Goal: Task Accomplishment & Management: Use online tool/utility

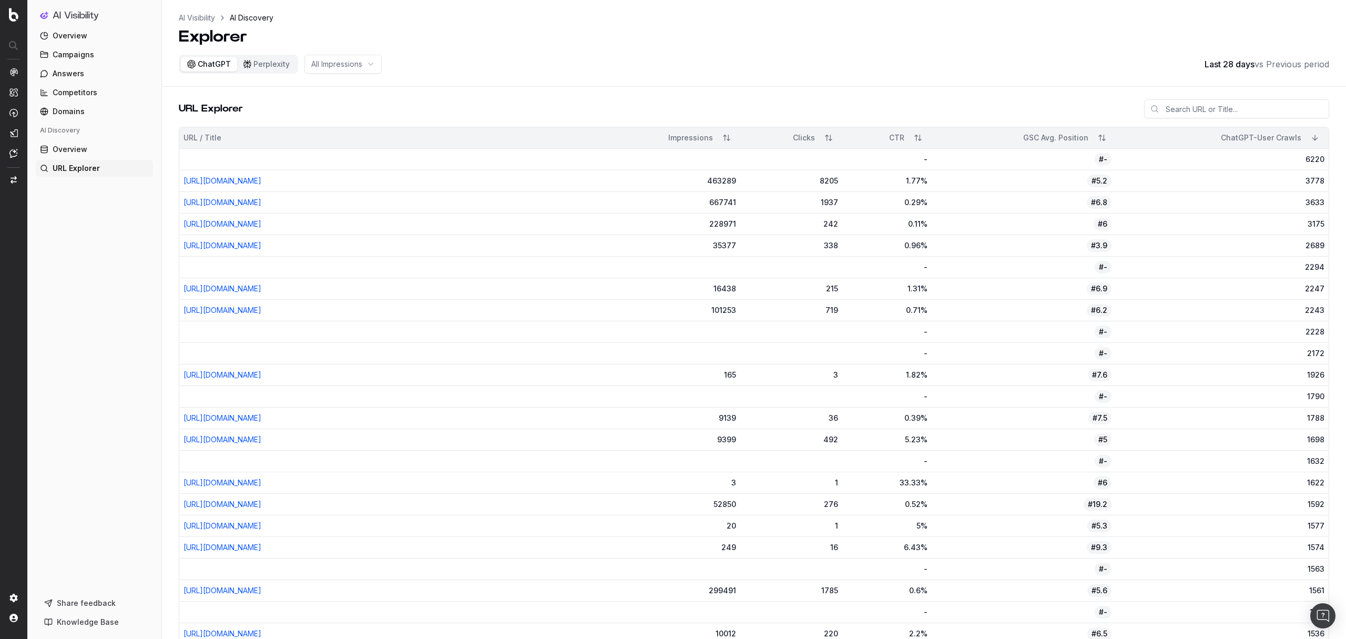
click at [85, 602] on span "Share feedback" at bounding box center [86, 603] width 59 height 11
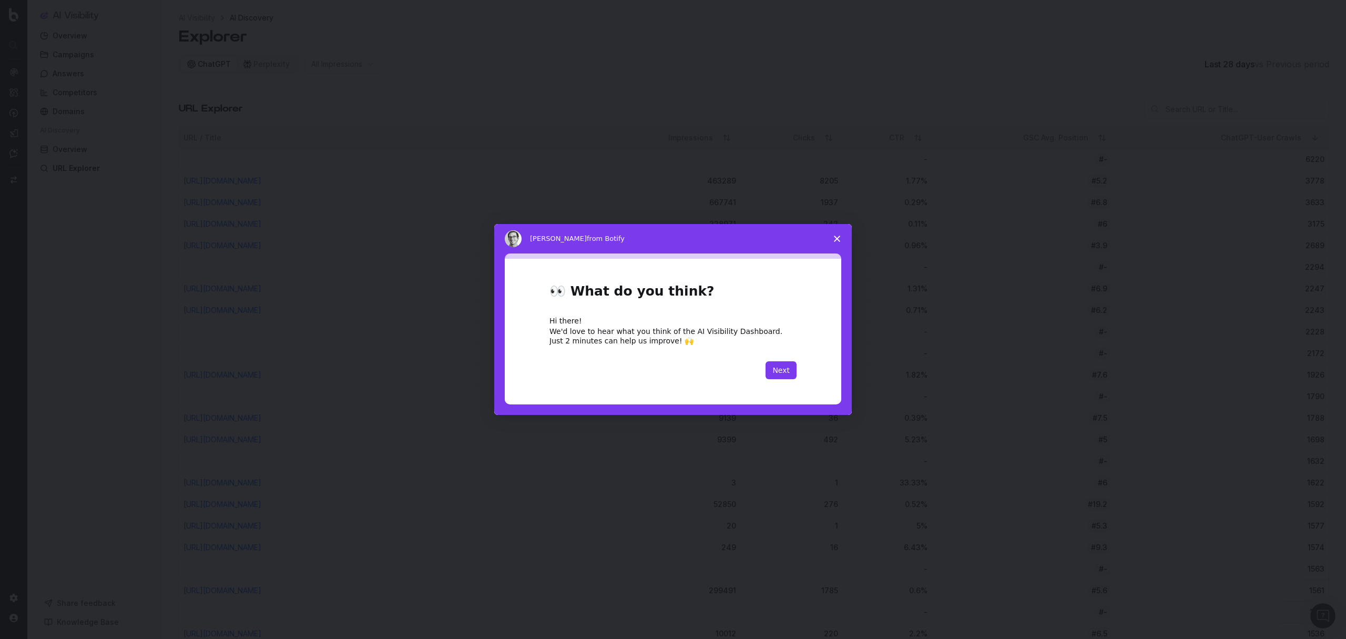
click at [837, 238] on polygon "Close survey" at bounding box center [837, 238] width 6 height 6
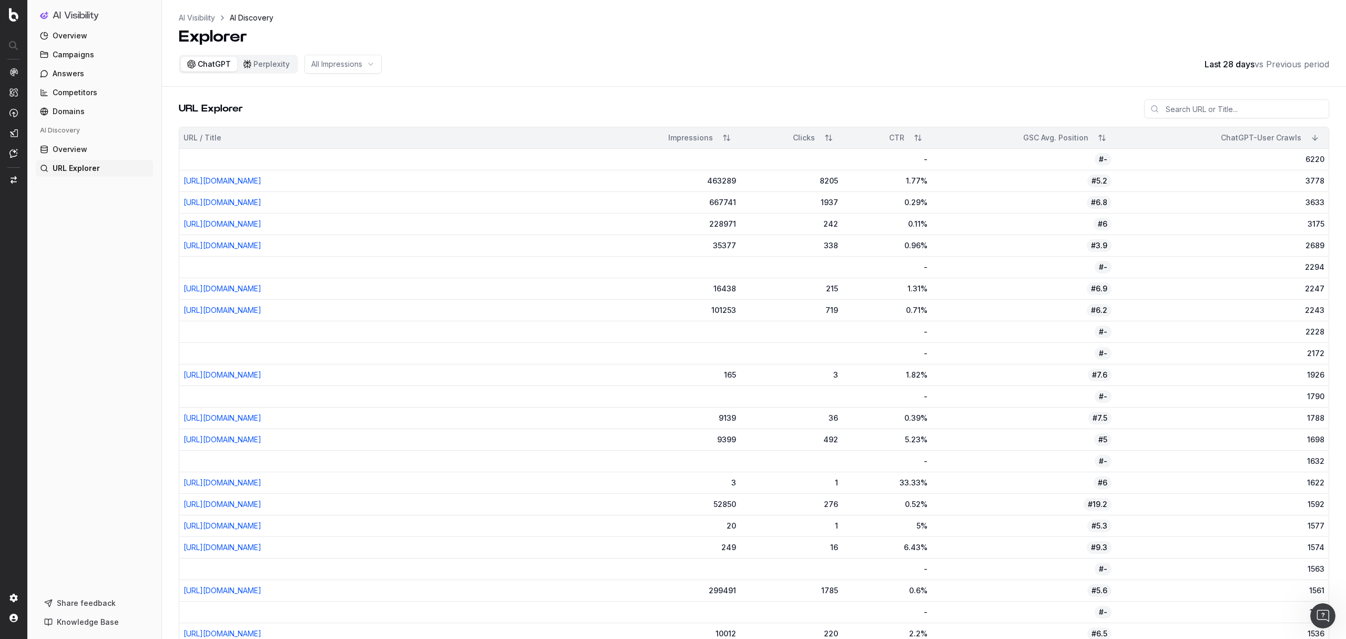
click at [60, 149] on span "Overview" at bounding box center [70, 149] width 35 height 11
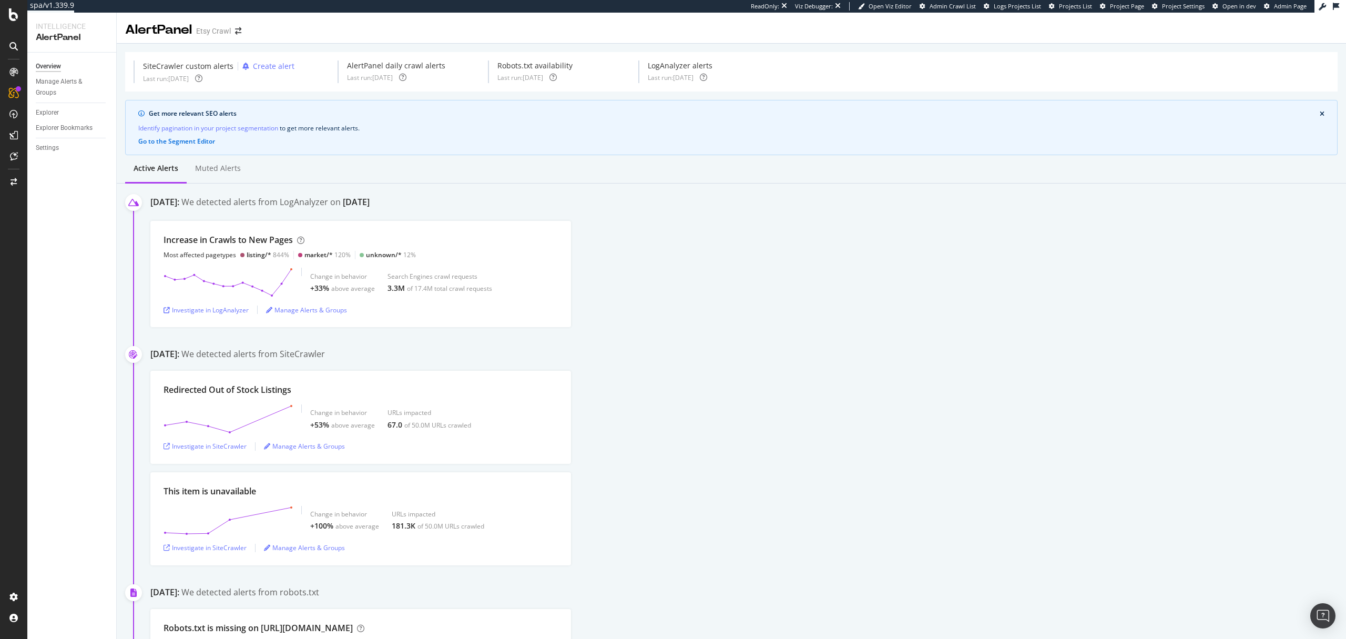
scroll to position [36, 0]
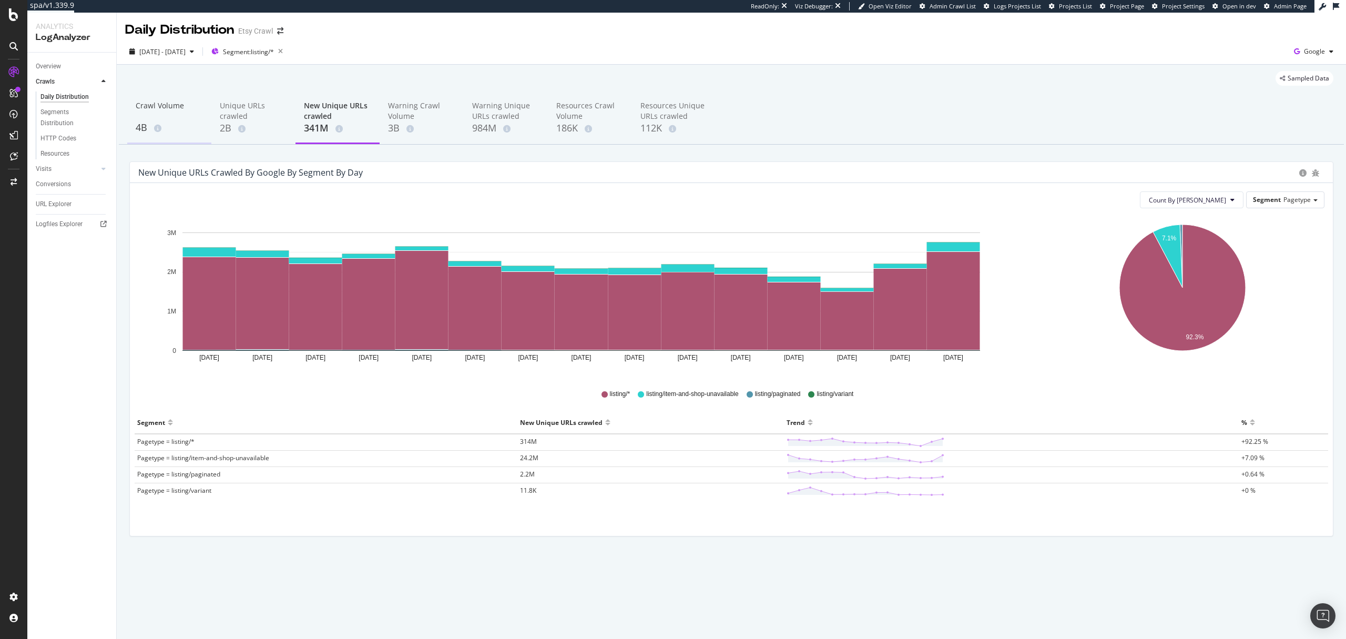
click at [143, 129] on div "4B" at bounding box center [169, 128] width 67 height 14
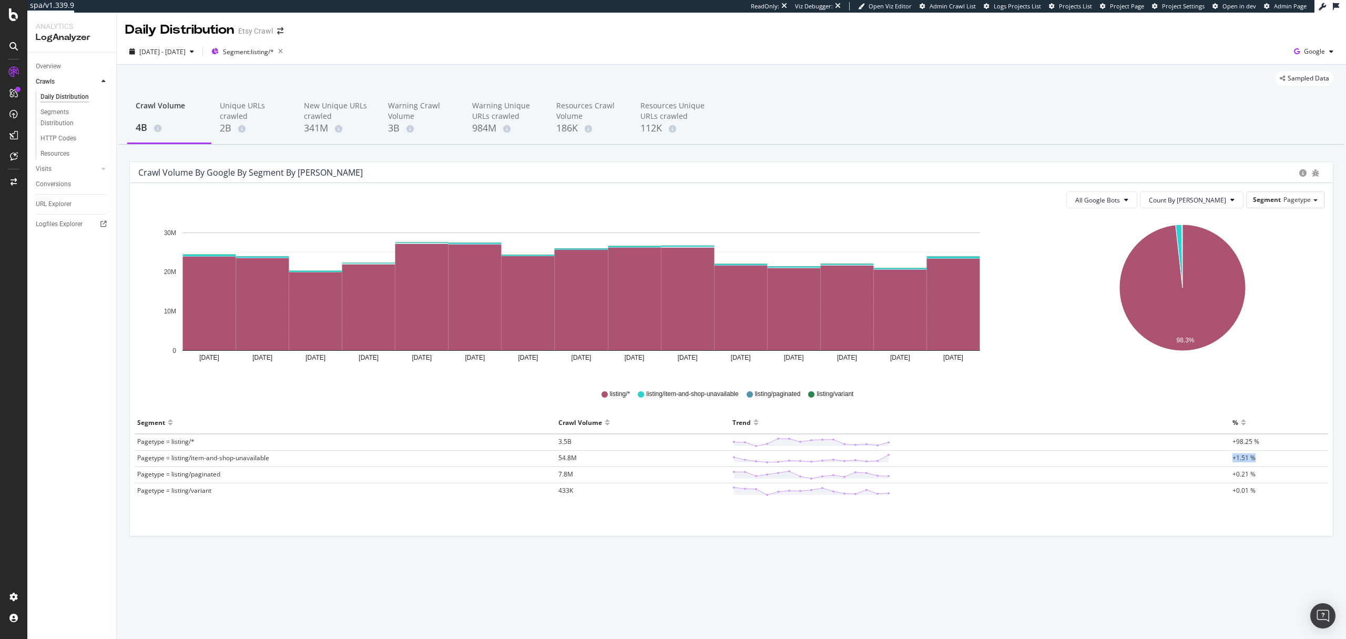
drag, startPoint x: 1261, startPoint y: 459, endPoint x: 1221, endPoint y: 459, distance: 40.0
click at [1221, 459] on tr "Pagetype = listing/item-and-shop-unavailable 54.8M +1.51 %" at bounding box center [731, 458] width 1193 height 16
click at [1060, 352] on icon "98.3%" at bounding box center [1182, 296] width 285 height 158
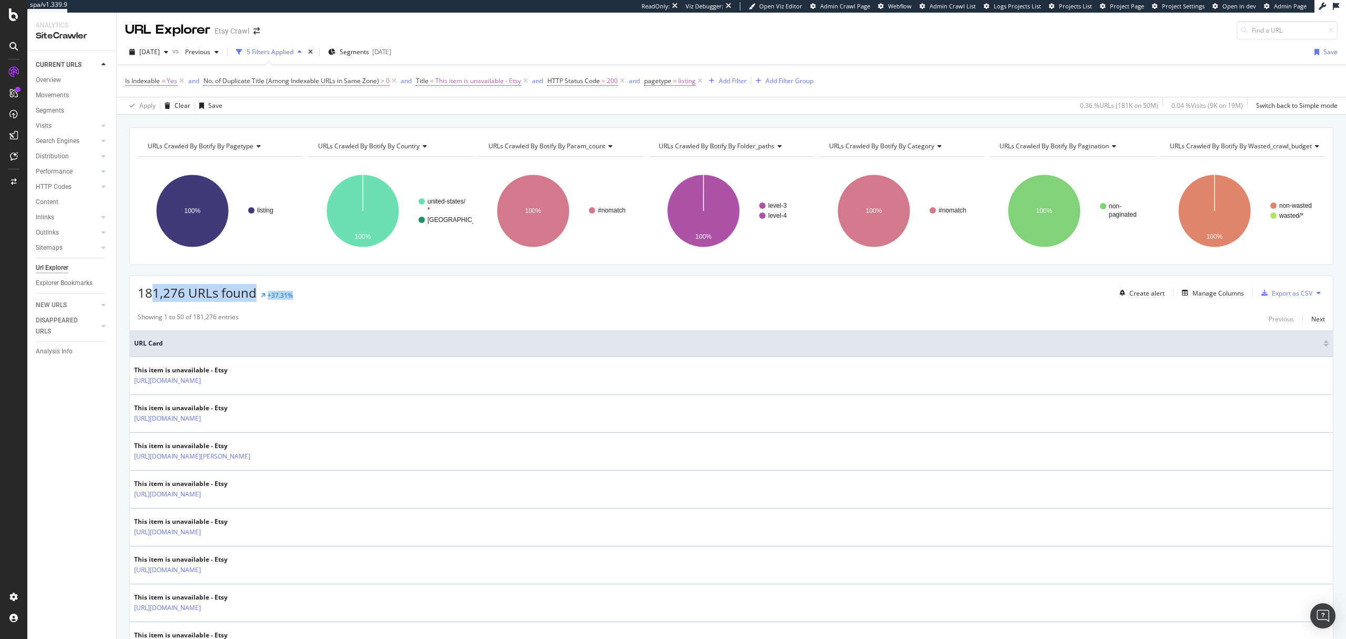
drag, startPoint x: 299, startPoint y: 295, endPoint x: 151, endPoint y: 293, distance: 148.3
click at [151, 293] on div "181,276 URLs found +37.31% Create alert Manage Columns Export as CSV" at bounding box center [731, 289] width 1203 height 26
click at [299, 298] on div "181,276 URLs found +37.31% Create alert Manage Columns Export as CSV" at bounding box center [731, 289] width 1203 height 26
drag, startPoint x: 294, startPoint y: 295, endPoint x: 120, endPoint y: 301, distance: 174.1
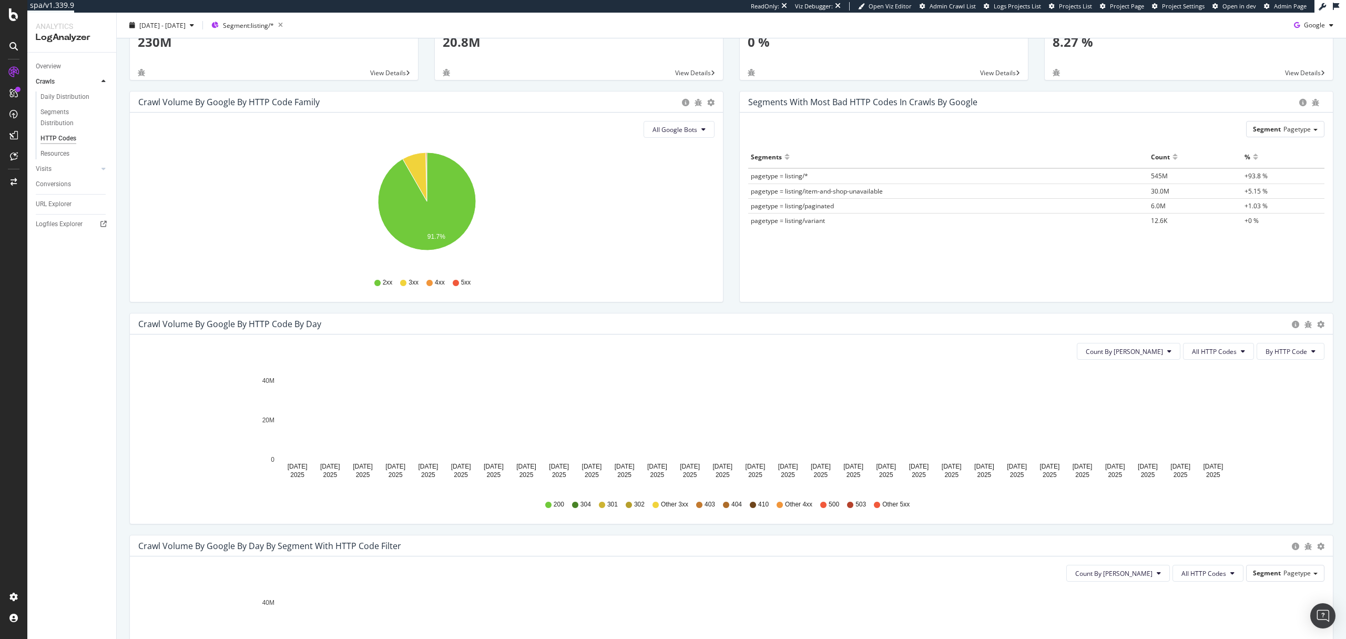
scroll to position [87, 0]
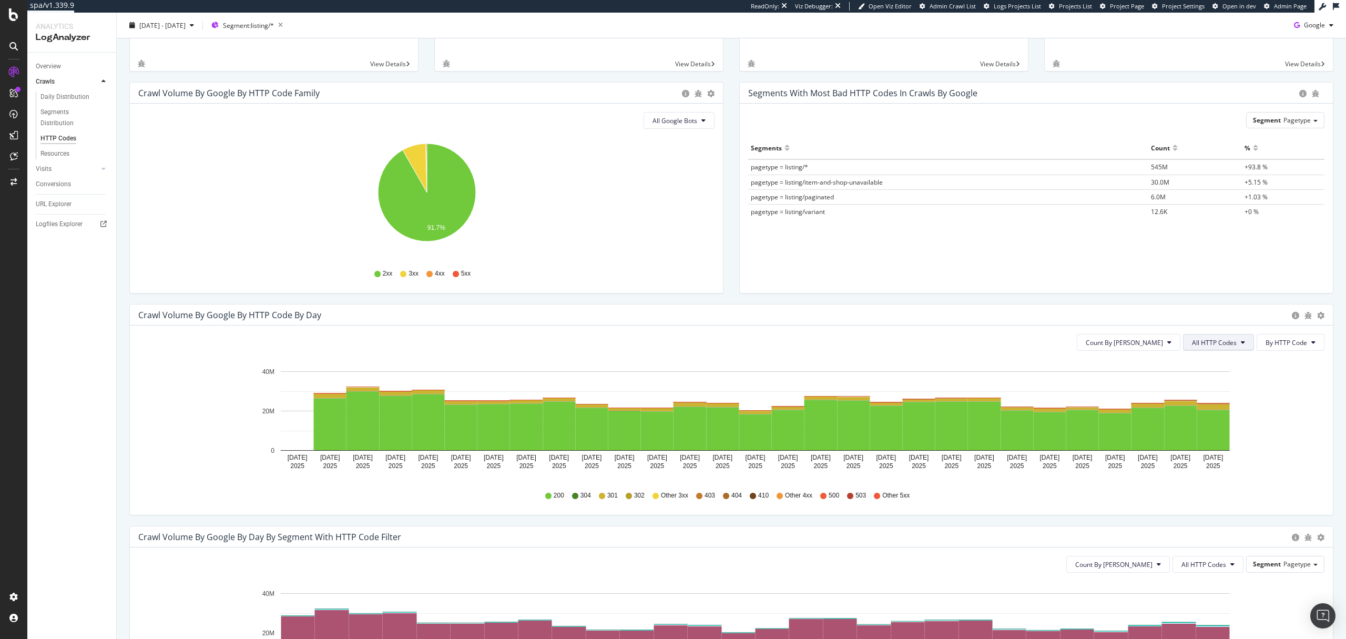
click at [1224, 344] on span "All HTTP Codes" at bounding box center [1214, 342] width 45 height 9
click at [1211, 436] on span "4xx family" at bounding box center [1219, 440] width 53 height 9
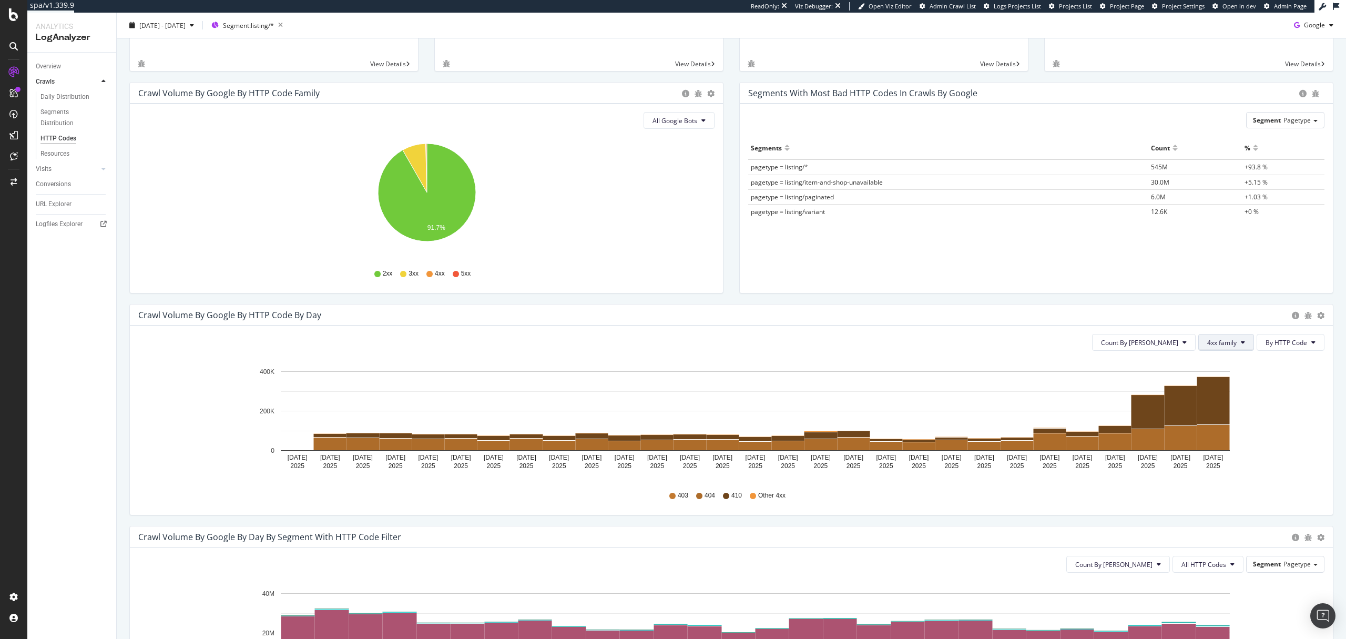
click at [1218, 344] on span "4xx family" at bounding box center [1221, 342] width 29 height 9
click at [1224, 365] on span "All HTTP Codes" at bounding box center [1233, 363] width 53 height 9
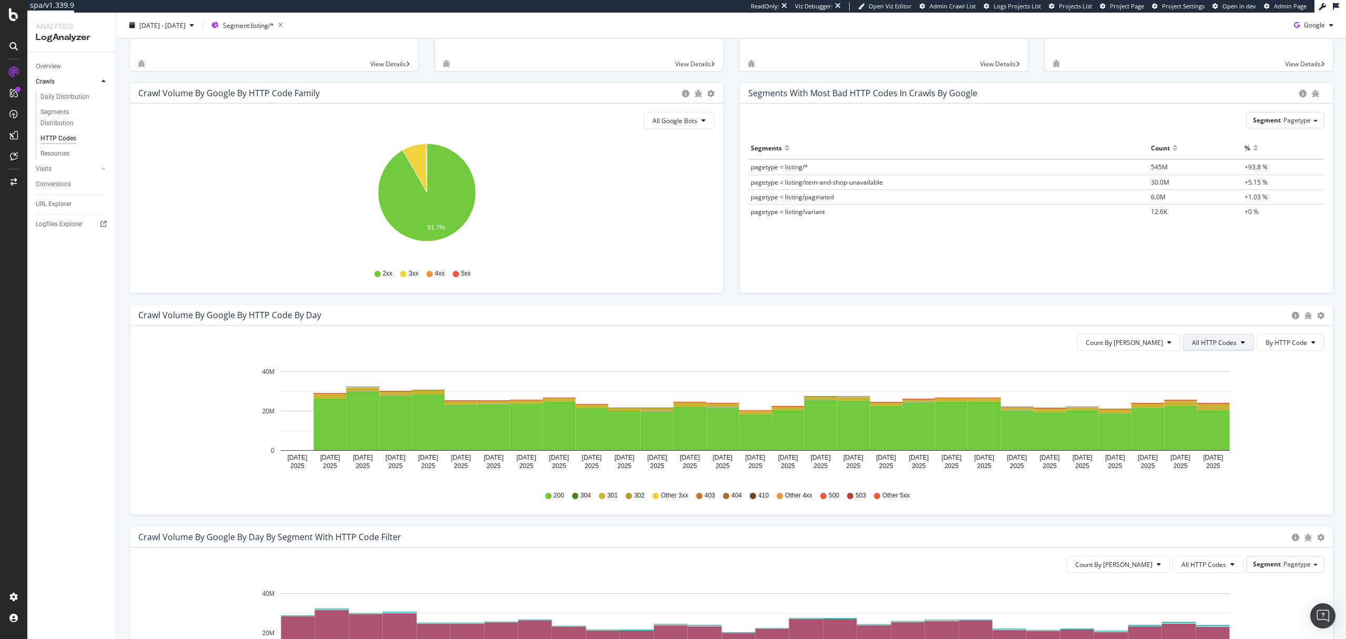
click at [1222, 342] on span "All HTTP Codes" at bounding box center [1214, 342] width 45 height 9
click at [1213, 436] on span "4xx family" at bounding box center [1219, 440] width 53 height 9
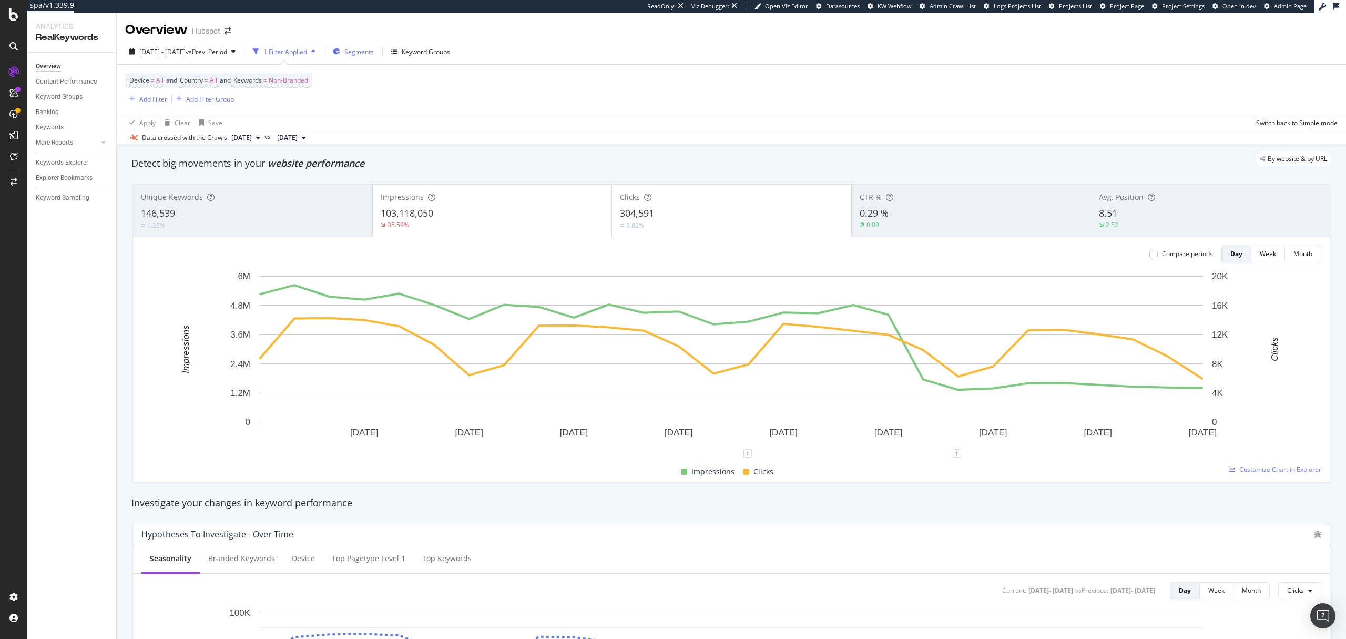
click at [374, 53] on span "Segments" at bounding box center [358, 51] width 29 height 9
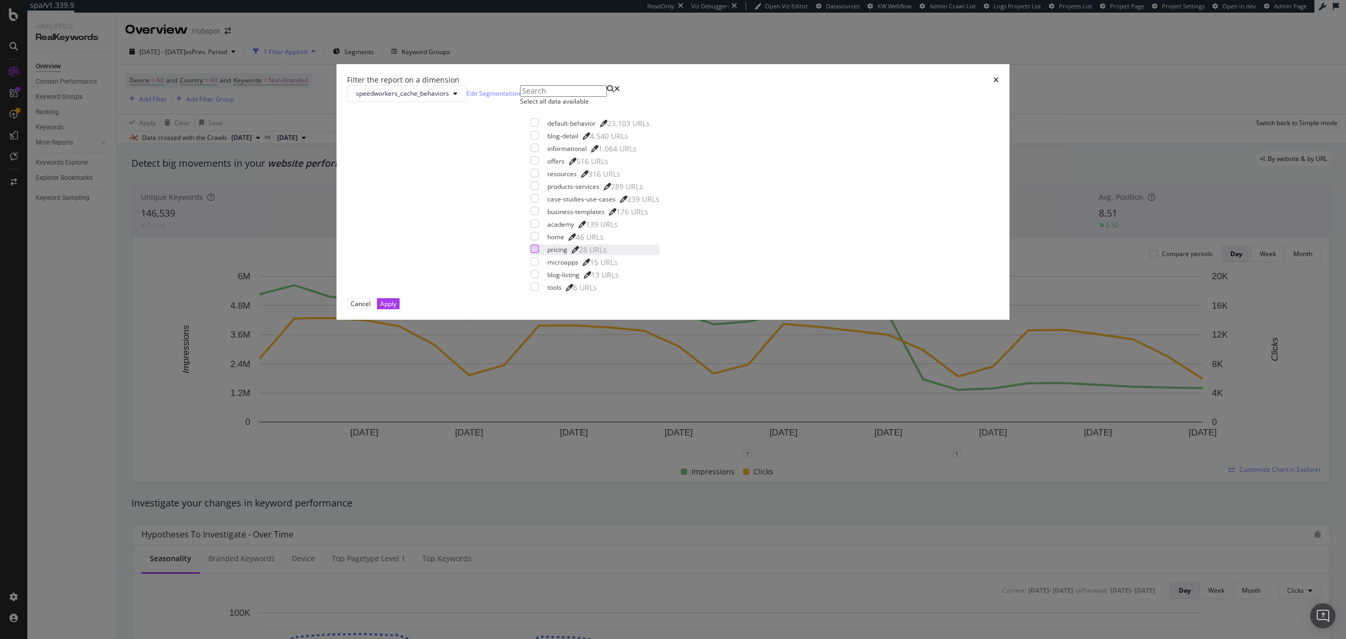
click at [539, 253] on div "modal" at bounding box center [534, 248] width 8 height 8
click at [396, 308] on div "Apply" at bounding box center [388, 303] width 16 height 9
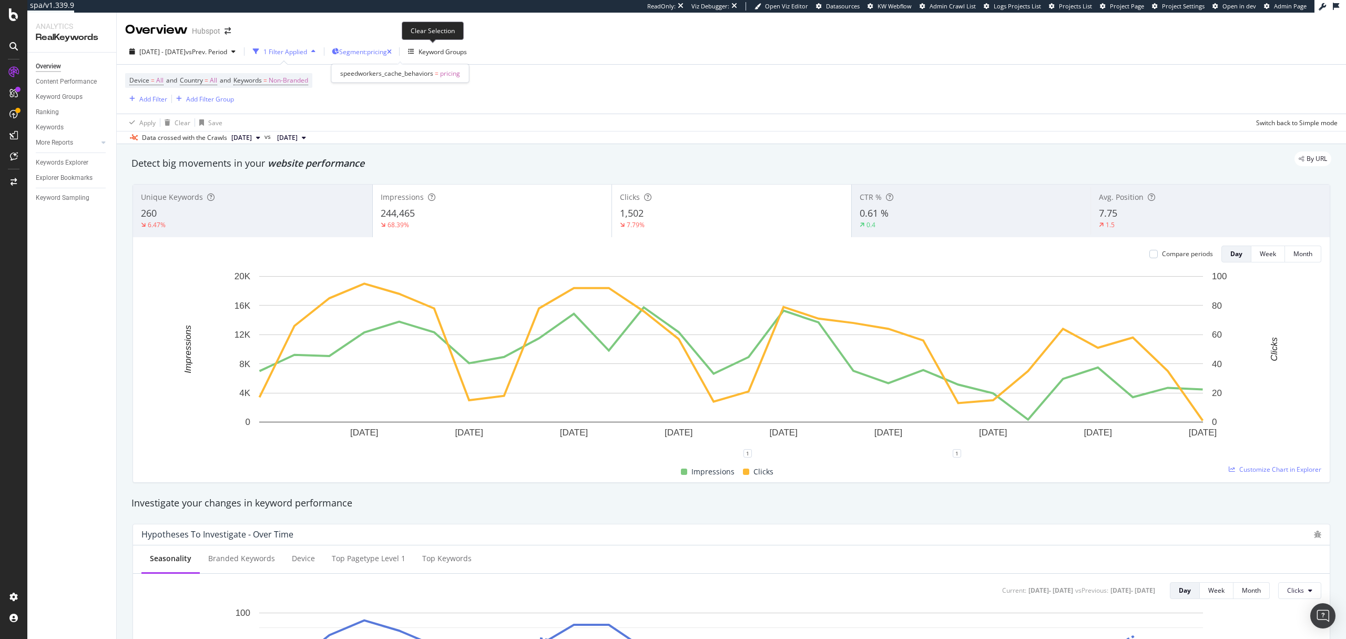
click at [392, 52] on icon "button" at bounding box center [389, 52] width 5 height 6
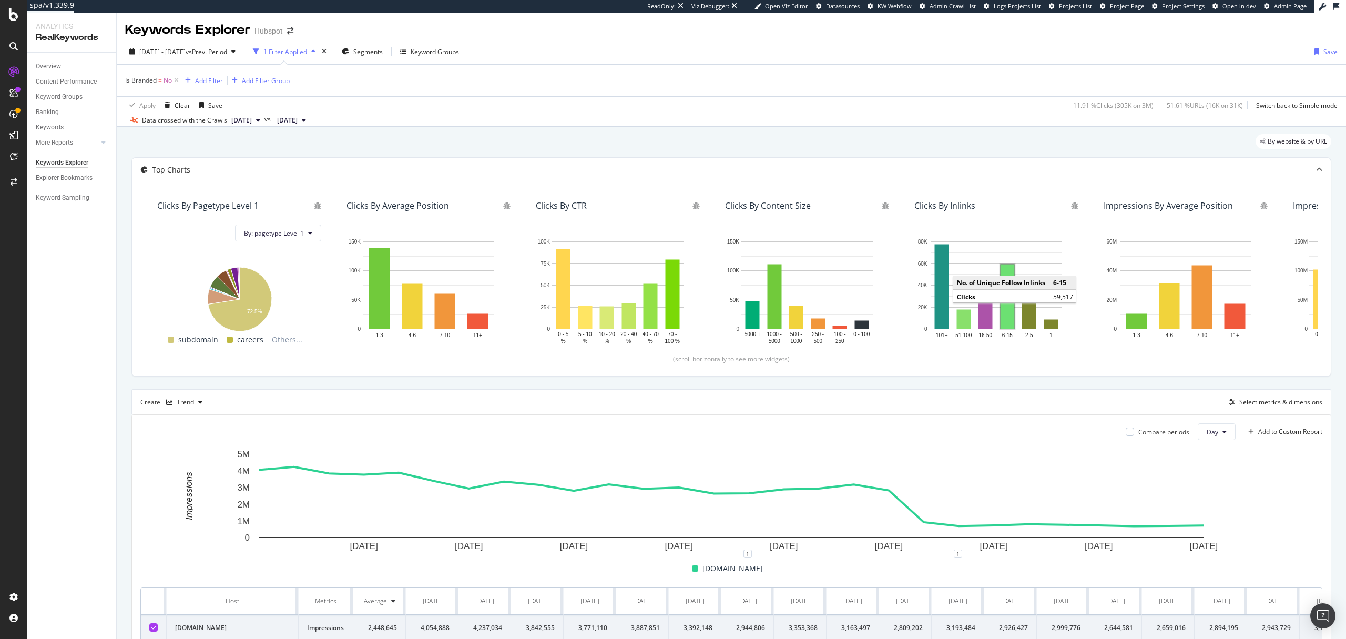
scroll to position [76, 0]
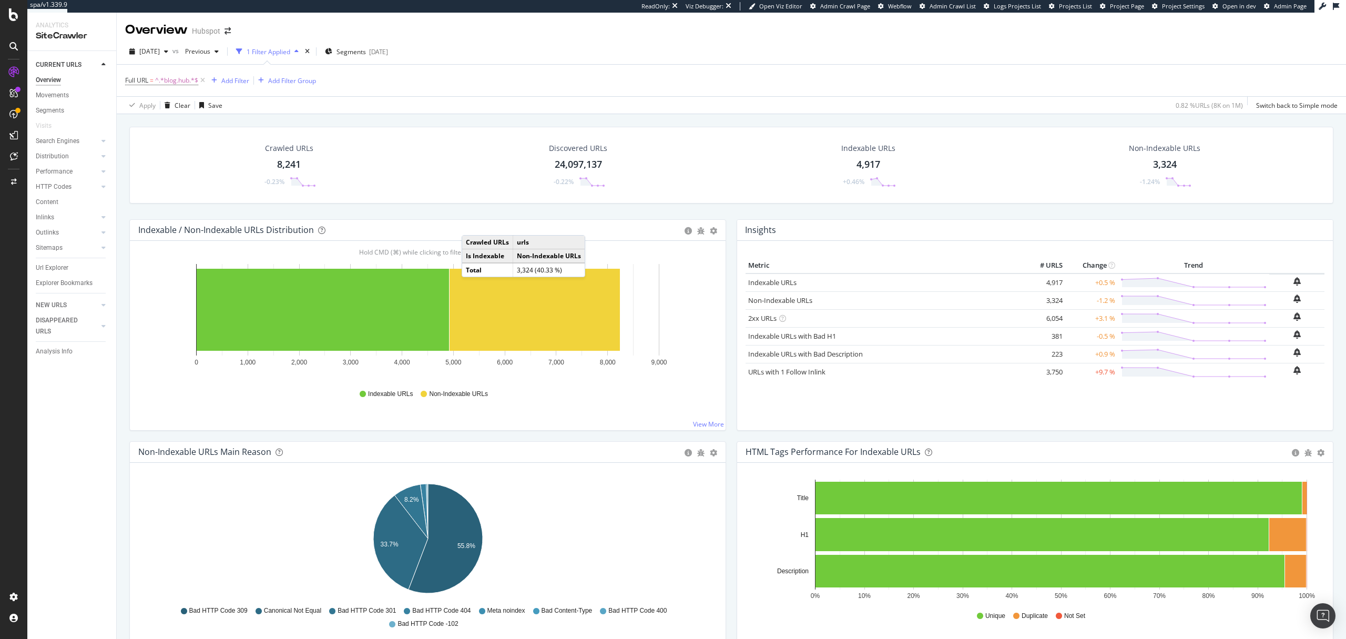
scroll to position [53, 0]
click at [363, 55] on span "Segments" at bounding box center [350, 51] width 29 height 9
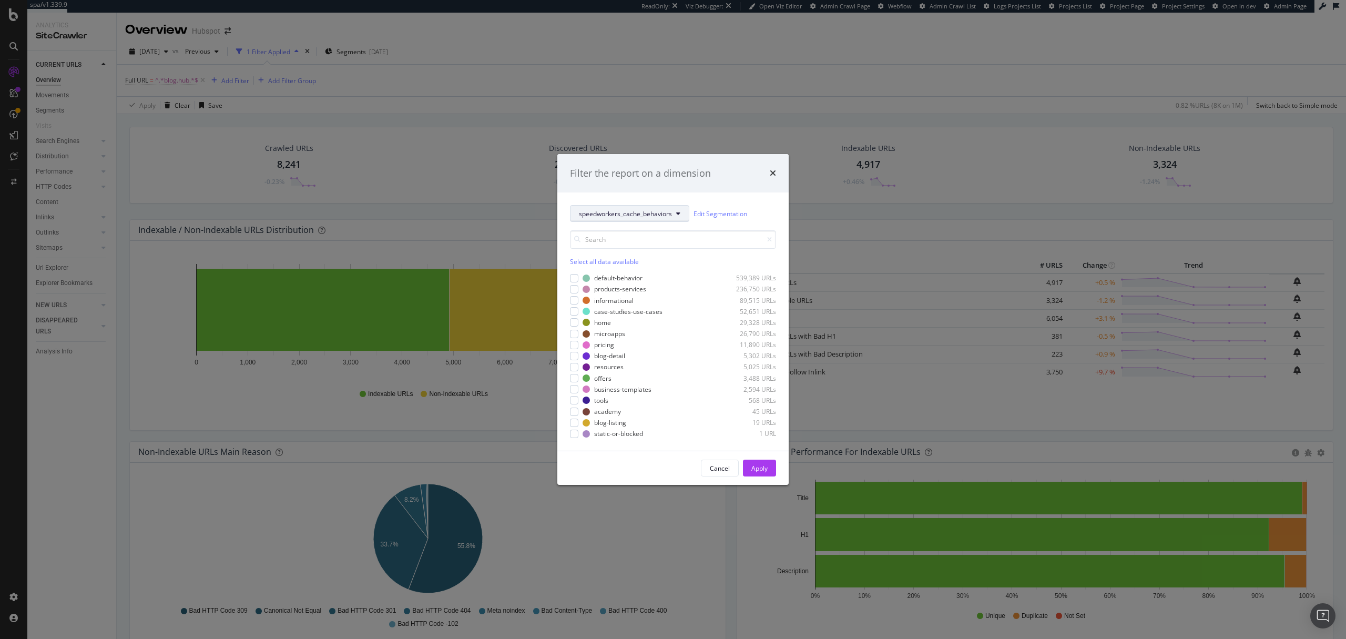
click at [614, 211] on span "speedworkers_cache_behaviors" at bounding box center [625, 213] width 93 height 9
click at [722, 189] on div "Filter the report on a dimension" at bounding box center [672, 173] width 231 height 39
click at [770, 171] on icon "times" at bounding box center [773, 173] width 6 height 8
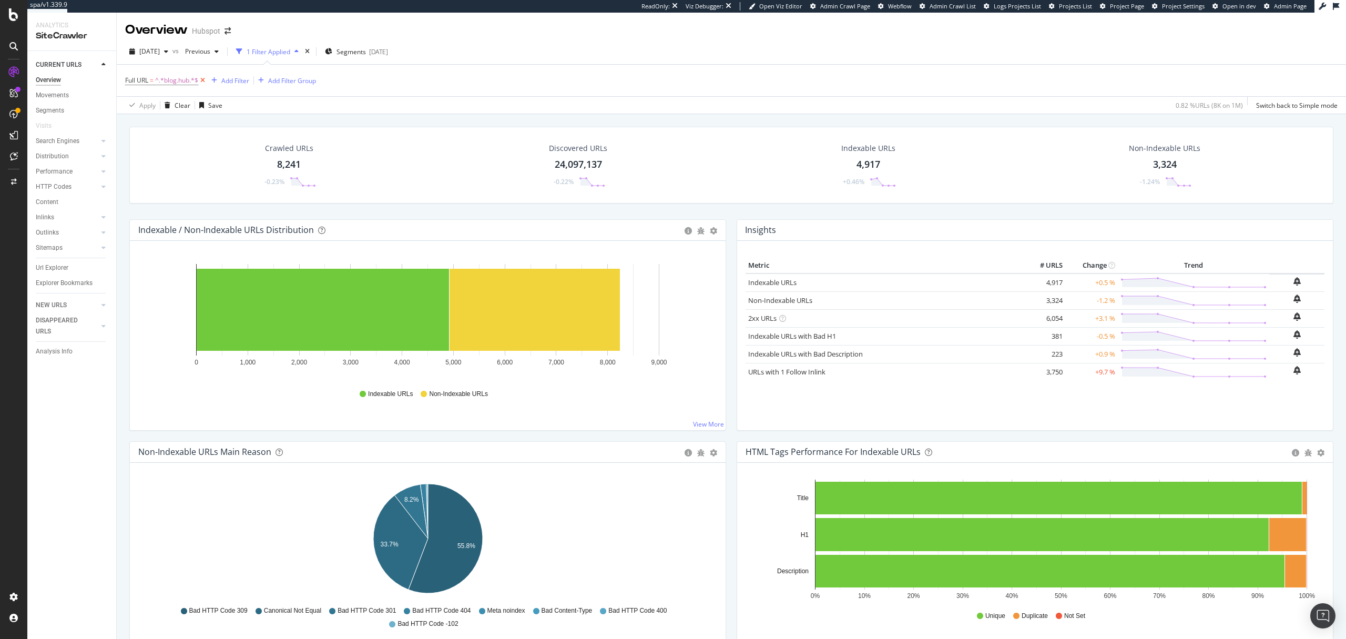
click at [204, 79] on icon at bounding box center [202, 80] width 9 height 11
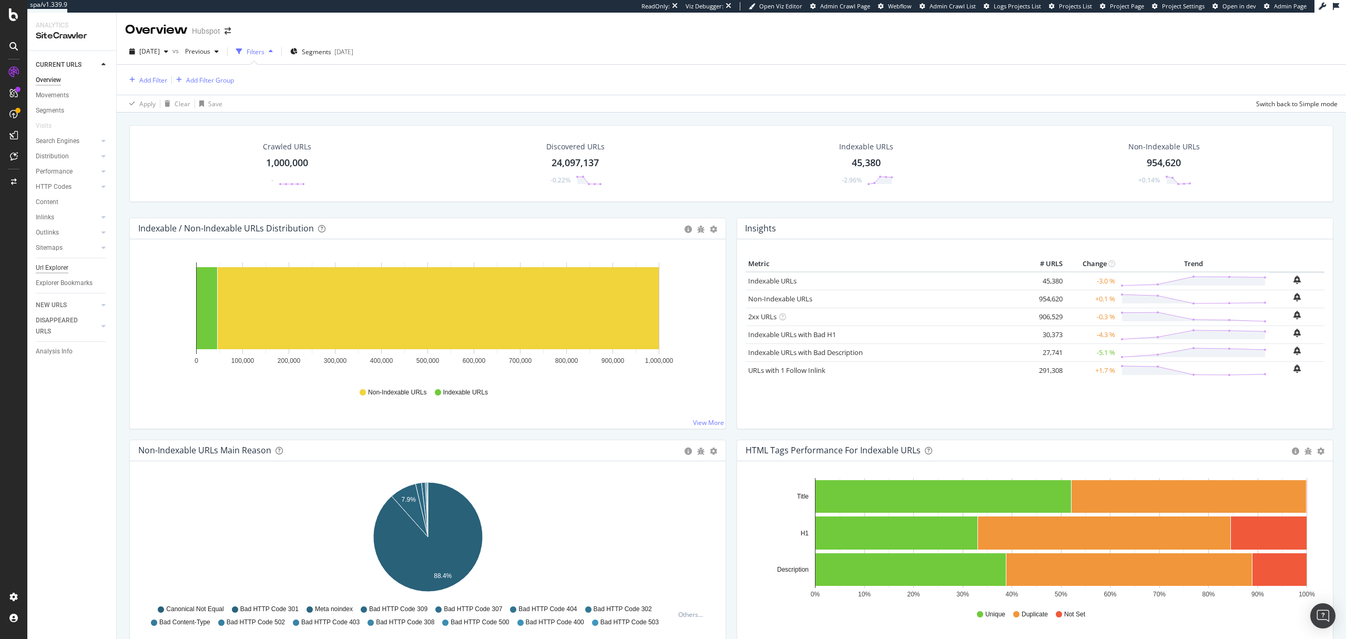
click at [47, 268] on div "Url Explorer" at bounding box center [52, 267] width 33 height 11
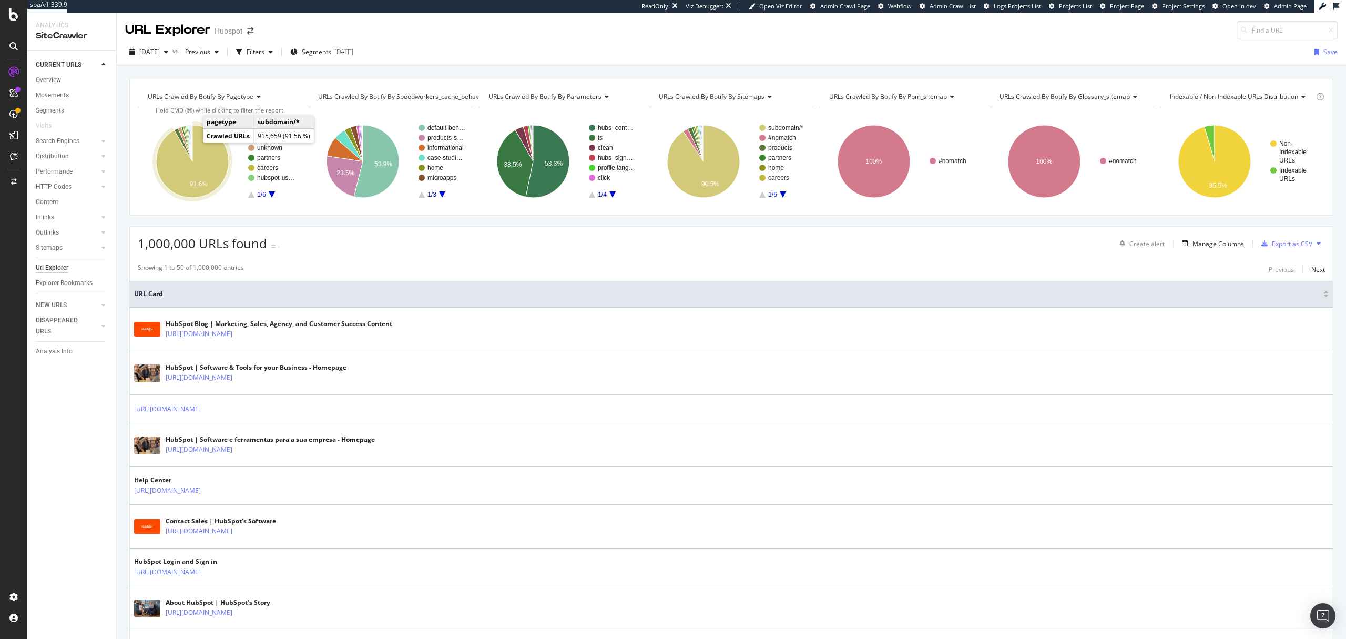
click at [213, 159] on icon "A chart." at bounding box center [192, 161] width 73 height 73
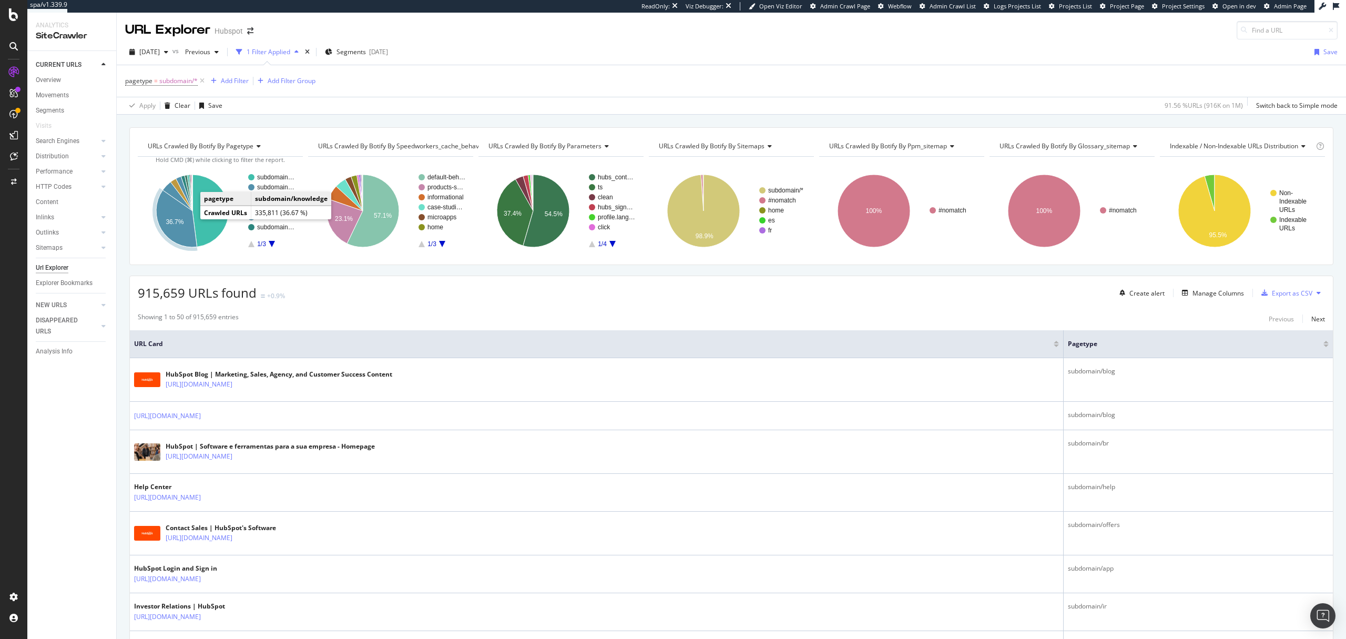
click at [179, 219] on text "36.7%" at bounding box center [175, 221] width 18 height 7
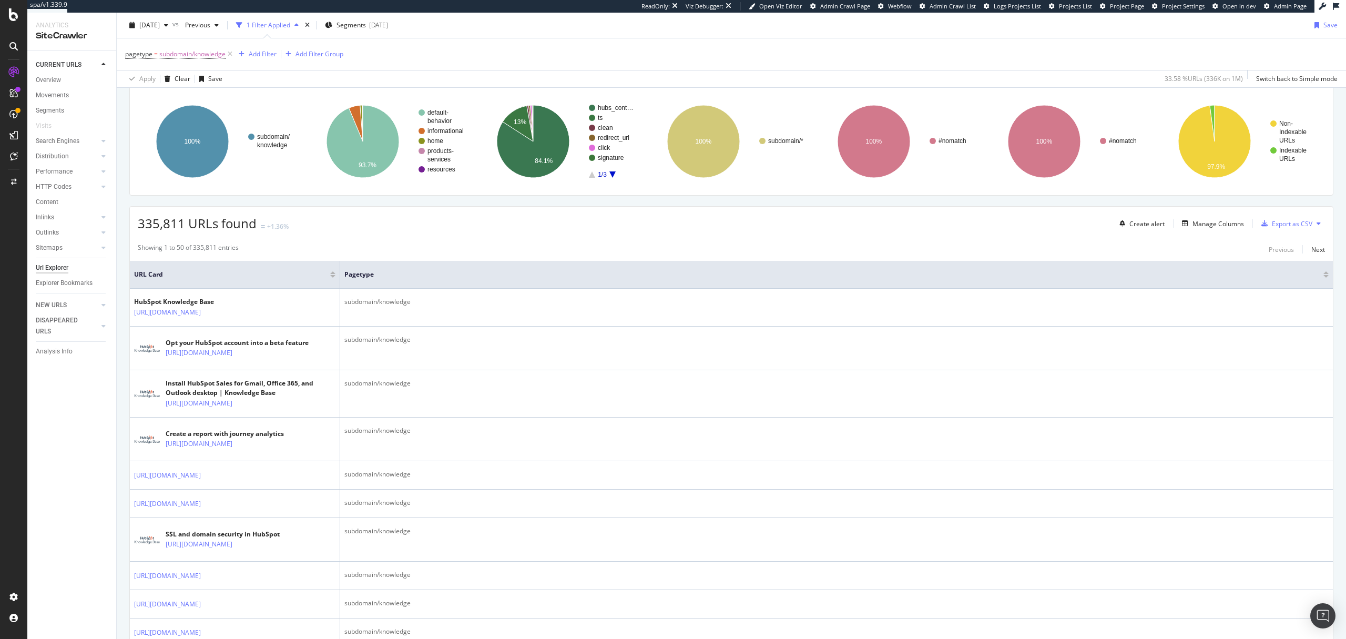
scroll to position [42, 0]
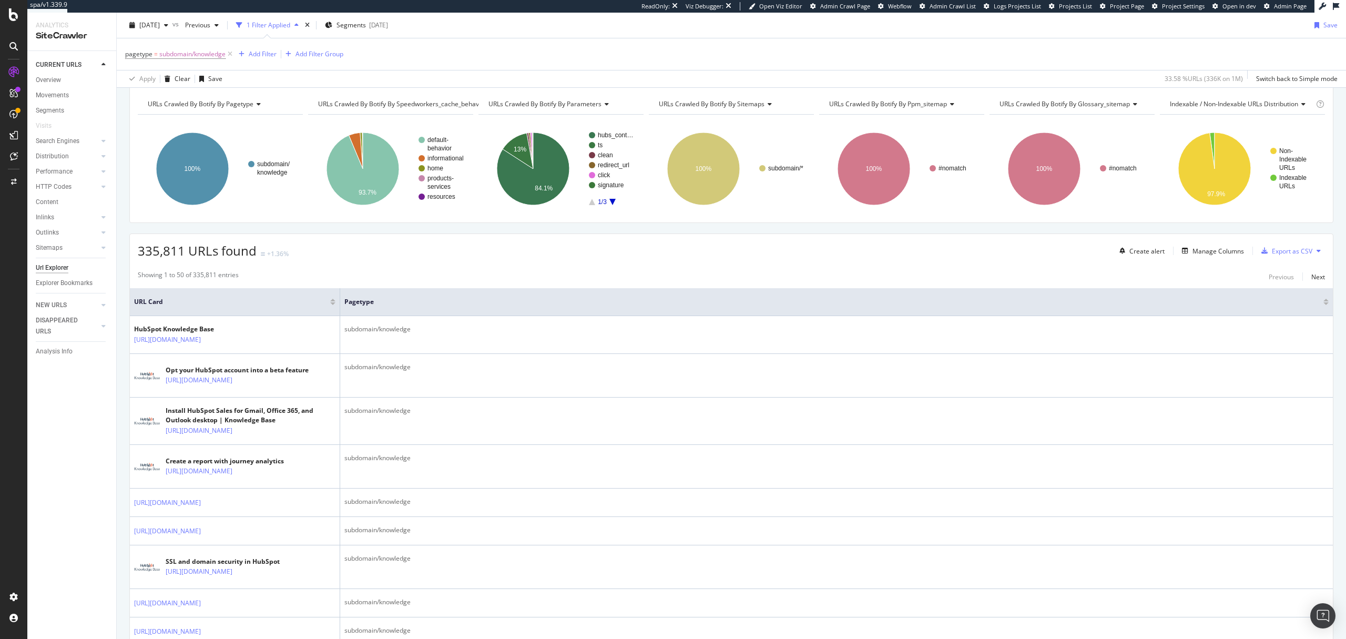
click at [374, 104] on span "URLs Crawled By Botify By speedworkers_cache_behaviors" at bounding box center [404, 103] width 172 height 9
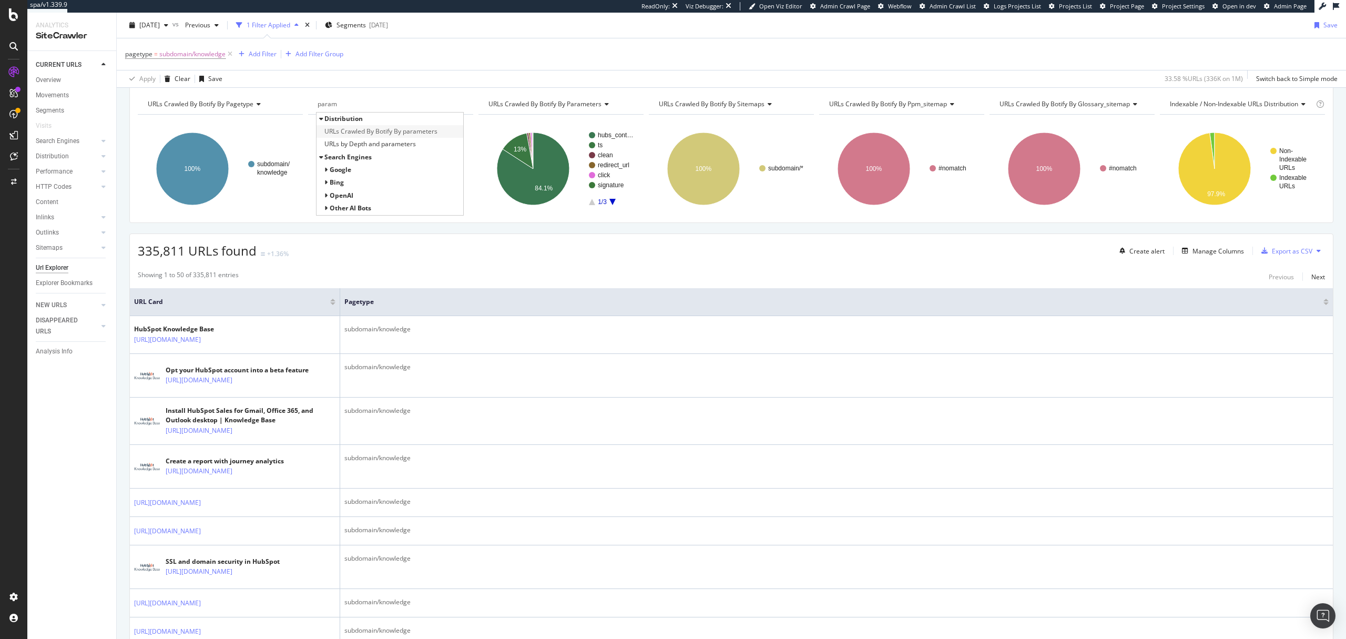
type input "param"
click at [390, 135] on span "URLs Crawled By Botify By parameters" at bounding box center [380, 131] width 113 height 11
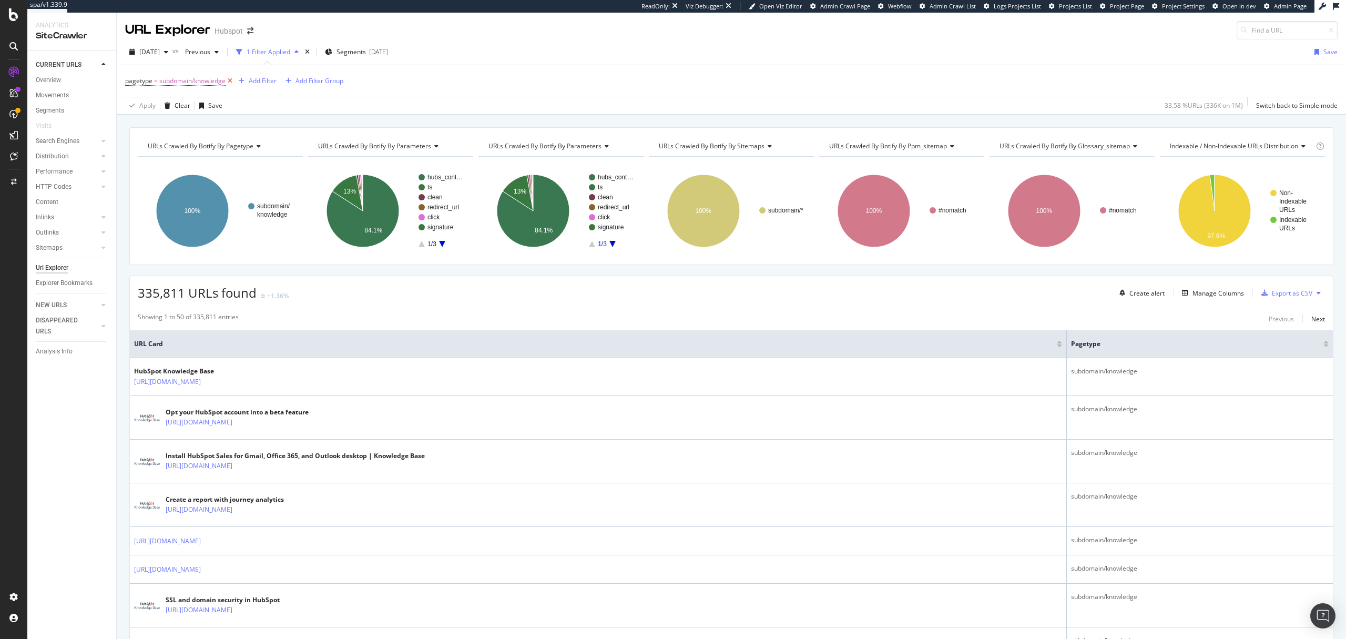
click at [231, 78] on icon at bounding box center [230, 81] width 9 height 11
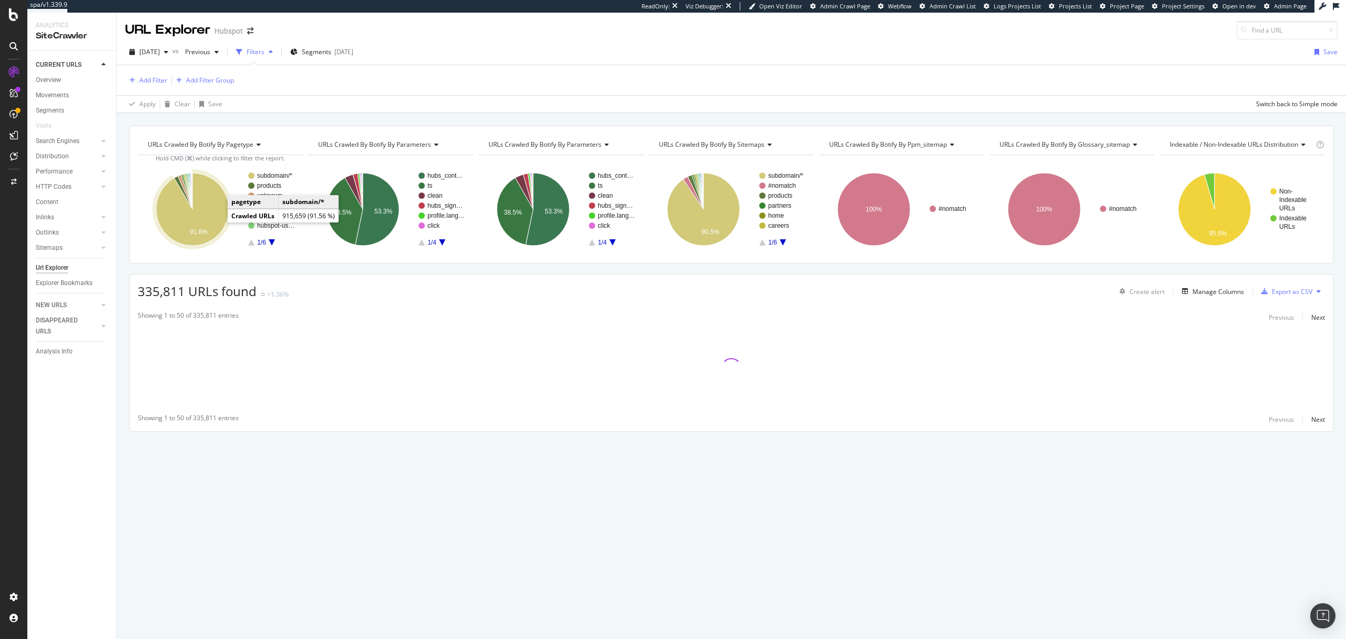
click at [202, 219] on icon "A chart." at bounding box center [192, 209] width 73 height 73
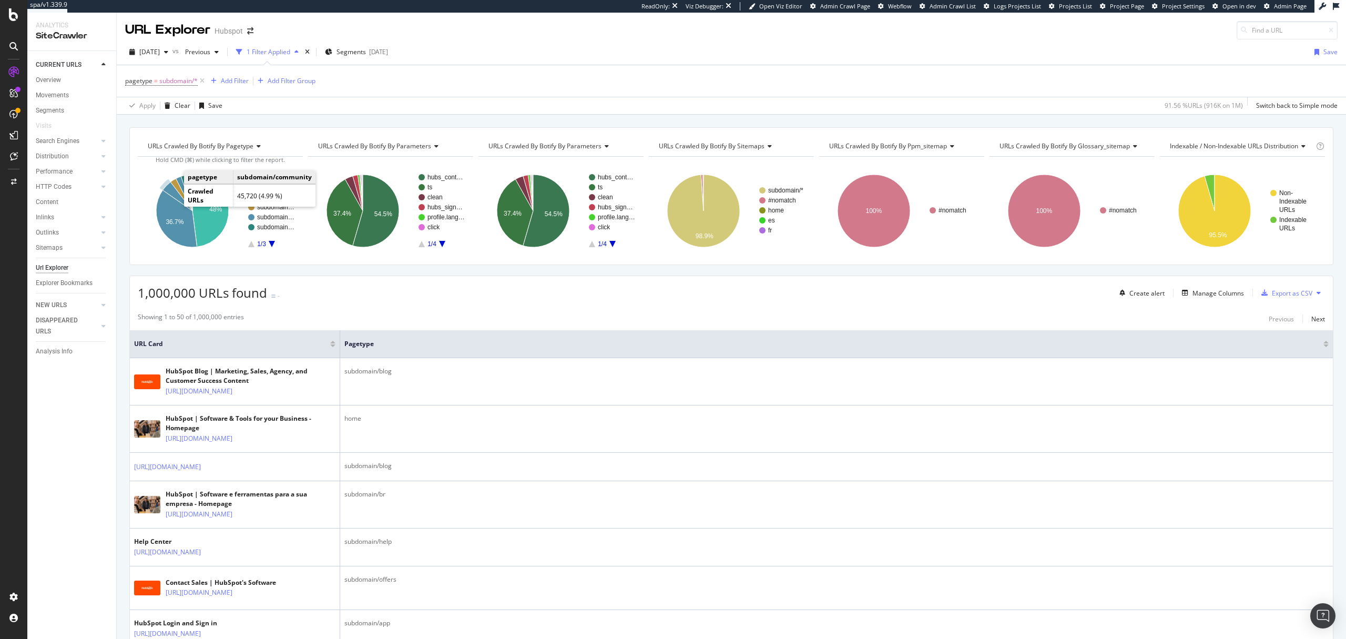
click at [173, 195] on icon "A chart." at bounding box center [177, 196] width 30 height 29
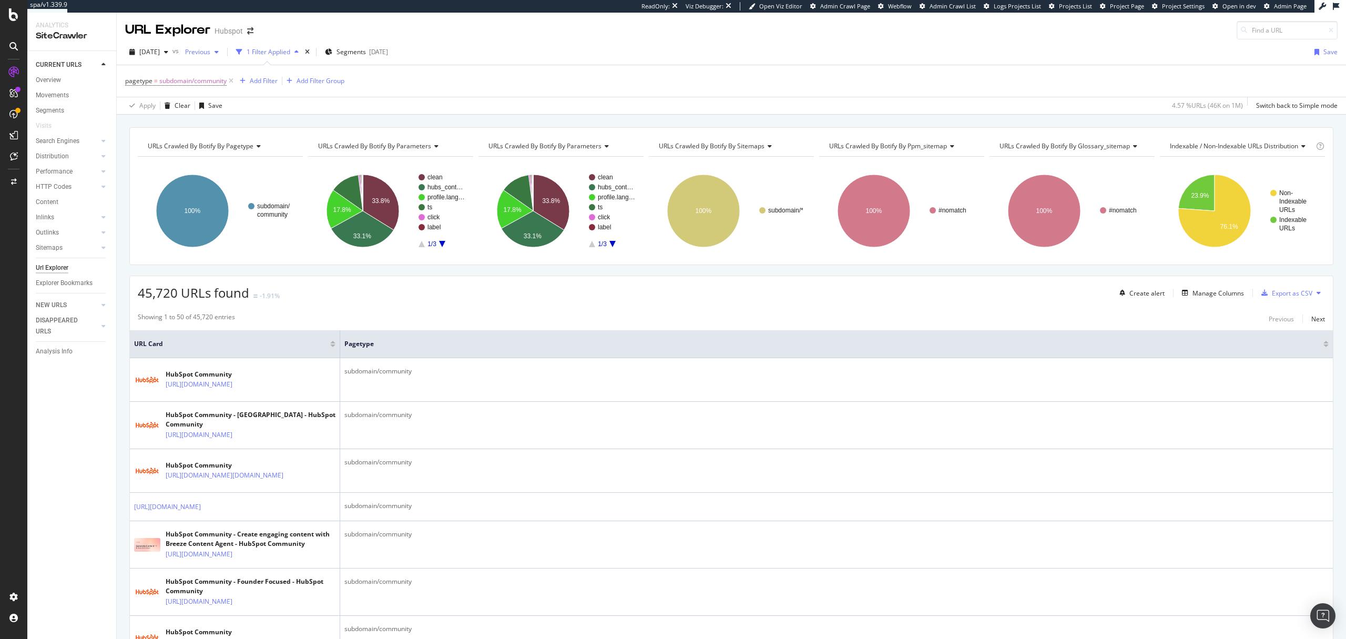
click at [210, 50] on span "Previous" at bounding box center [195, 51] width 29 height 9
click at [237, 135] on div "[DATE]" at bounding box center [228, 136] width 56 height 9
click at [206, 51] on span "2025 Sep. 2nd" at bounding box center [193, 51] width 25 height 9
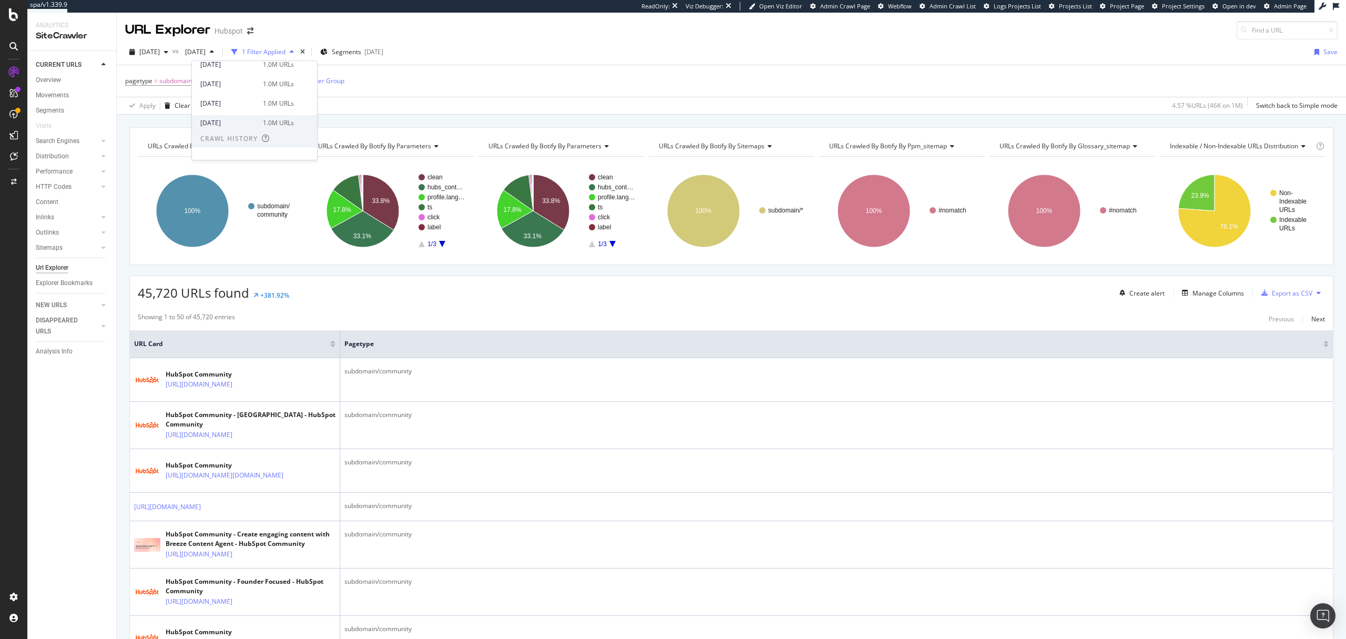
click at [249, 126] on div "2025 Aug. 5th" at bounding box center [228, 122] width 56 height 9
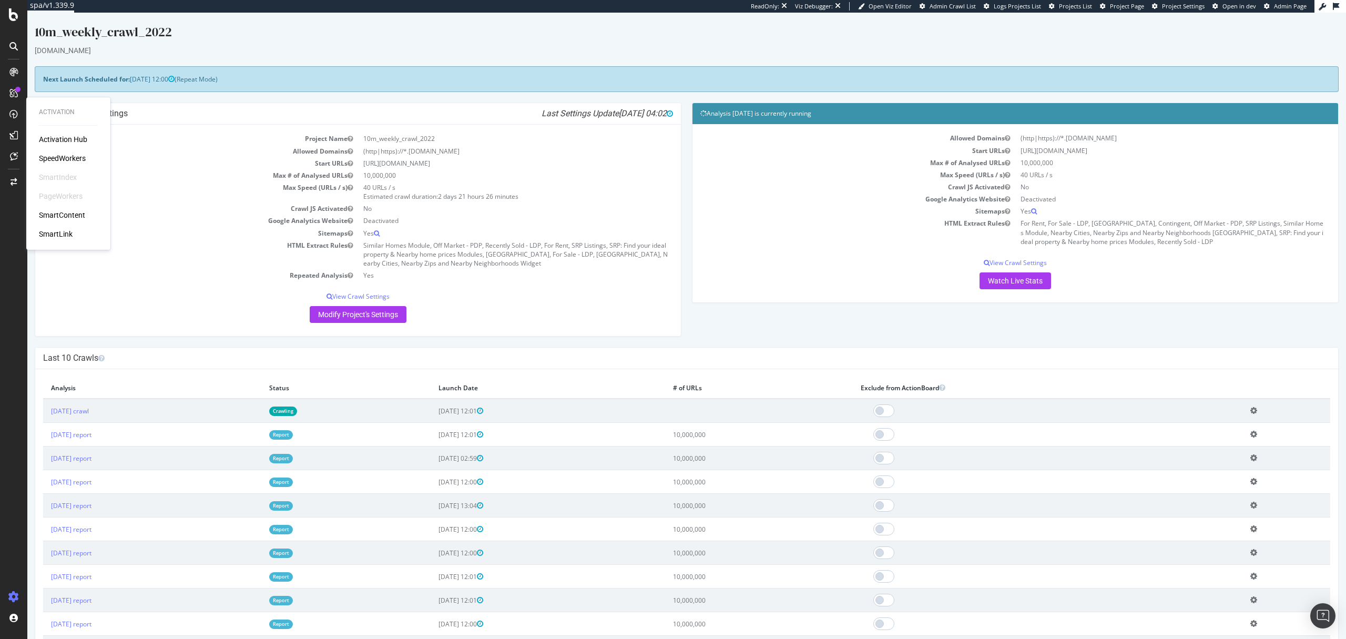
click at [44, 150] on div "Activation Hub SpeedWorkers SmartIndex PageWorkers SmartContent SmartLink" at bounding box center [68, 186] width 59 height 105
click at [44, 157] on div "SpeedWorkers" at bounding box center [62, 158] width 47 height 11
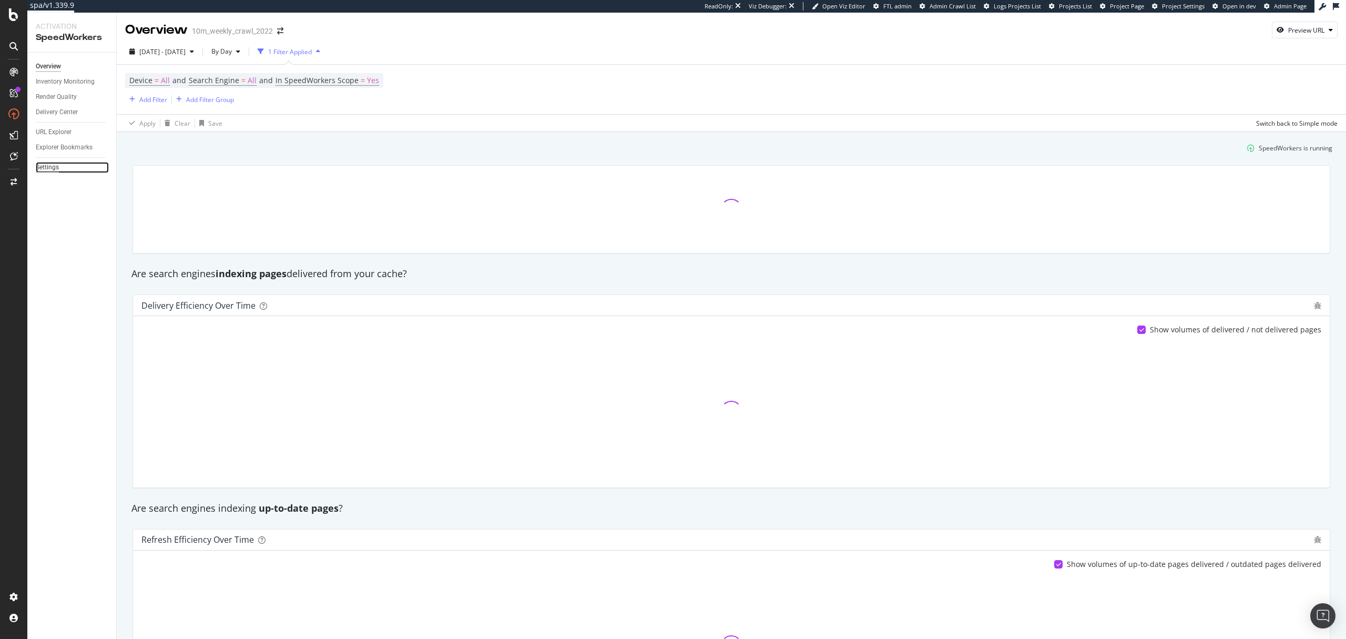
click at [38, 169] on div "Settings" at bounding box center [47, 167] width 23 height 11
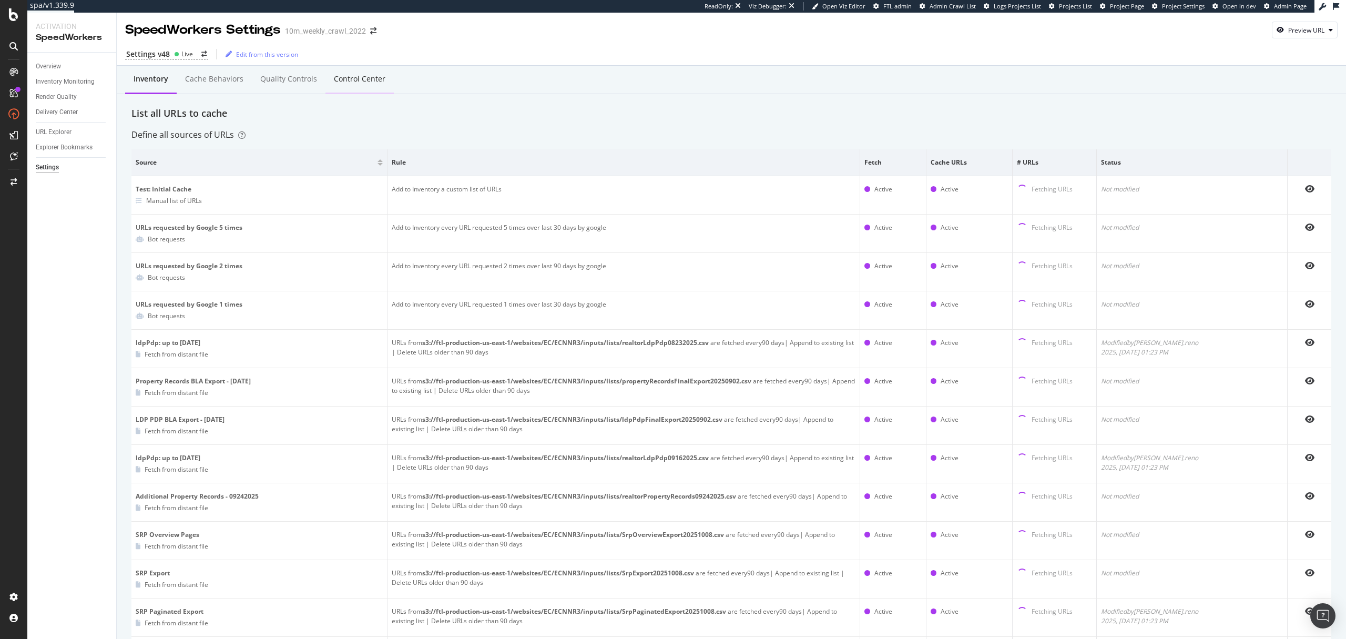
click at [339, 88] on div "Control Center" at bounding box center [359, 79] width 68 height 29
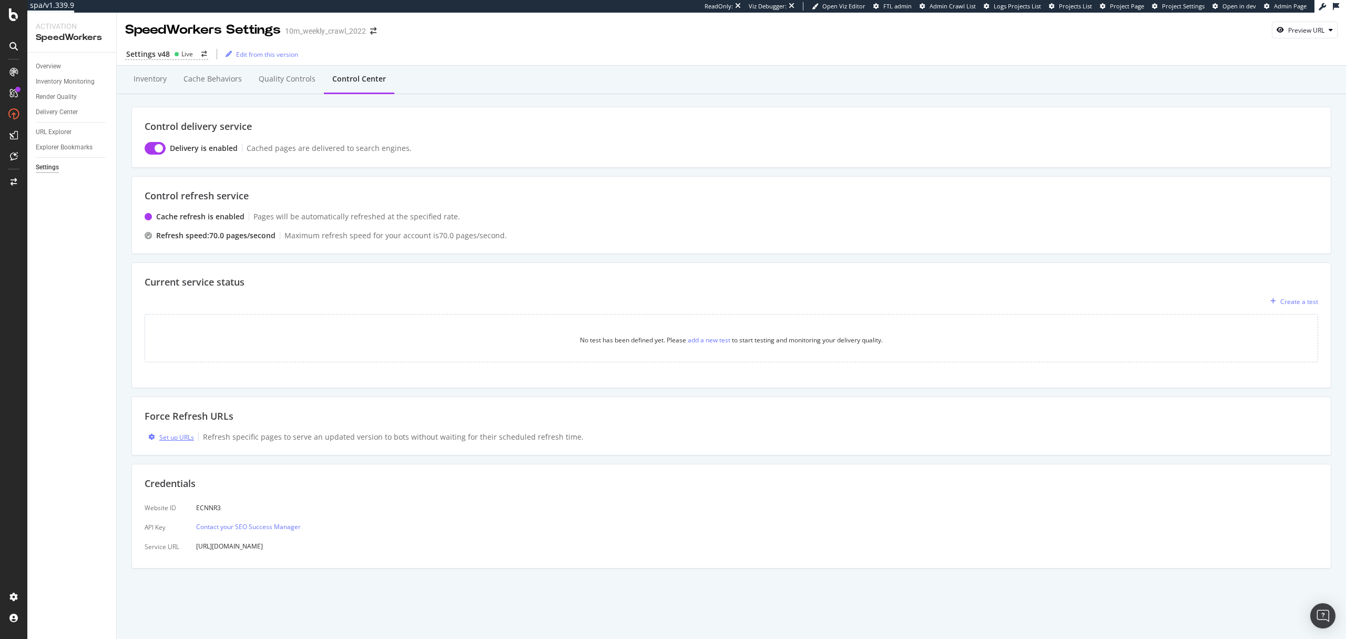
click at [182, 436] on div "Set up URLs" at bounding box center [176, 437] width 35 height 9
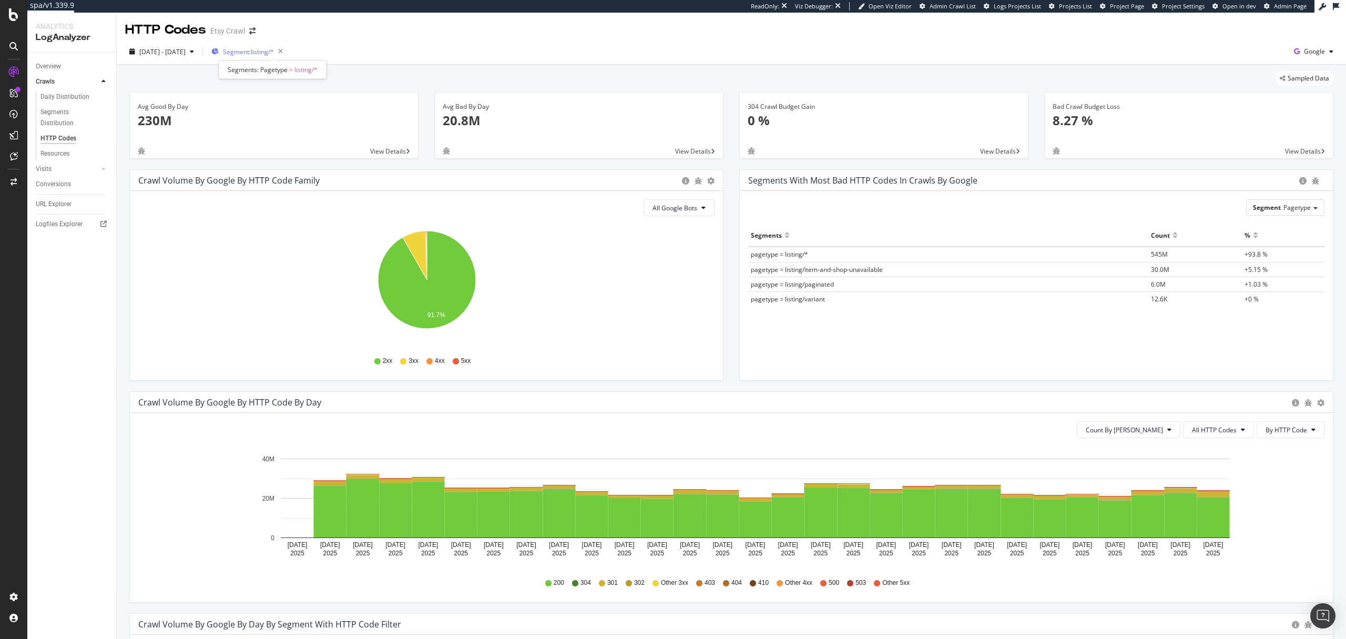
click at [268, 52] on span "Segment: listing/*" at bounding box center [248, 51] width 51 height 9
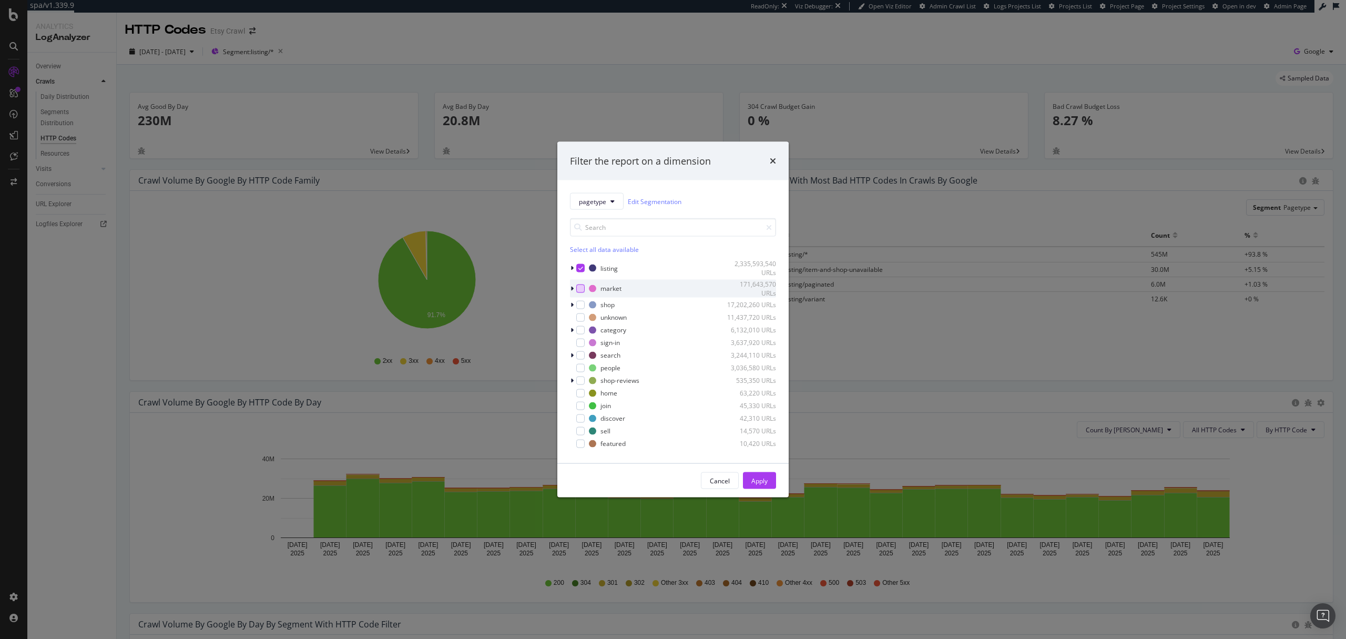
click at [579, 289] on div "modal" at bounding box center [580, 288] width 8 height 8
click at [580, 265] on icon "modal" at bounding box center [580, 267] width 5 height 5
click at [767, 479] on button "Apply" at bounding box center [759, 480] width 33 height 17
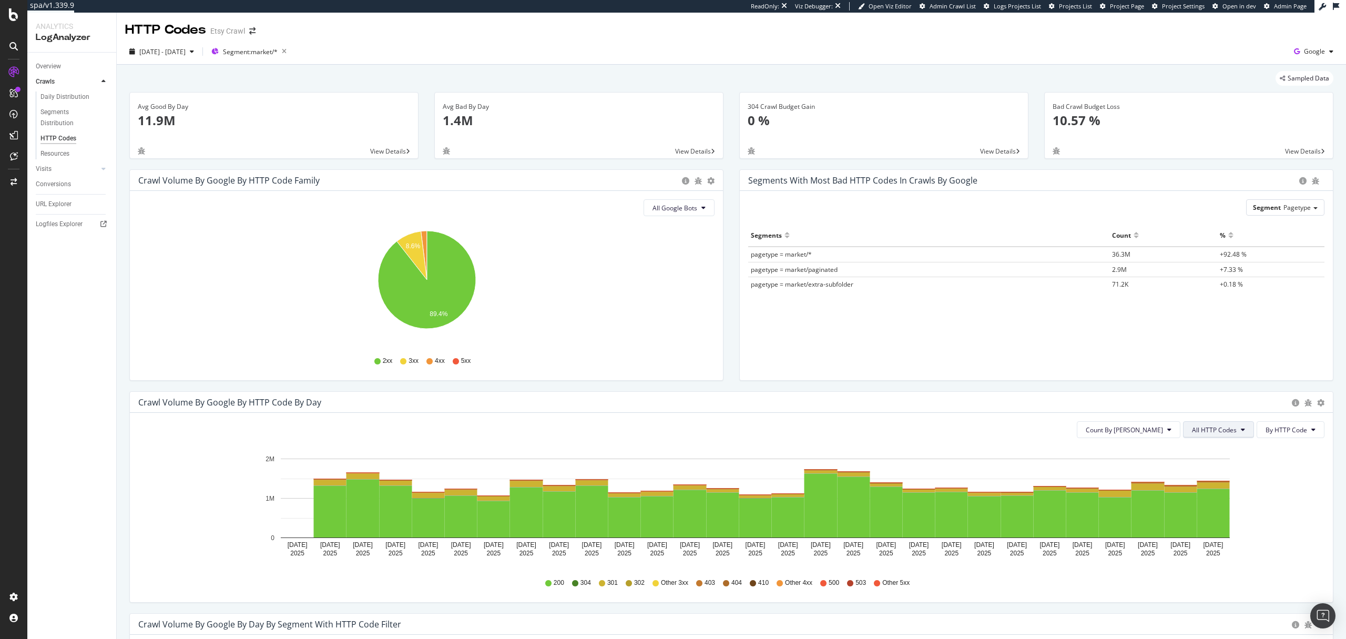
click at [1214, 429] on span "All HTTP Codes" at bounding box center [1214, 429] width 45 height 9
click at [1212, 519] on div "4xx family" at bounding box center [1220, 525] width 70 height 19
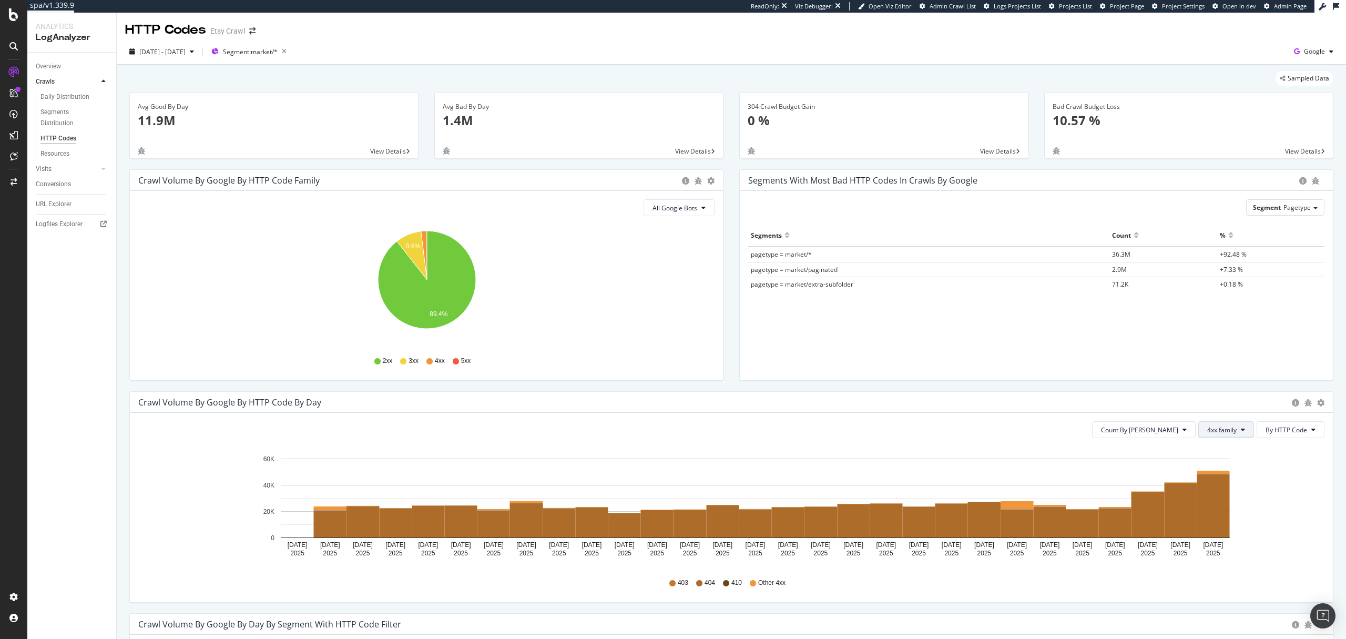
click at [1212, 432] on span "4xx family" at bounding box center [1221, 429] width 29 height 9
click at [1210, 452] on span "All HTTP Codes" at bounding box center [1233, 450] width 53 height 9
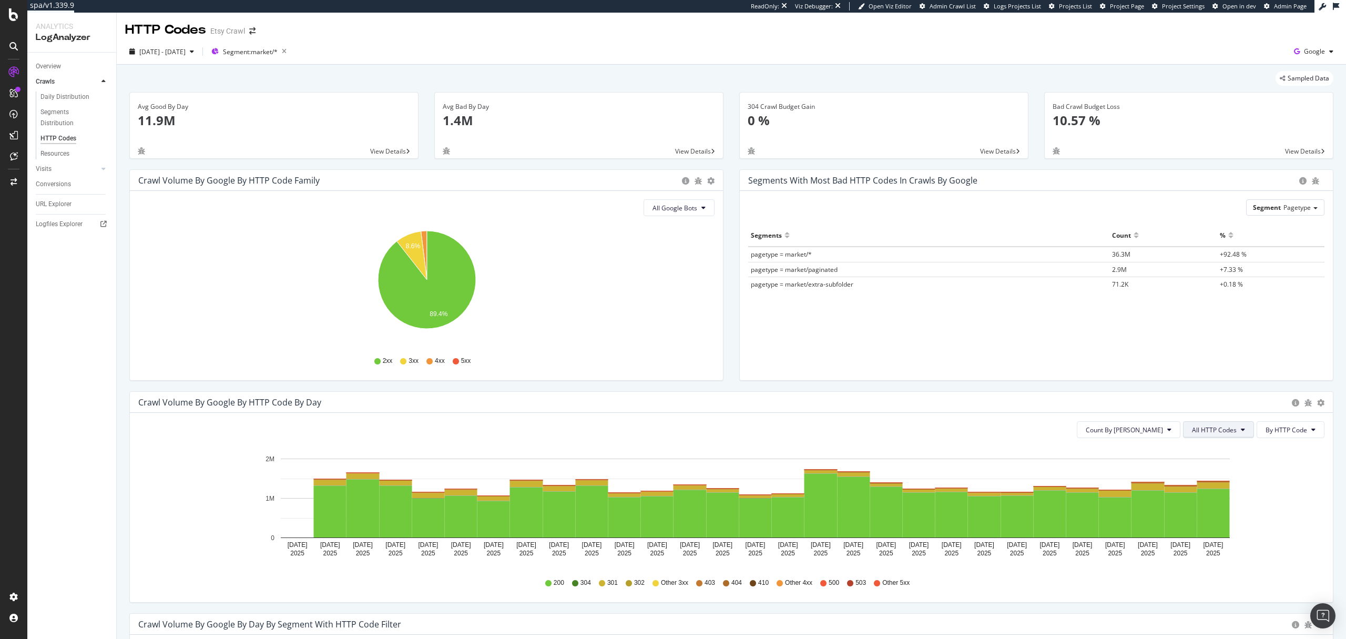
click at [1209, 431] on span "All HTTP Codes" at bounding box center [1214, 429] width 45 height 9
click at [1206, 526] on span "4xx family" at bounding box center [1219, 528] width 53 height 9
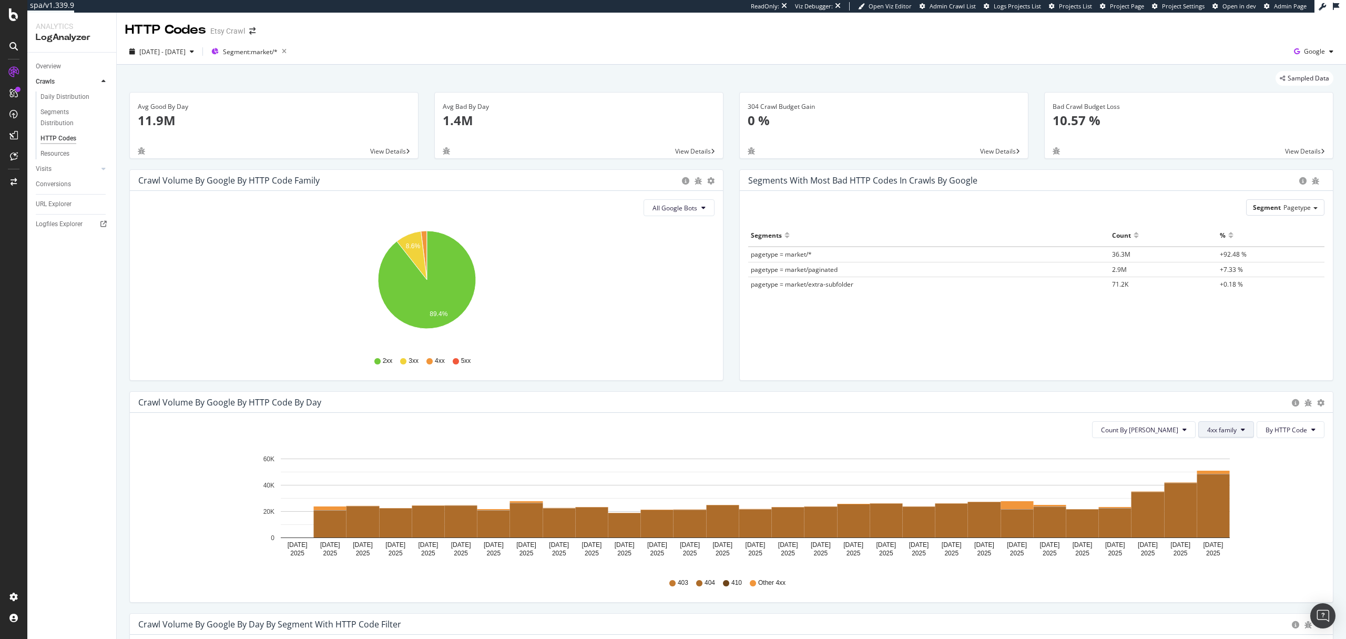
click at [1214, 430] on span "4xx family" at bounding box center [1221, 429] width 29 height 9
click at [1221, 488] on span "Bad HTTP Codes" at bounding box center [1233, 489] width 53 height 9
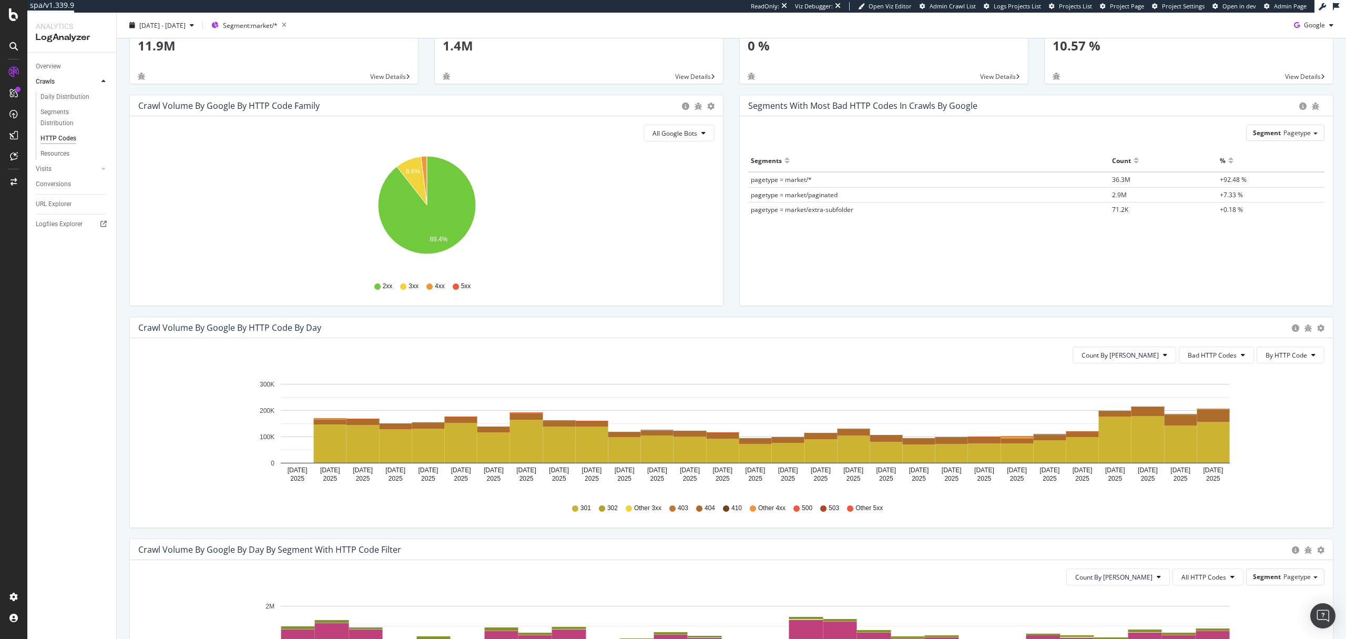
scroll to position [314, 0]
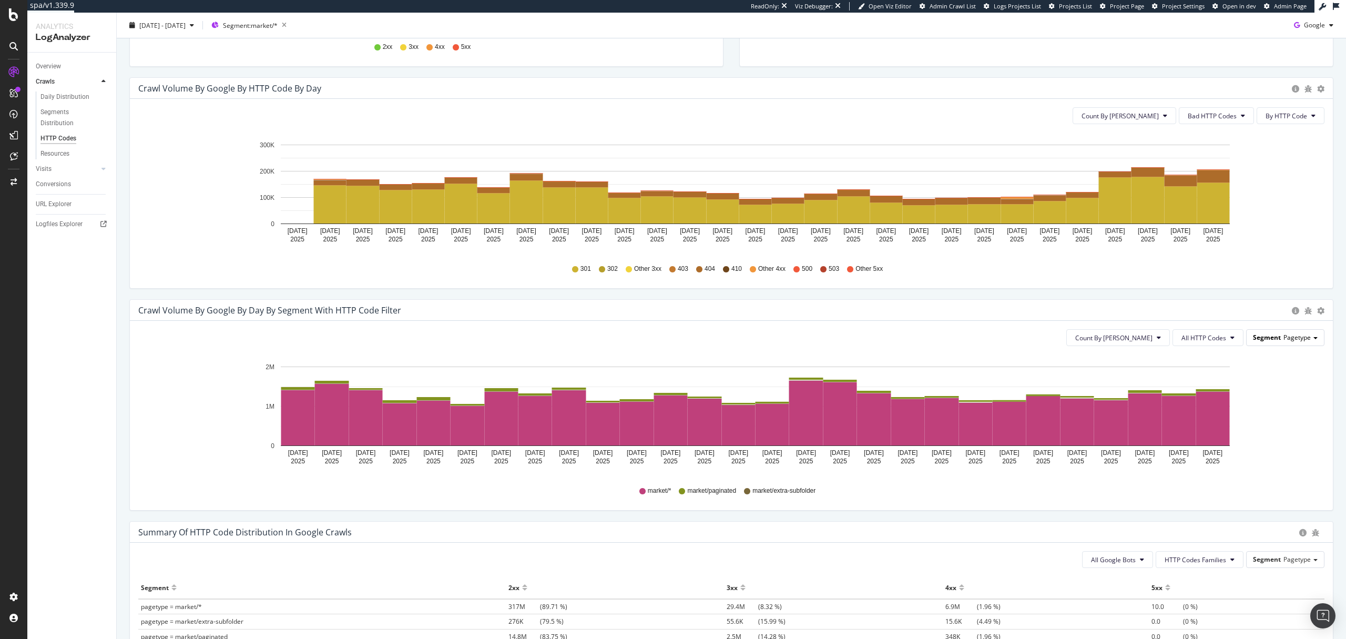
click at [1303, 337] on span "Pagetype" at bounding box center [1296, 337] width 27 height 9
click at [1268, 442] on div "Wasted_crawl_budget" at bounding box center [1277, 438] width 84 height 14
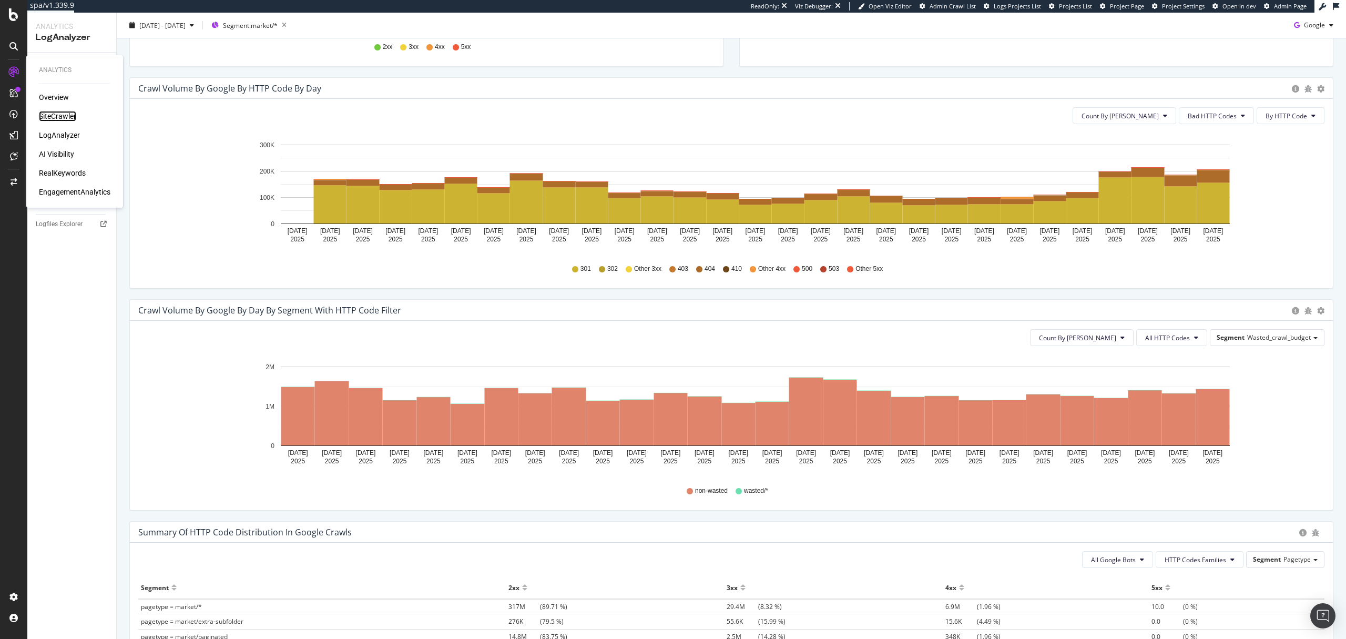
click at [49, 118] on div "SiteCrawler" at bounding box center [57, 116] width 37 height 11
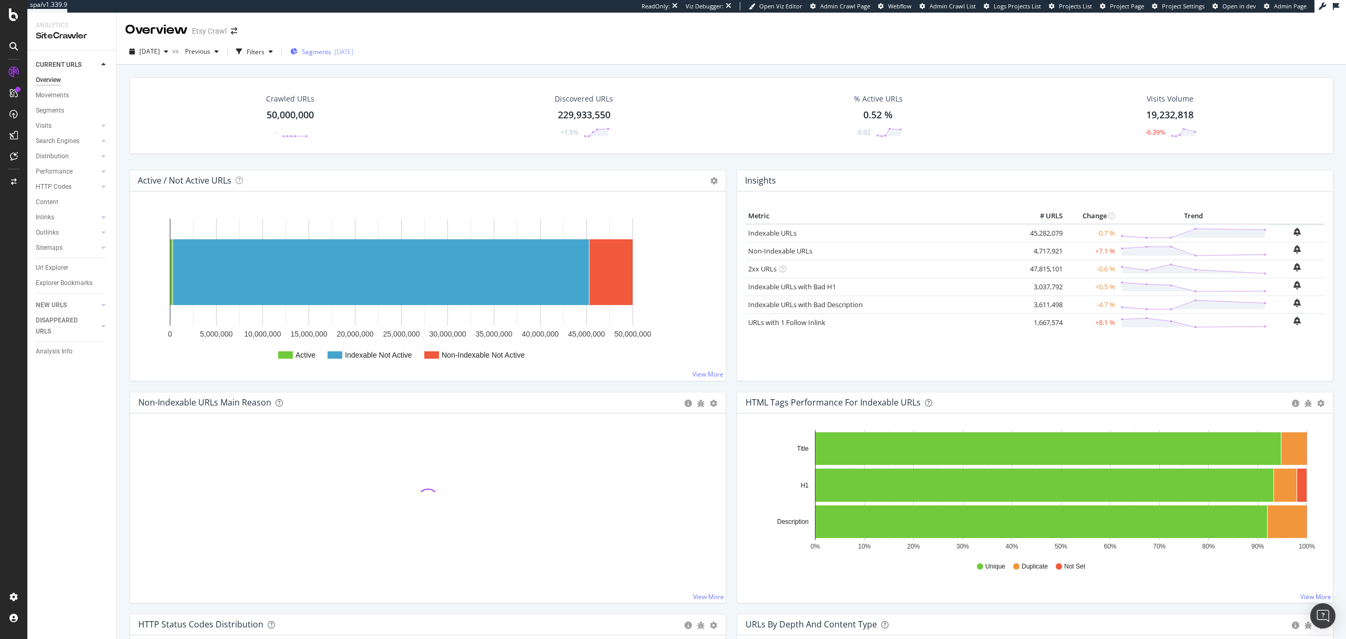
click at [353, 54] on div "2025-10-01" at bounding box center [343, 51] width 19 height 9
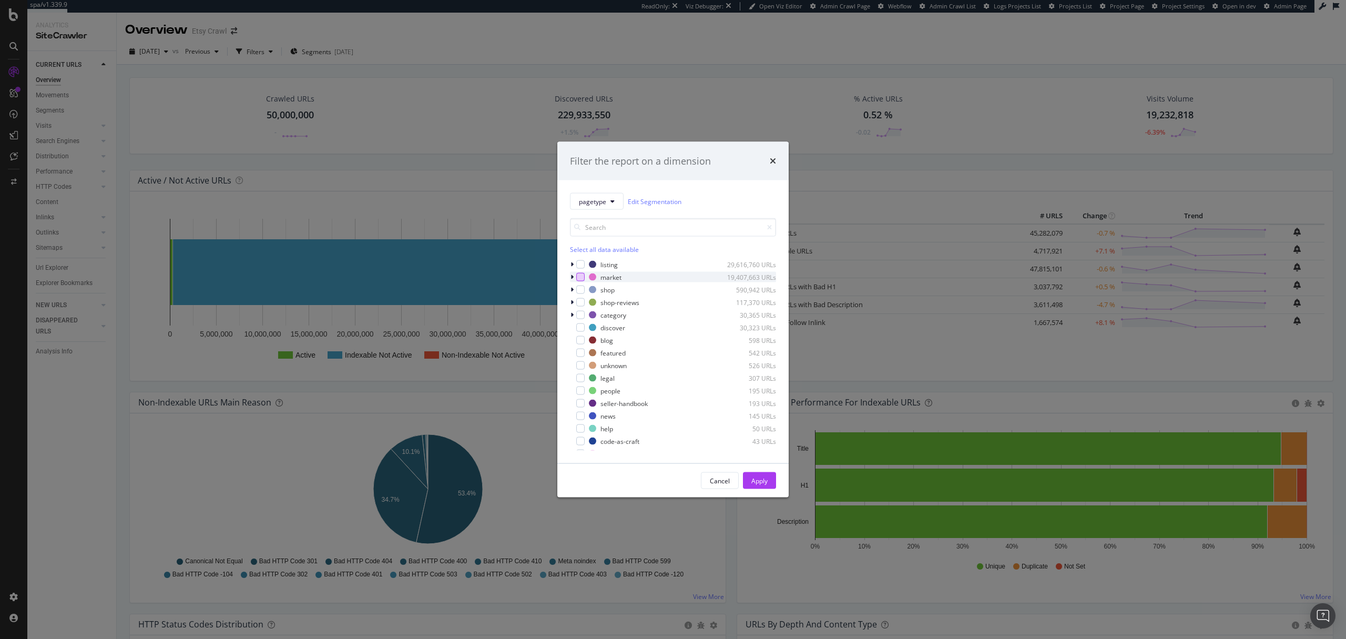
click at [576, 277] on div "modal" at bounding box center [580, 277] width 8 height 8
click at [573, 275] on icon "modal" at bounding box center [571, 277] width 3 height 6
click at [756, 477] on div "Apply" at bounding box center [759, 480] width 16 height 9
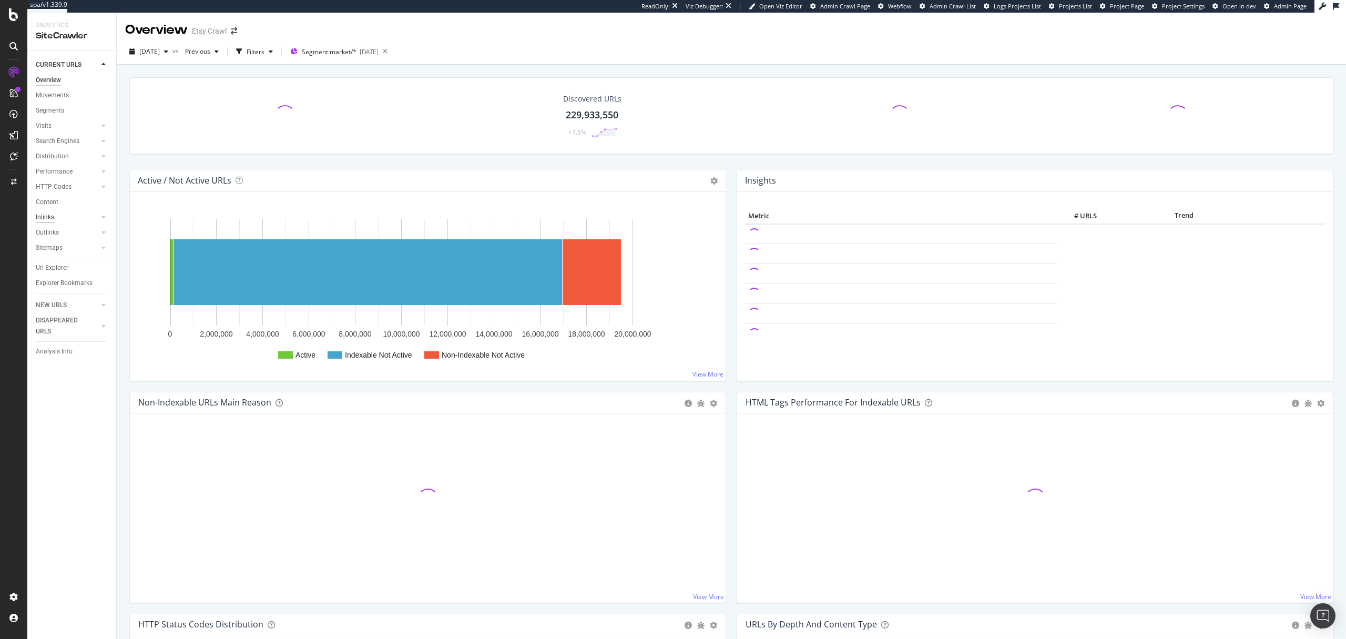
click at [48, 217] on div "Inlinks" at bounding box center [45, 217] width 18 height 11
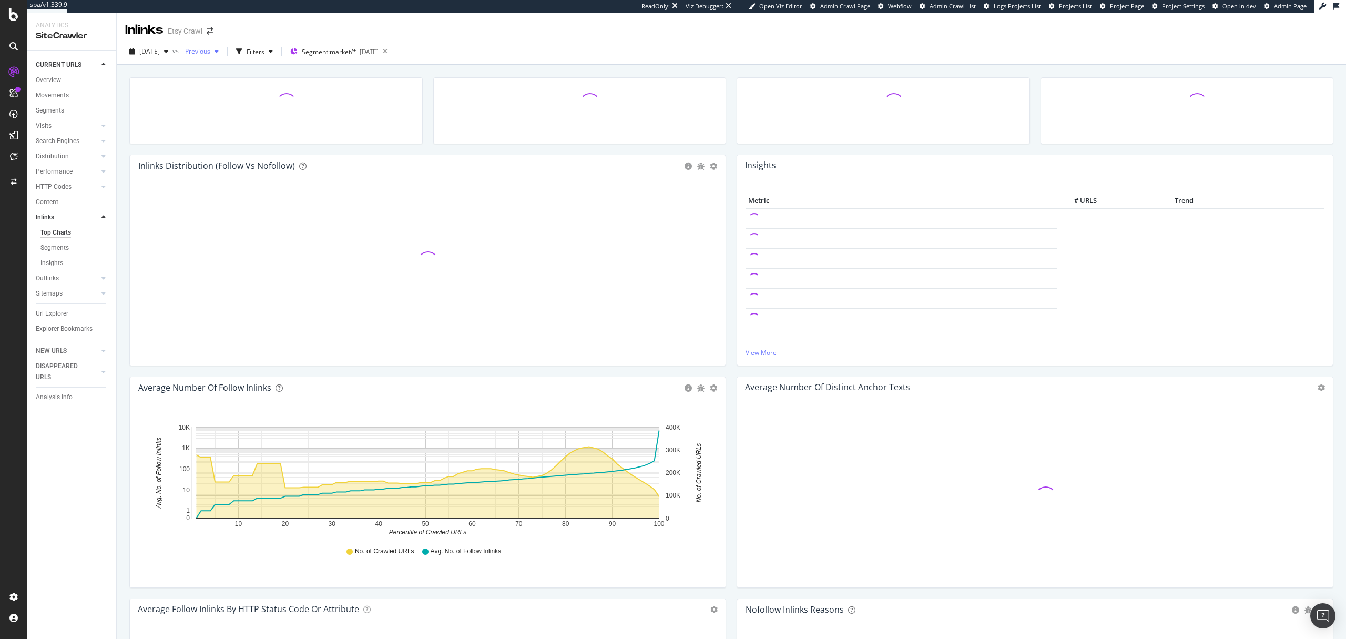
click at [210, 47] on span "Previous" at bounding box center [195, 51] width 29 height 9
click at [225, 131] on div "2025 Sep. 9th" at bounding box center [288, 128] width 177 height 9
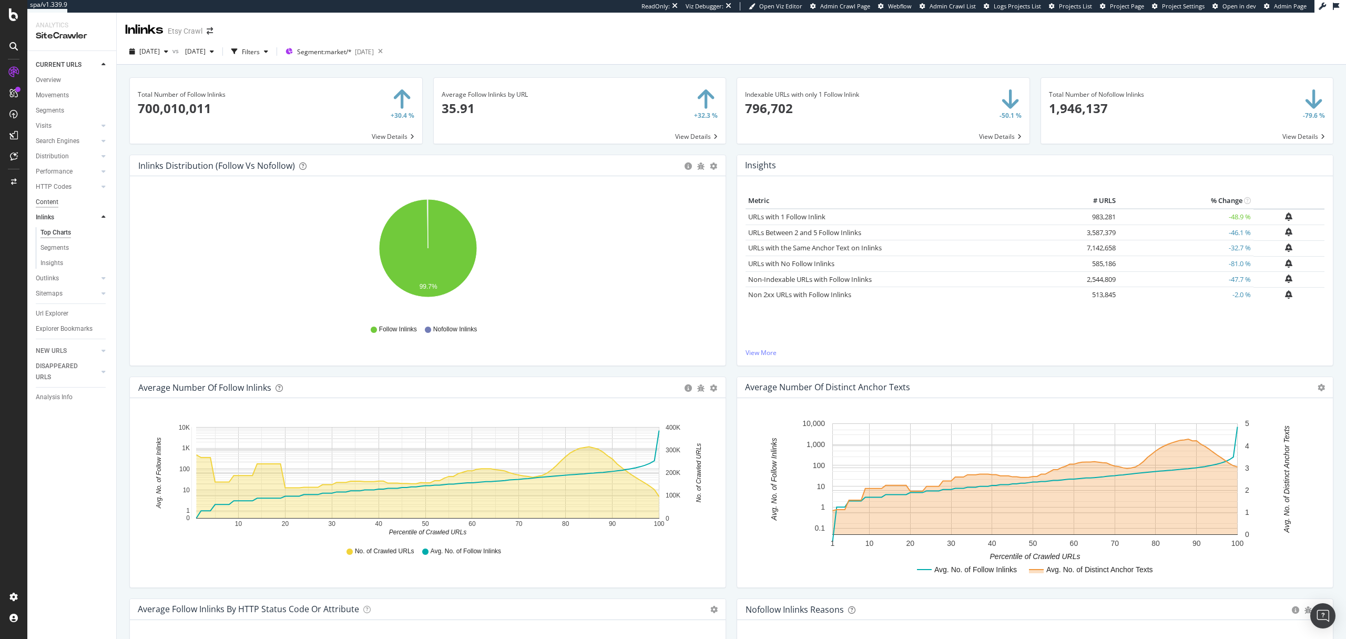
click at [46, 202] on div "Content" at bounding box center [47, 202] width 23 height 11
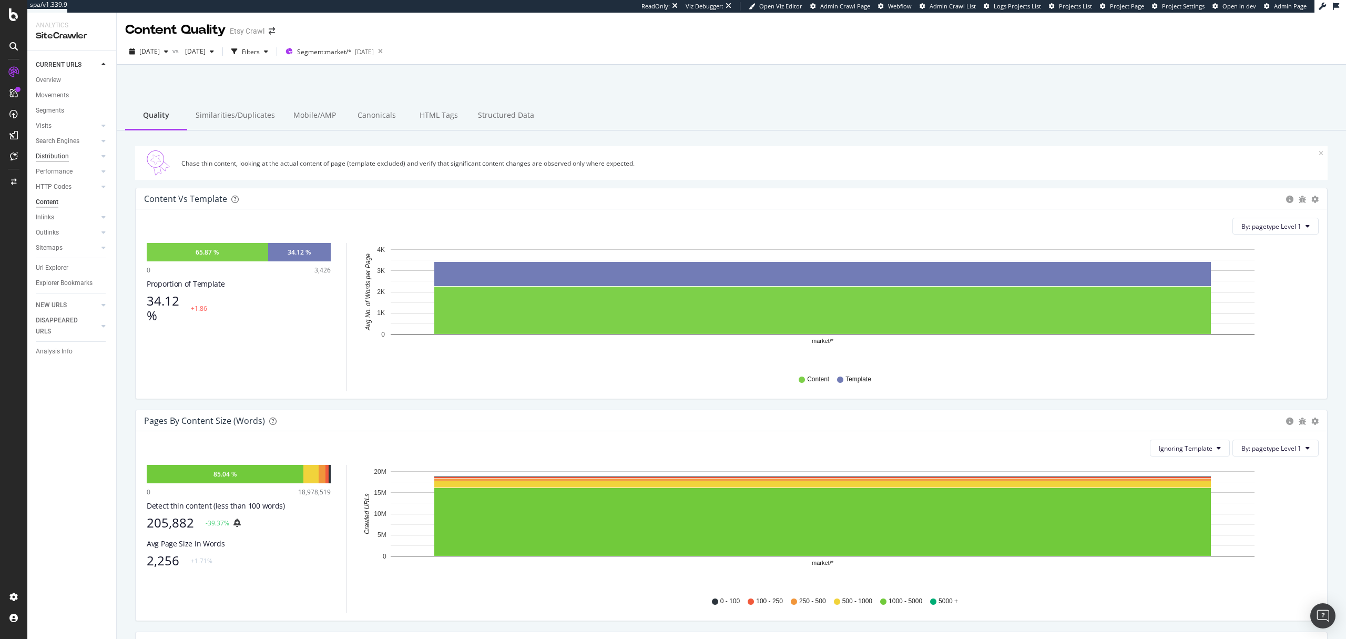
click at [48, 158] on div "Distribution" at bounding box center [52, 156] width 33 height 11
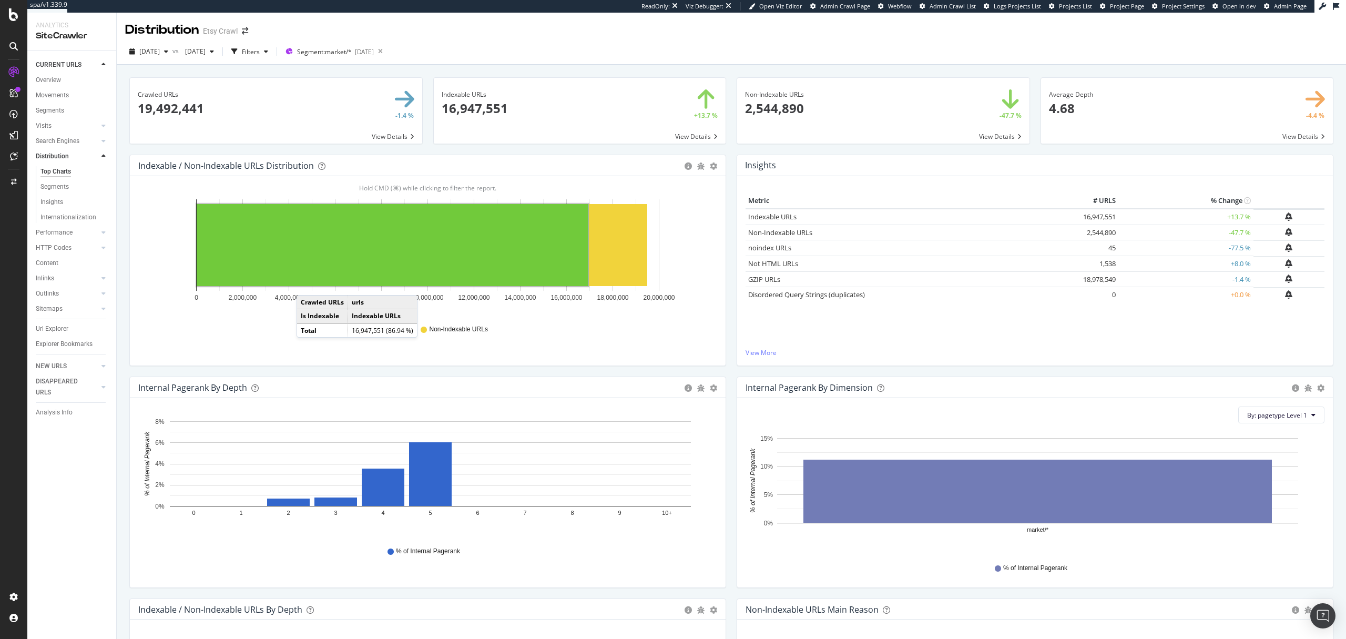
click at [776, 109] on span at bounding box center [883, 111] width 292 height 66
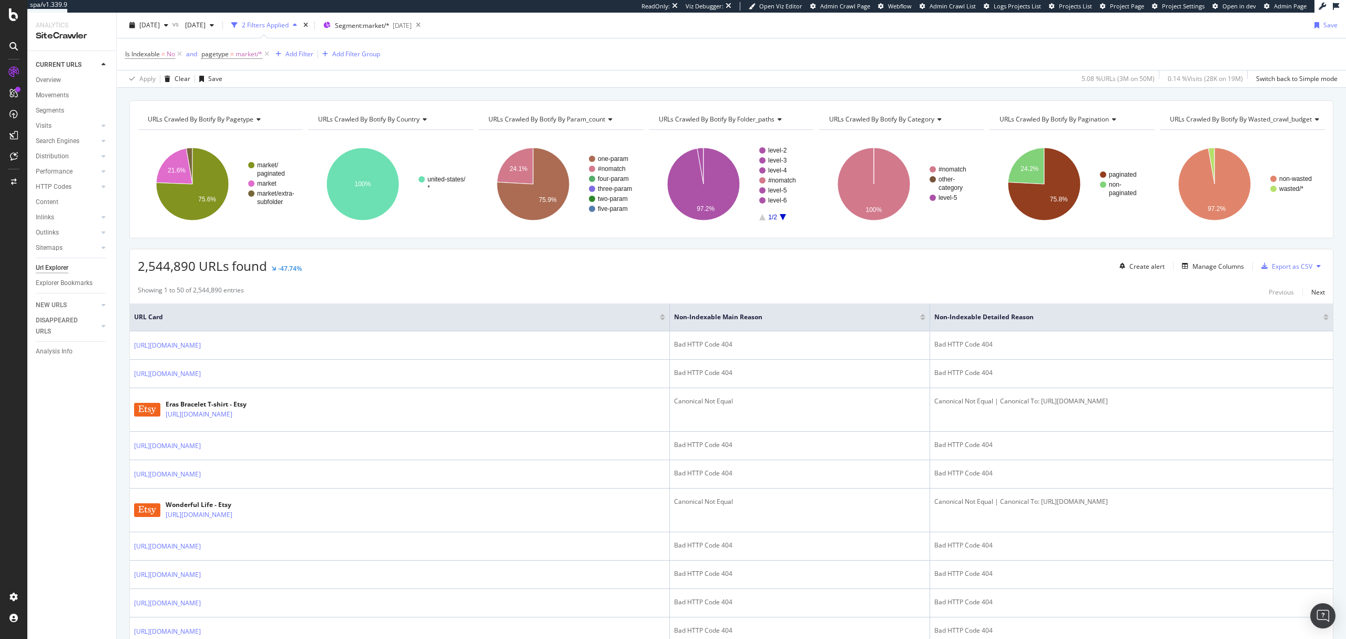
scroll to position [36, 0]
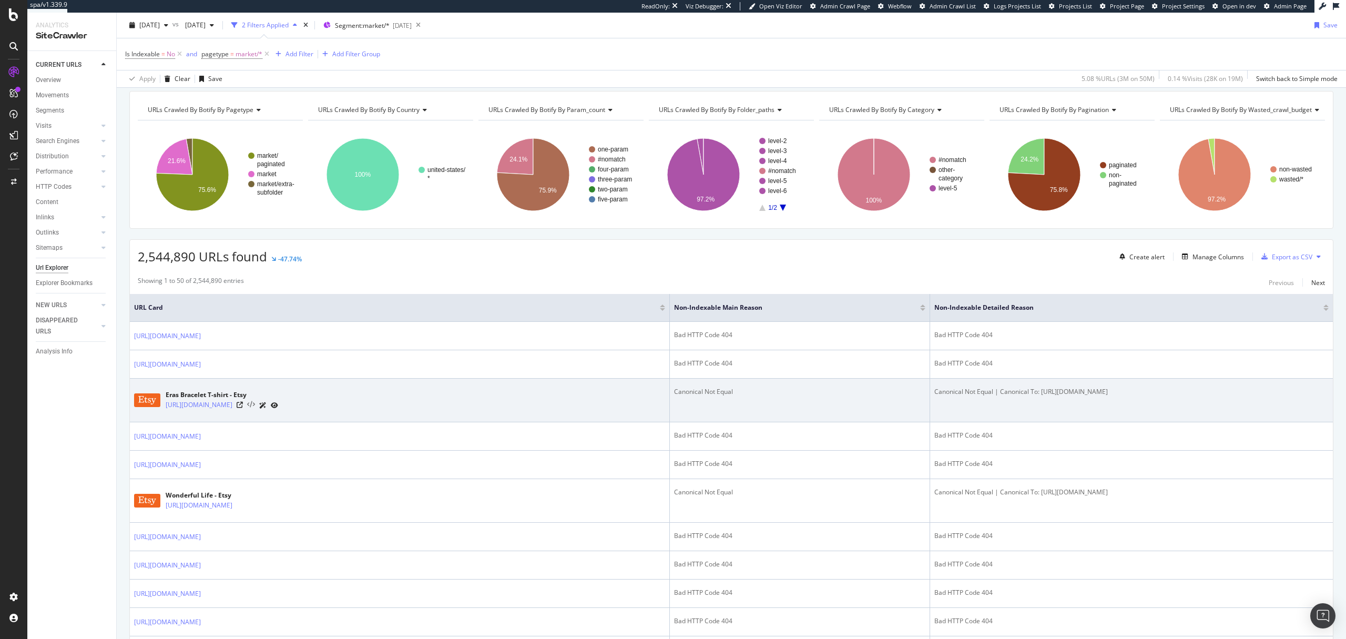
click at [255, 405] on icon at bounding box center [251, 404] width 8 height 7
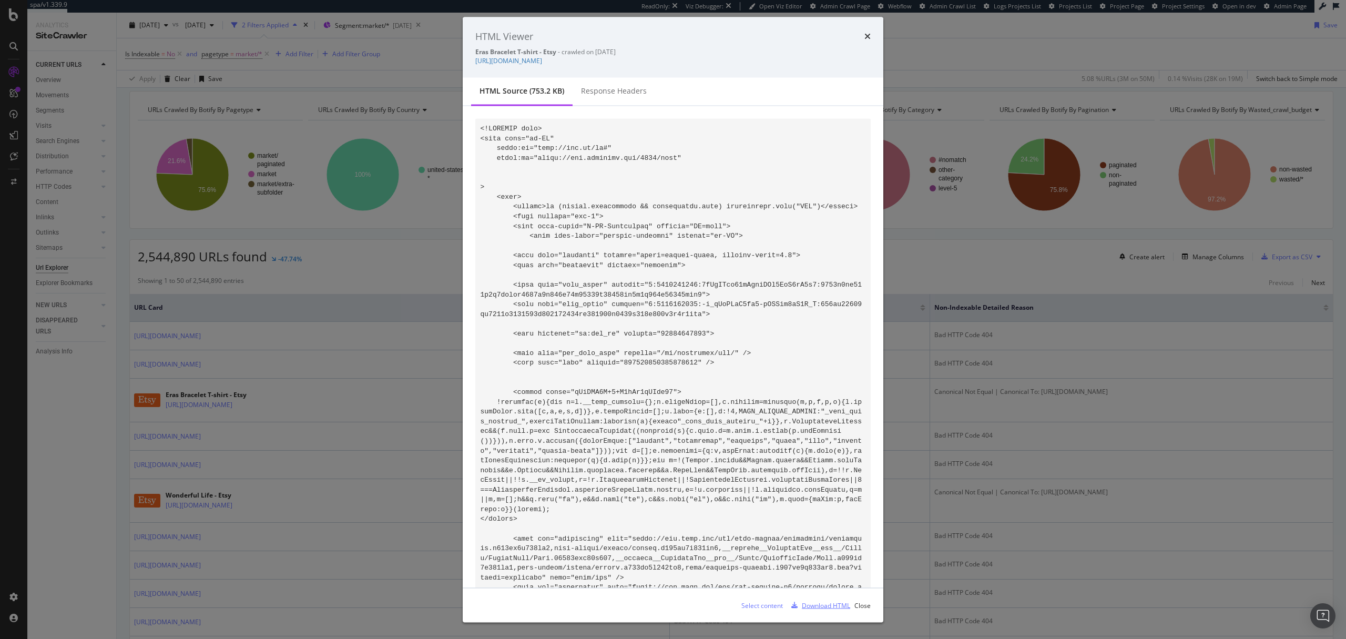
click at [816, 608] on div "Download HTML" at bounding box center [826, 604] width 48 height 9
click at [866, 37] on icon "times" at bounding box center [867, 36] width 6 height 8
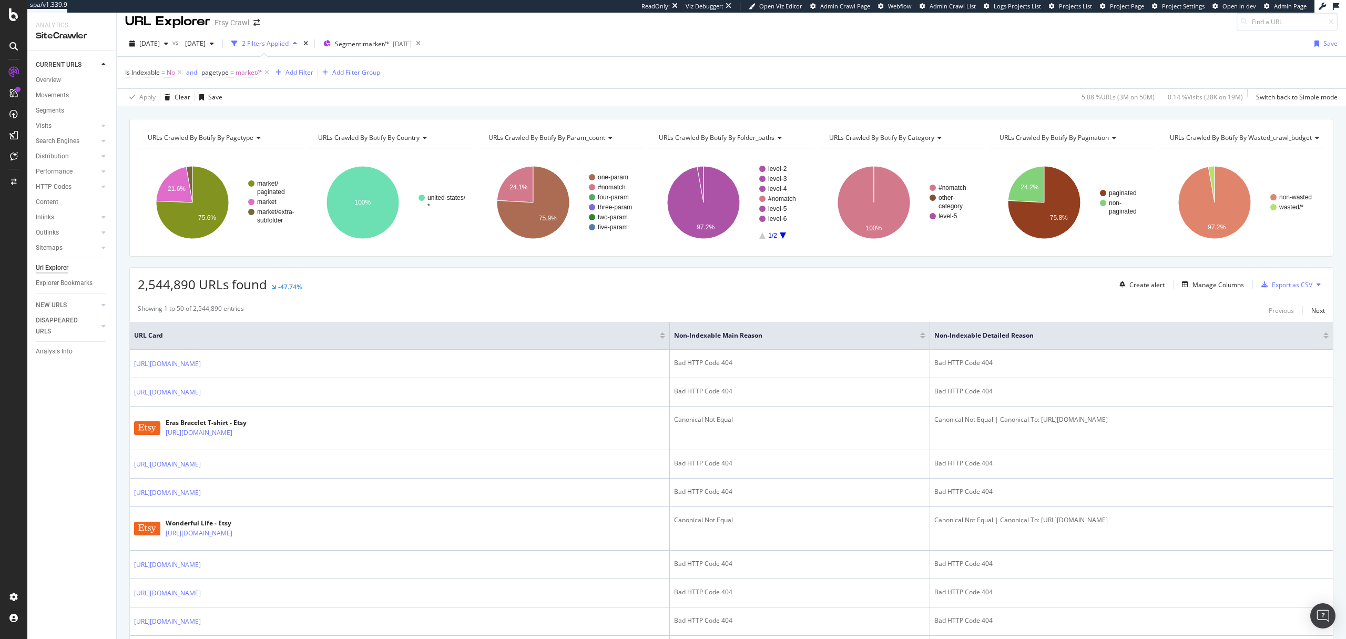
scroll to position [0, 0]
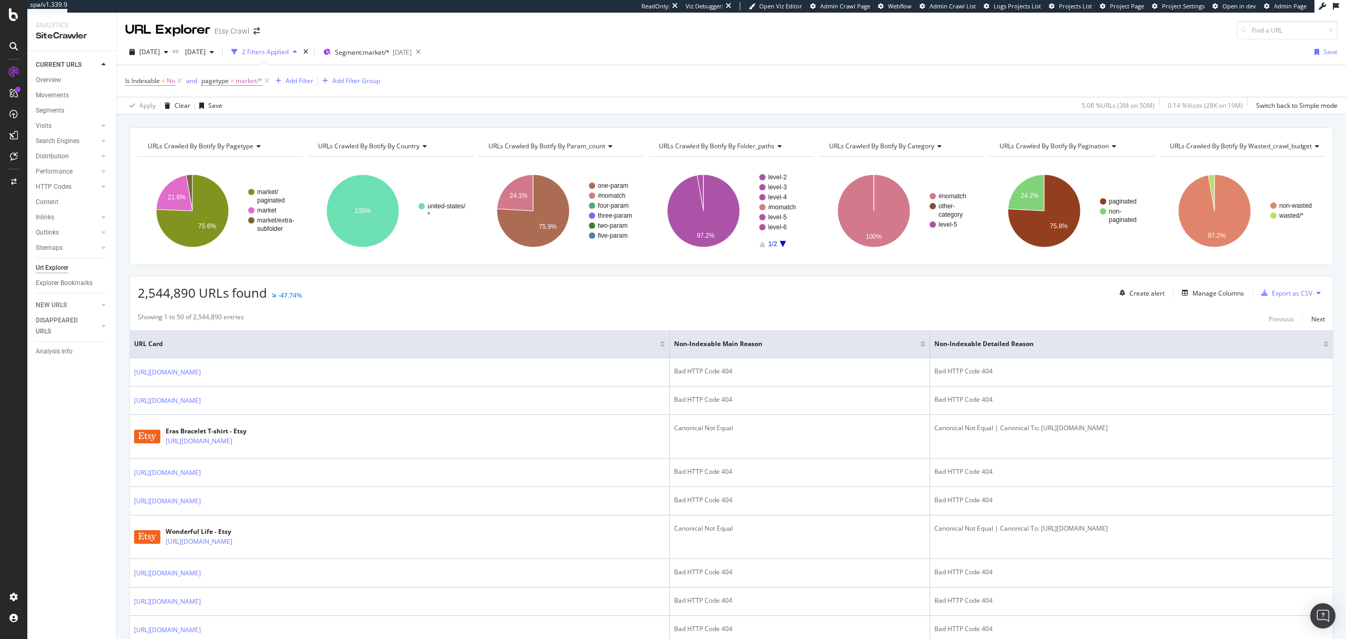
click at [359, 149] on span "URLs Crawled By Botify By country" at bounding box center [368, 145] width 101 height 9
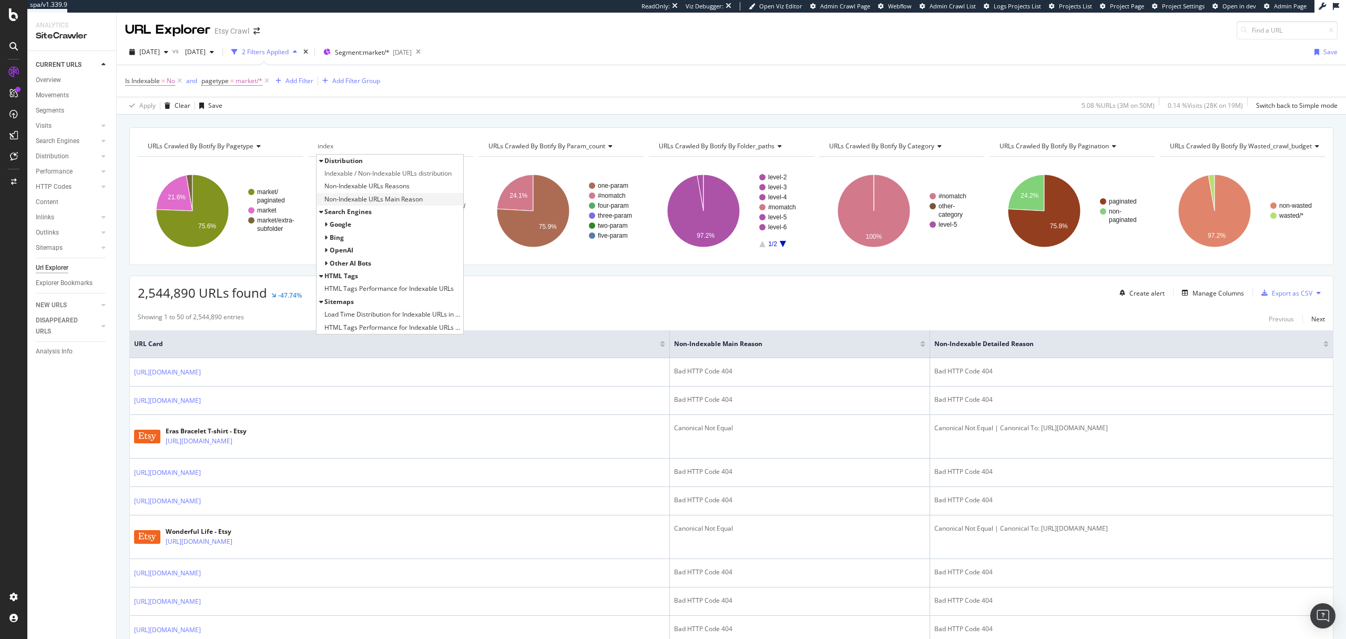
type input "index"
click at [392, 197] on span "Non-Indexable URLs Main Reason" at bounding box center [373, 199] width 98 height 11
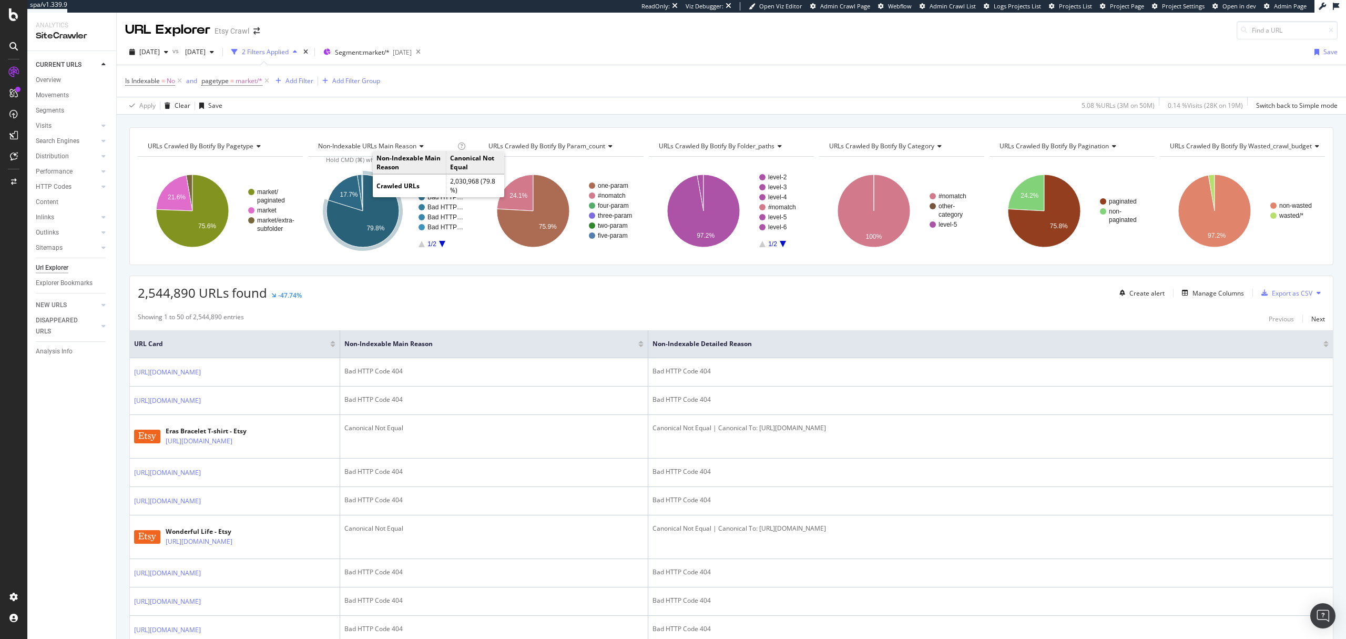
click at [382, 217] on icon "A chart." at bounding box center [362, 211] width 73 height 73
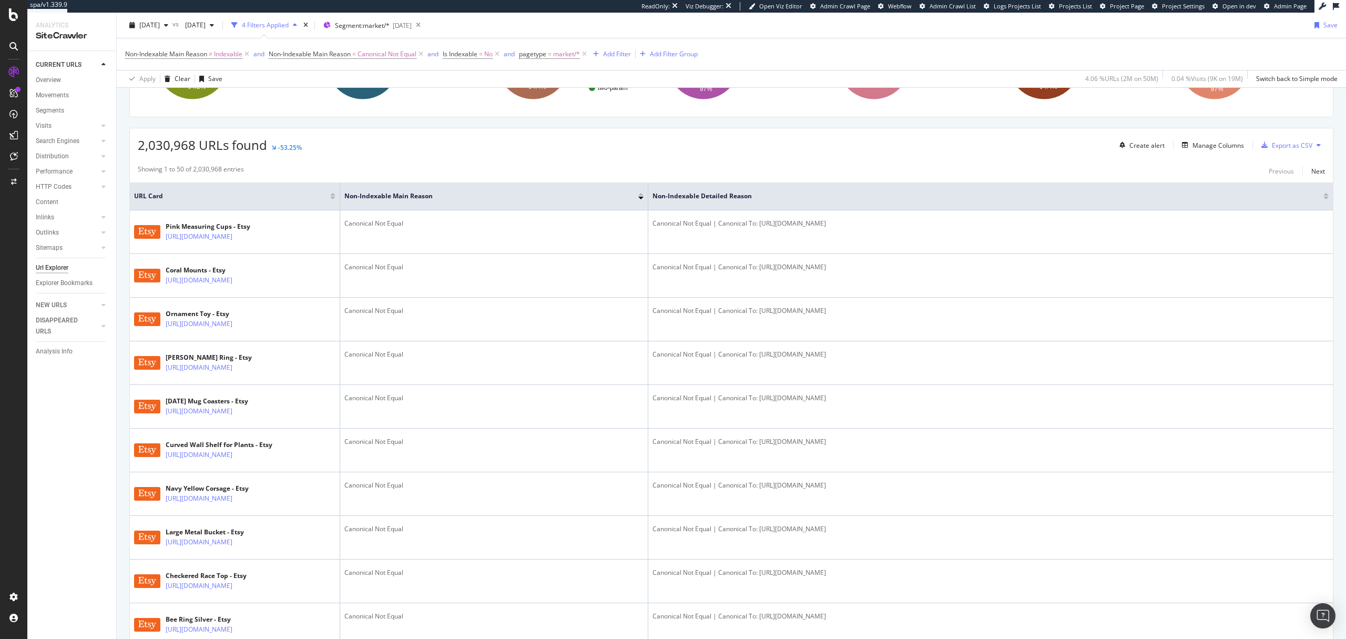
scroll to position [155, 0]
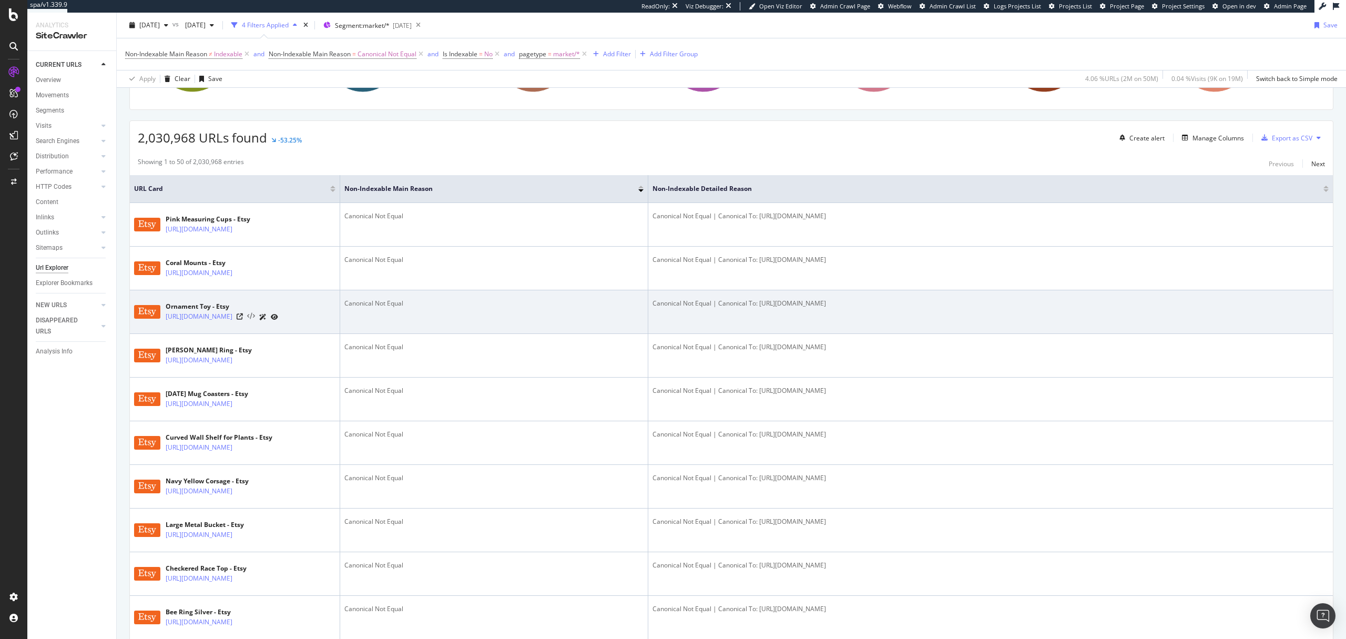
click at [255, 320] on icon at bounding box center [251, 316] width 8 height 7
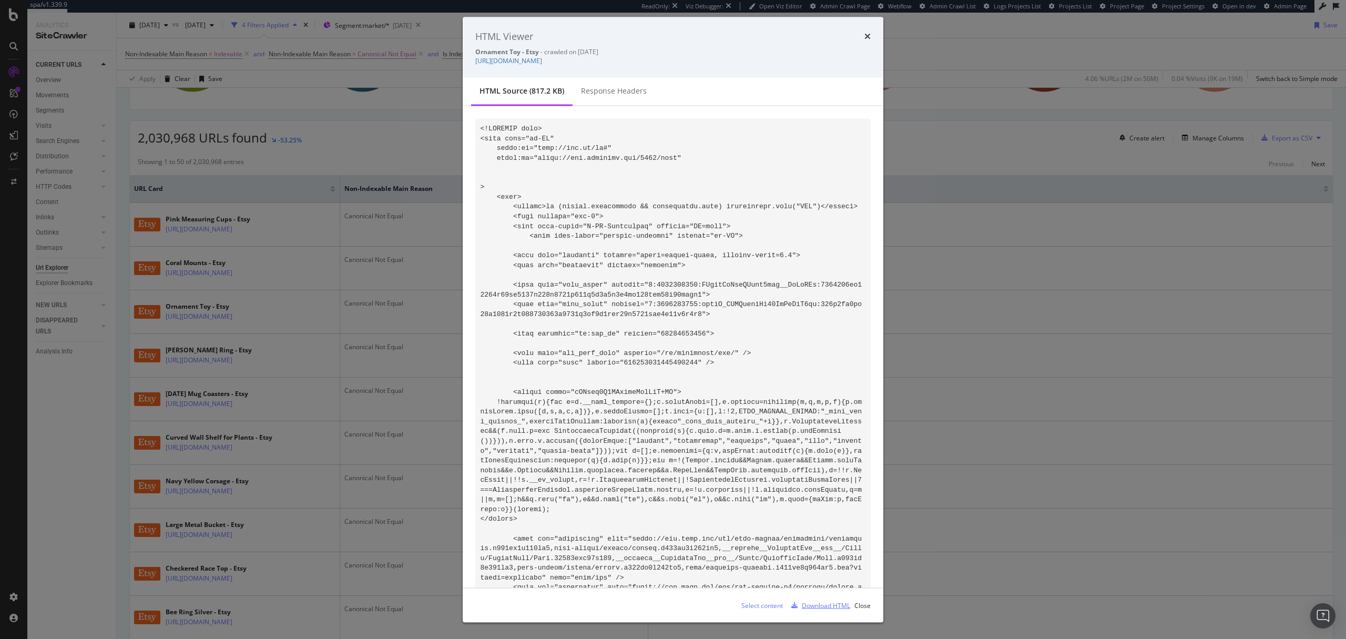
click at [812, 606] on div "Download HTML" at bounding box center [826, 604] width 48 height 9
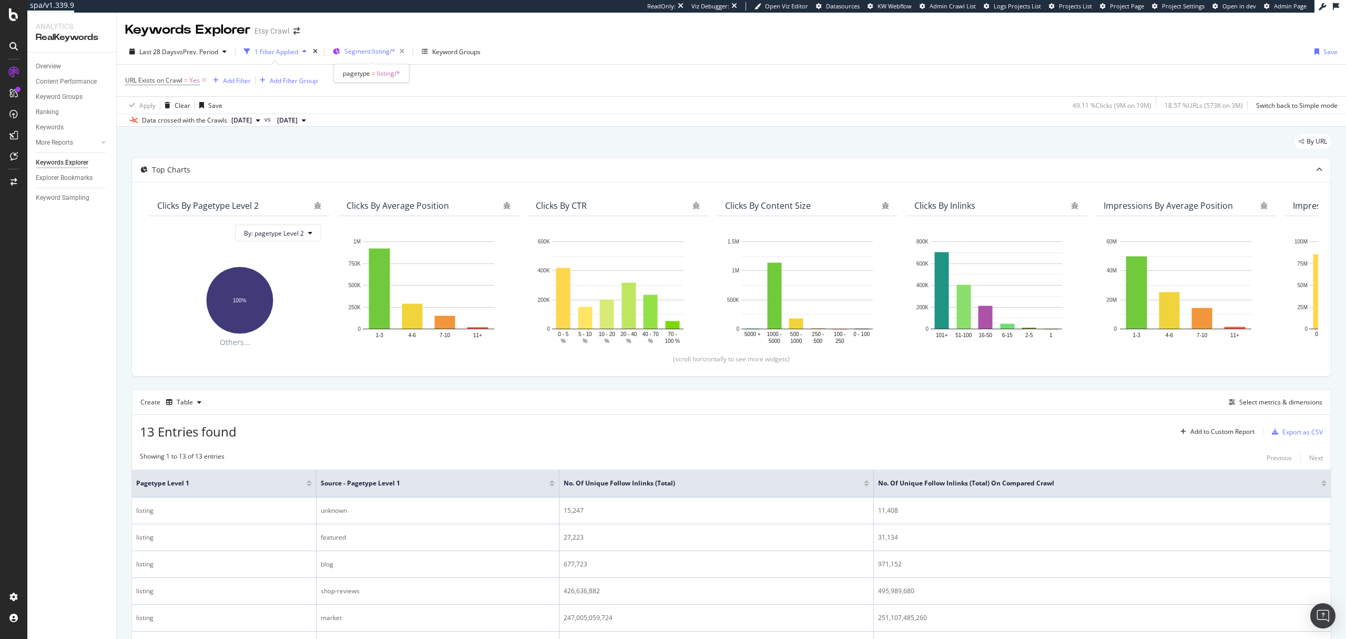
click at [360, 53] on span "Segment: listing/*" at bounding box center [369, 51] width 51 height 9
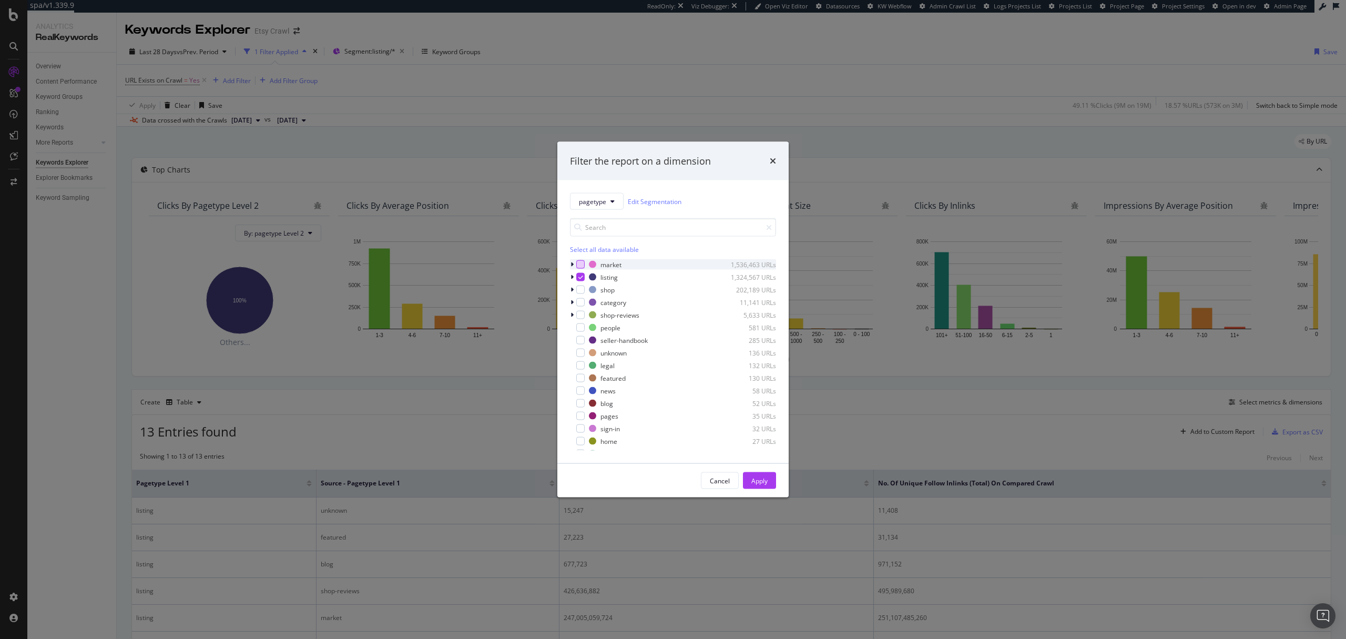
click at [576, 266] on div "modal" at bounding box center [580, 264] width 8 height 8
click at [581, 280] on div "modal" at bounding box center [580, 277] width 8 height 8
click at [759, 473] on div "Apply" at bounding box center [759, 481] width 16 height 16
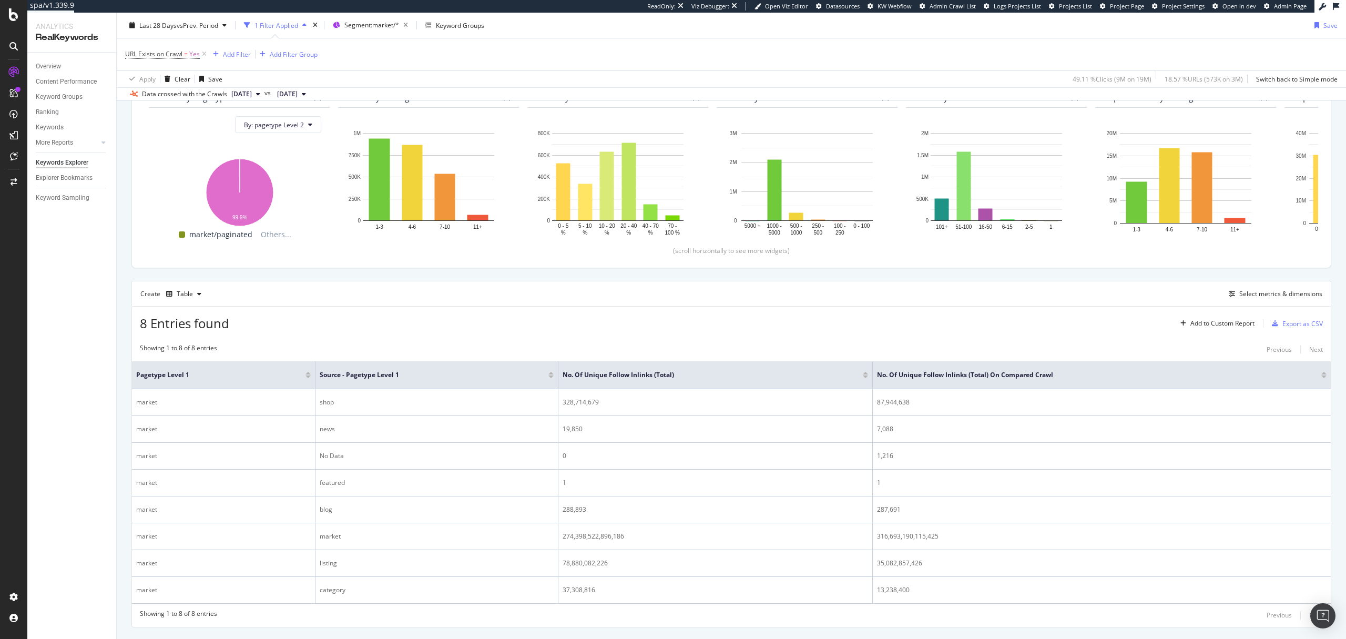
scroll to position [134, 0]
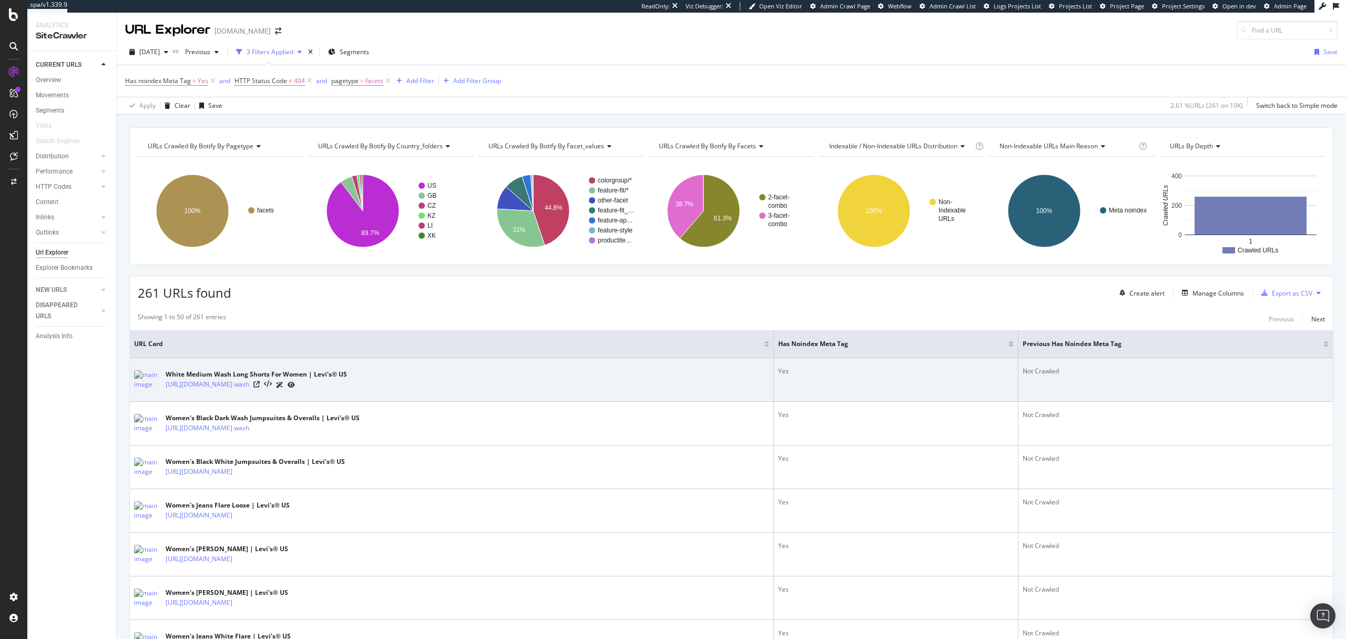
drag, startPoint x: 646, startPoint y: 386, endPoint x: 163, endPoint y: 383, distance: 482.6
click at [163, 383] on div "White Medium Wash Long Shorts For Women | Levi's® US [URL][DOMAIN_NAME] wash" at bounding box center [451, 379] width 635 height 26
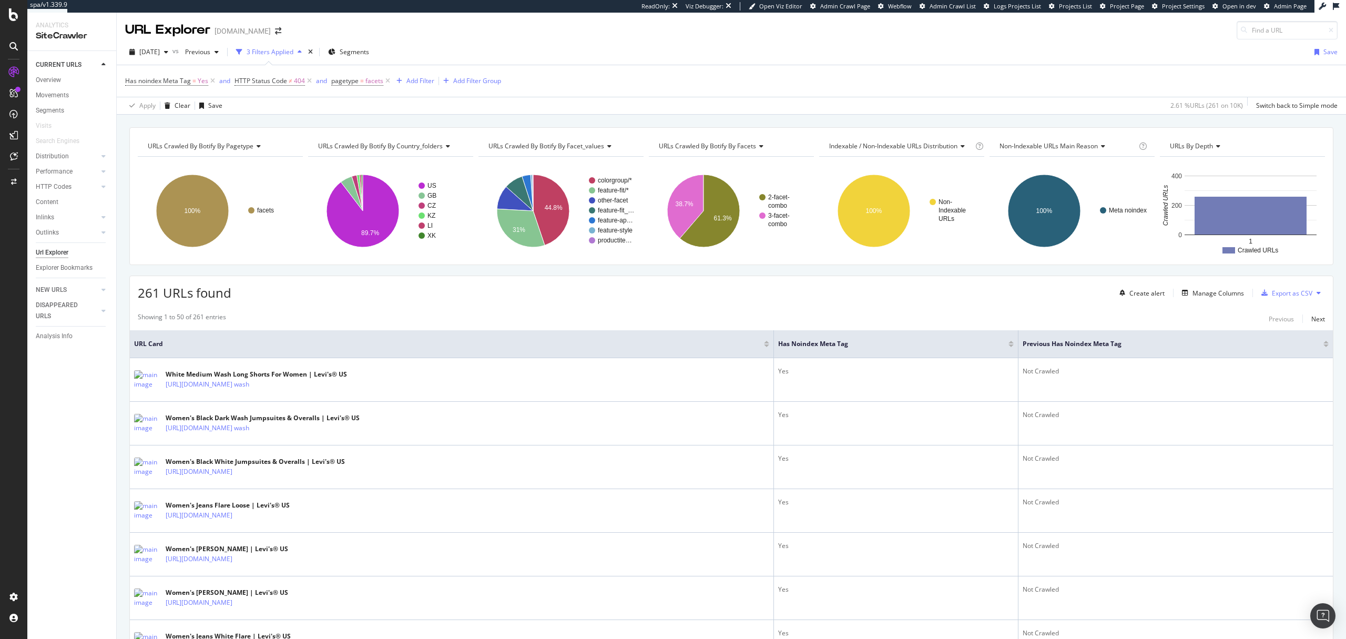
copy link "[URL][DOMAIN_NAME] wash"
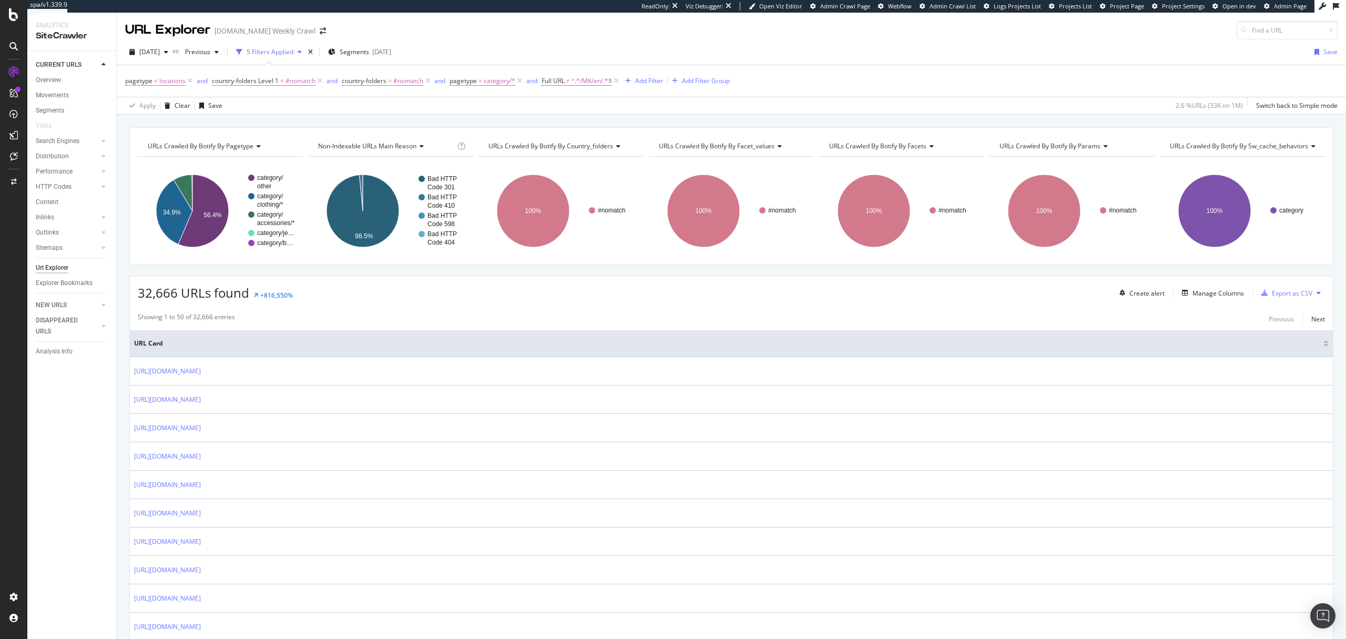
scroll to position [90, 0]
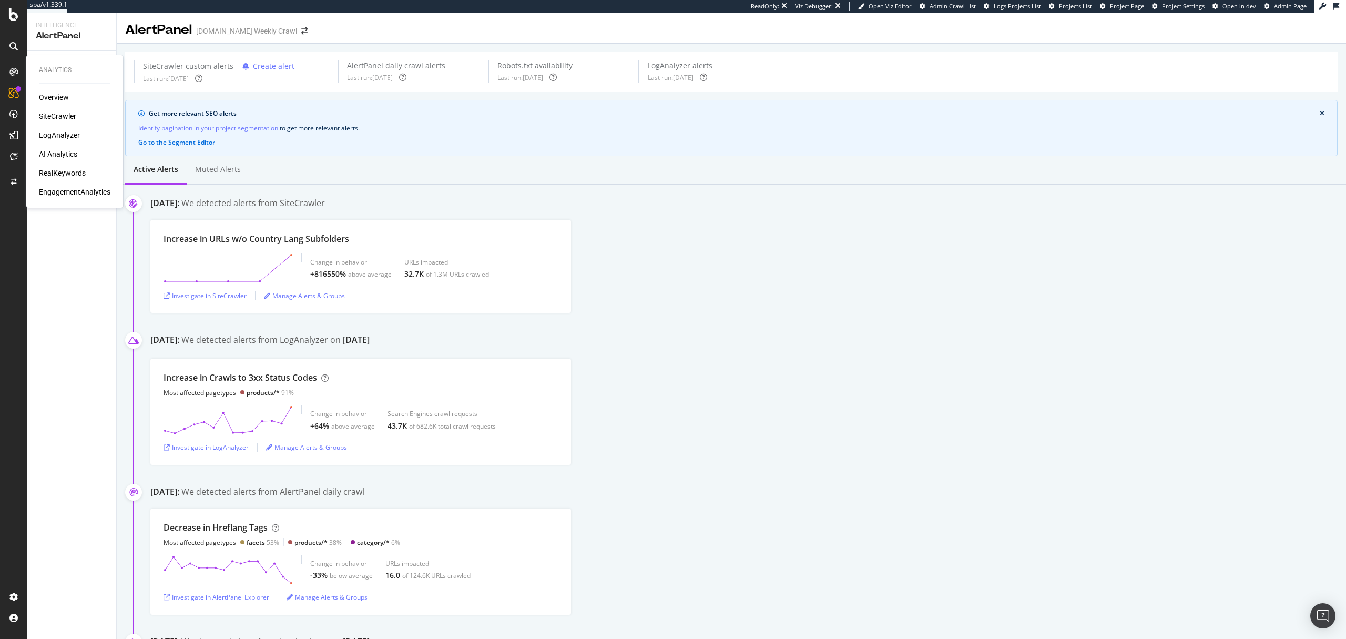
click at [63, 171] on div "RealKeywords" at bounding box center [62, 173] width 47 height 11
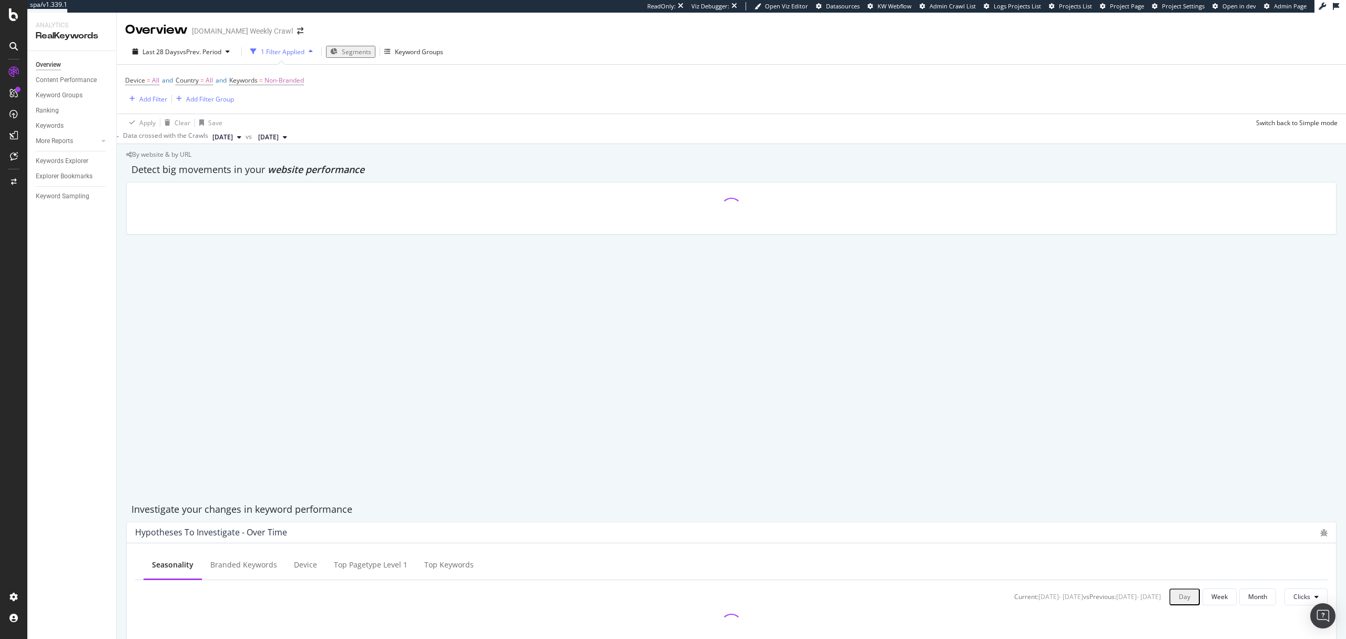
click at [360, 50] on span "Segments" at bounding box center [356, 51] width 29 height 9
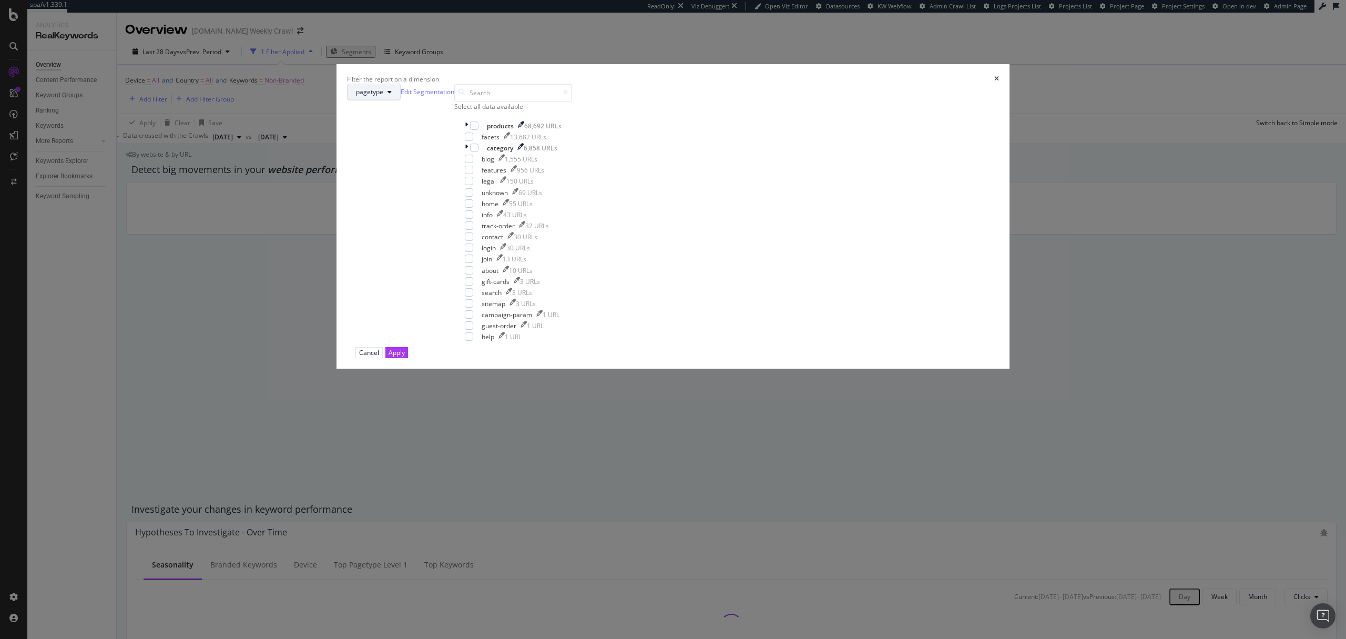
click at [383, 96] on span "pagetype" at bounding box center [369, 91] width 27 height 9
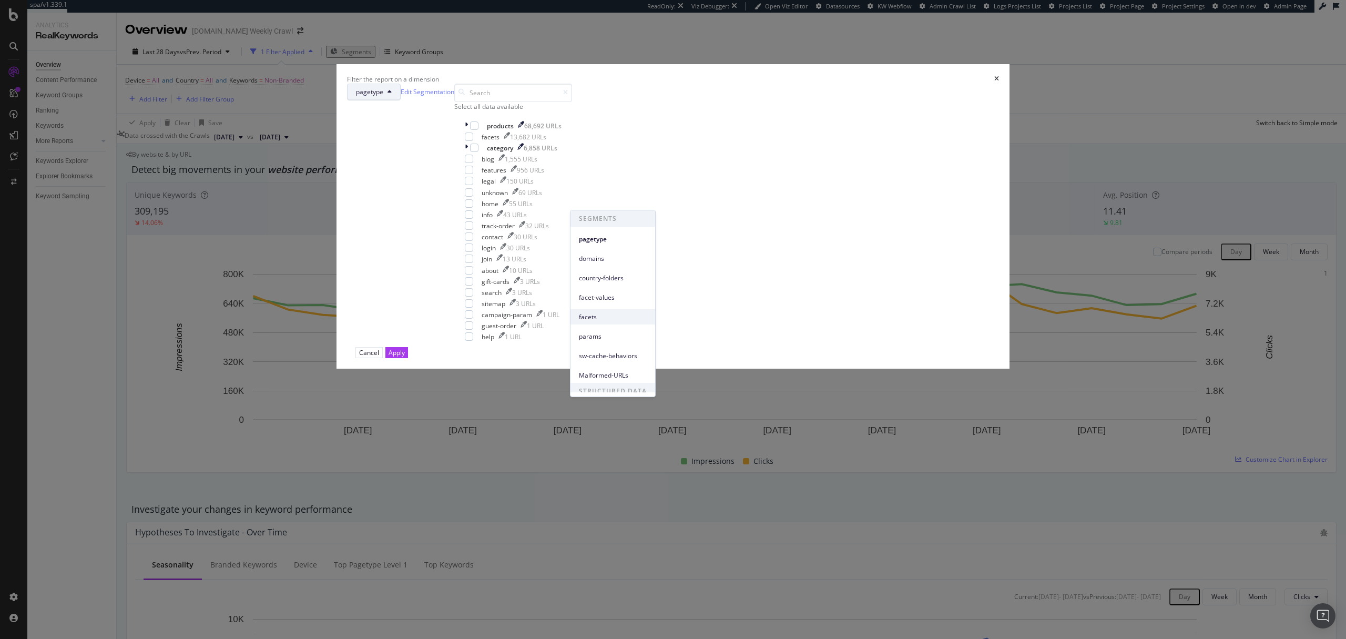
click at [600, 315] on span "facets" at bounding box center [613, 316] width 68 height 9
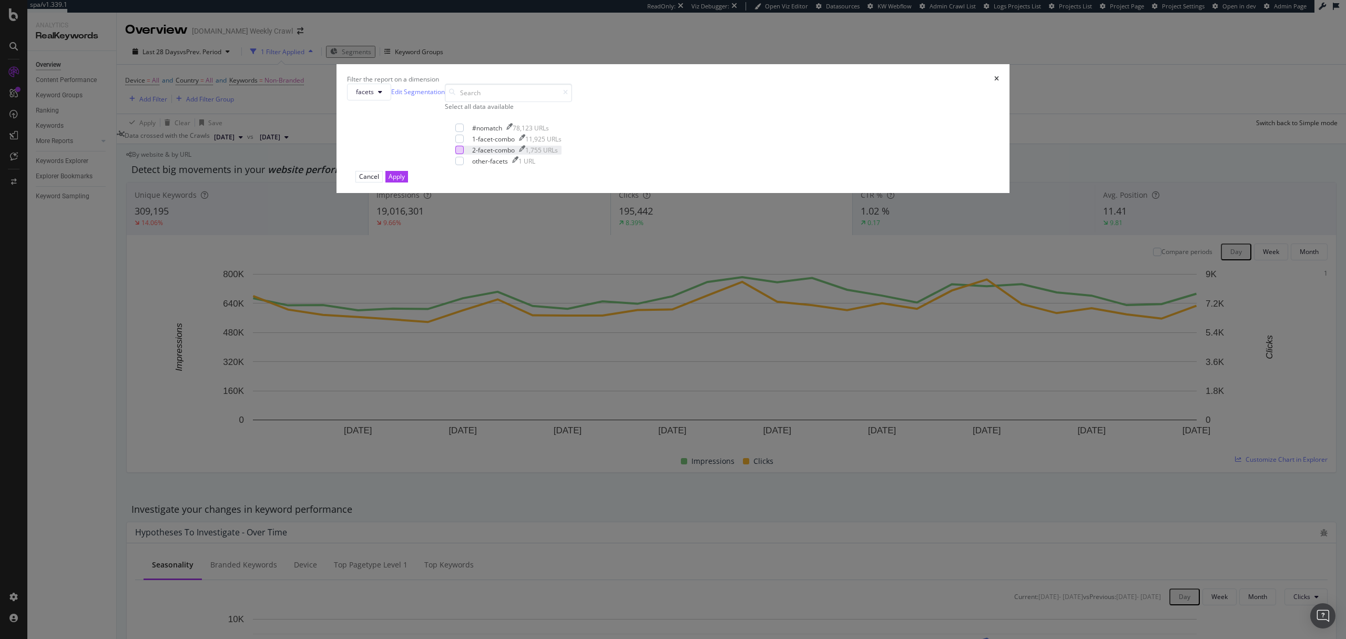
click at [464, 154] on div "modal" at bounding box center [459, 150] width 8 height 8
click at [405, 181] on div "Apply" at bounding box center [396, 176] width 16 height 9
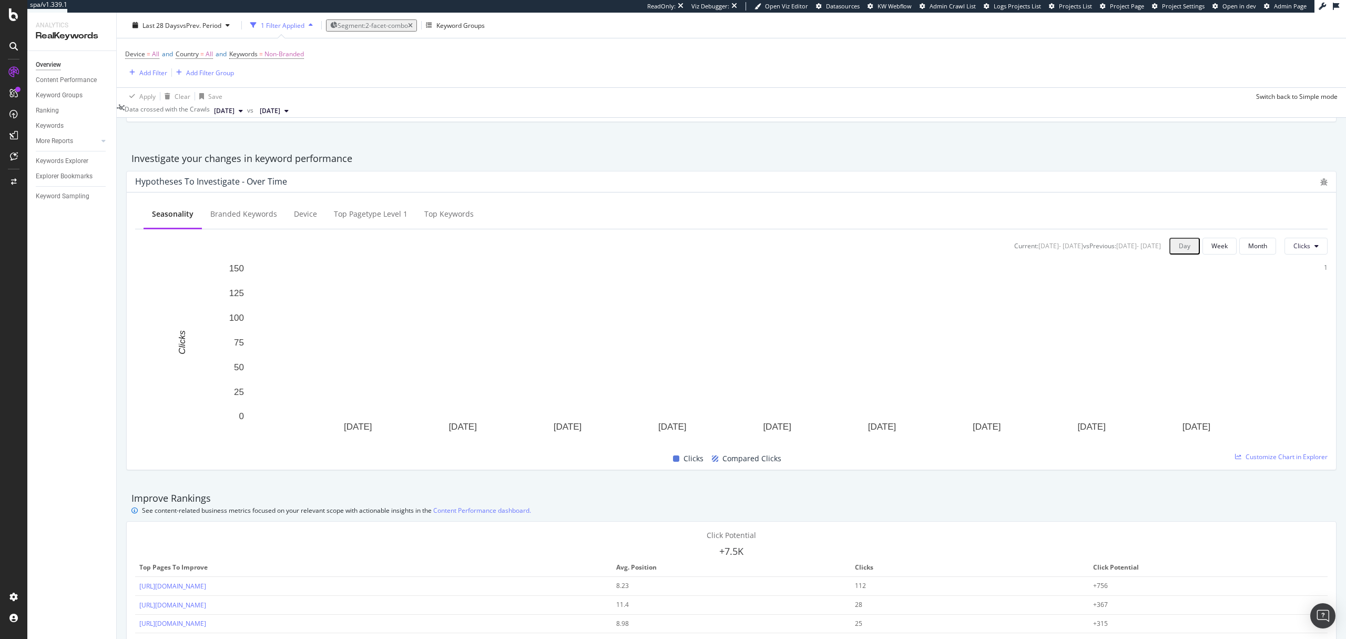
scroll to position [564, 0]
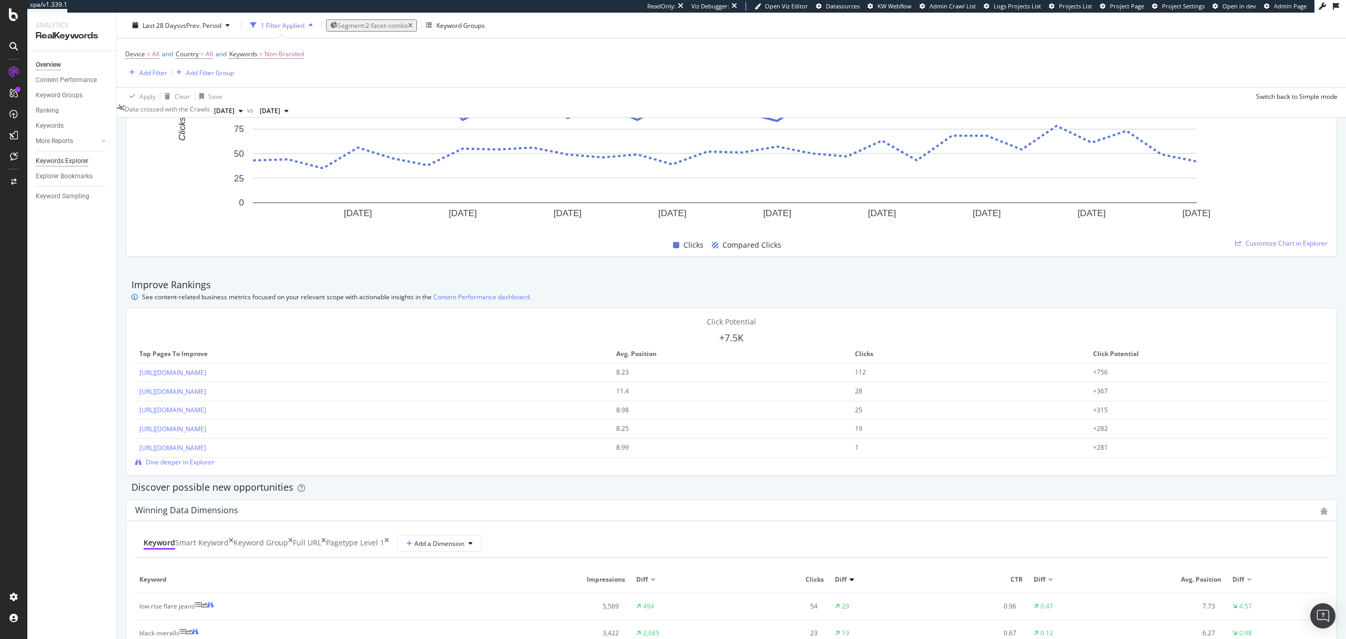
click at [59, 161] on div "Keywords Explorer" at bounding box center [62, 161] width 53 height 11
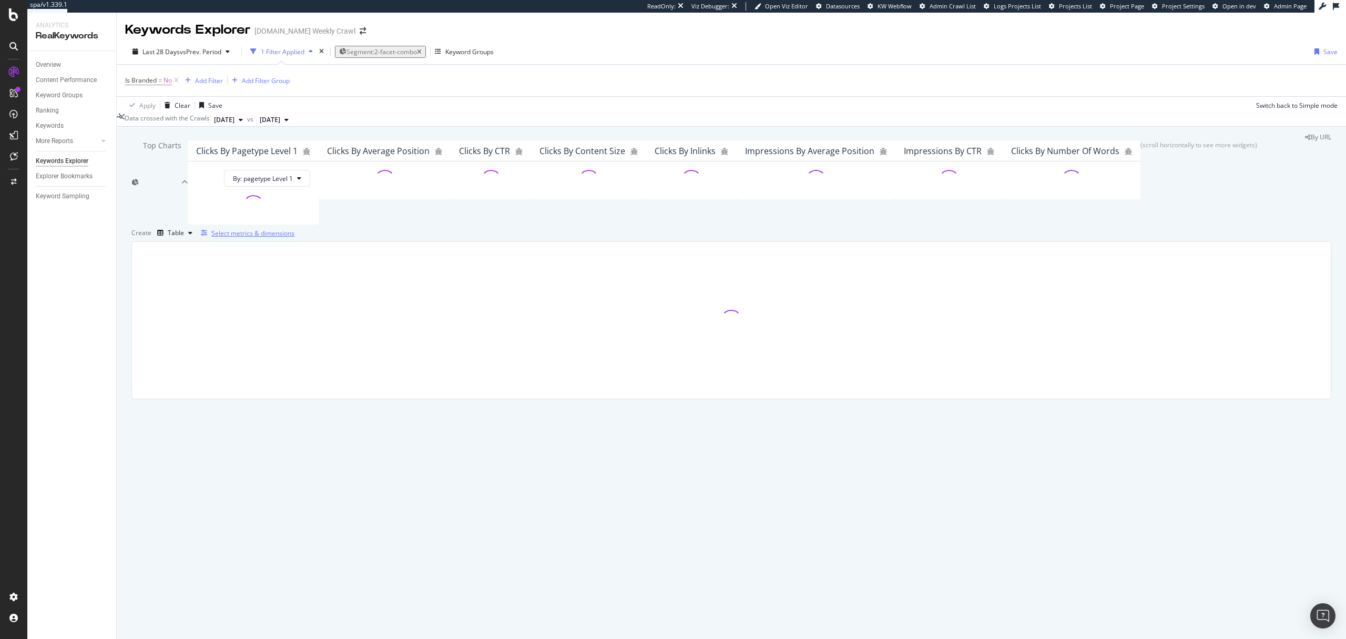
click at [294, 238] on div "Select metrics & dimensions" at bounding box center [252, 233] width 83 height 9
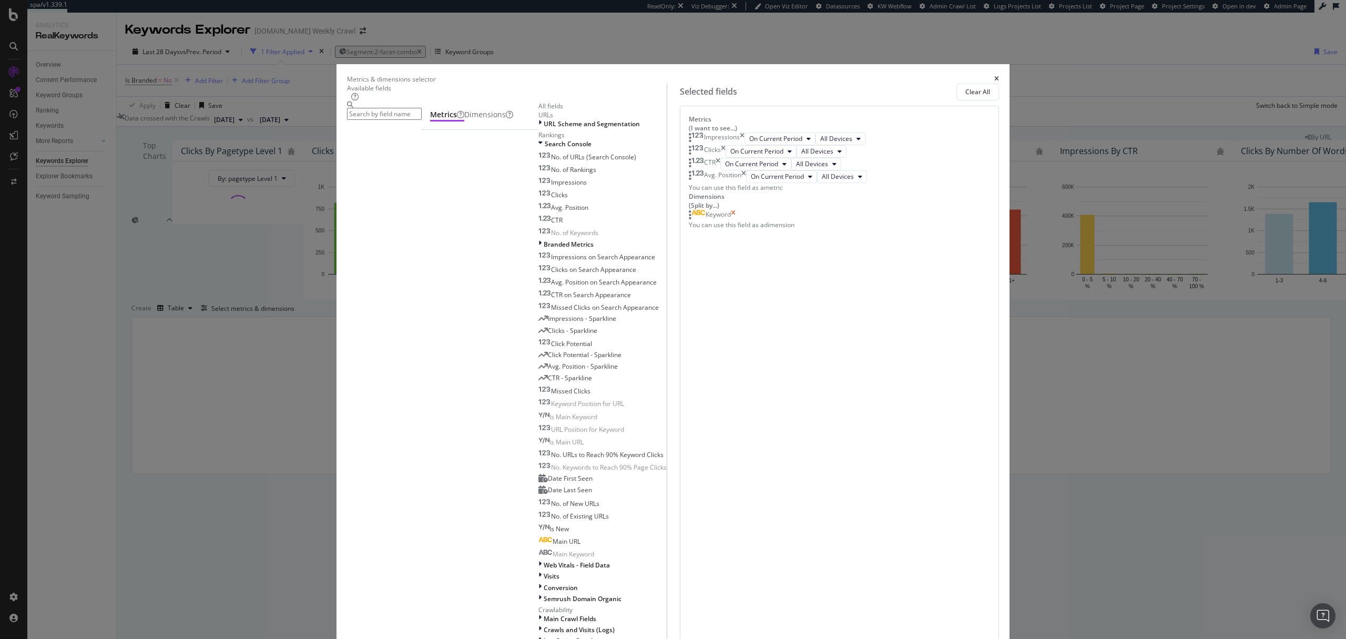
click at [735, 220] on icon "times" at bounding box center [733, 215] width 5 height 11
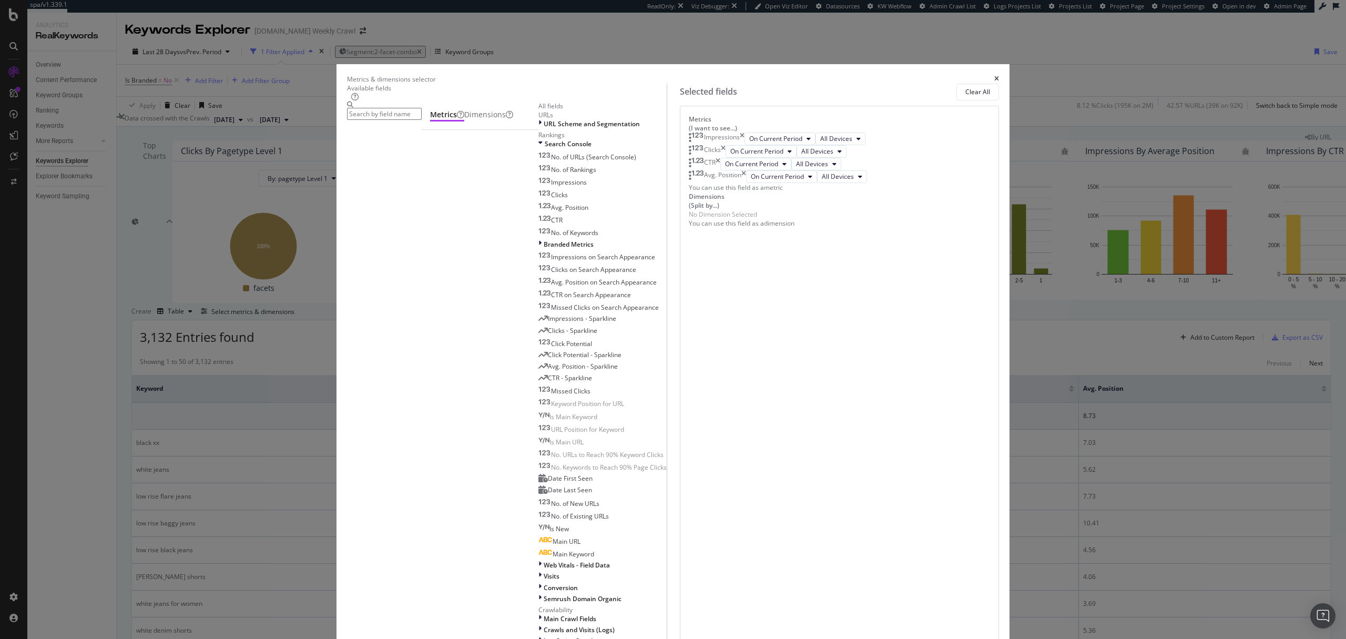
click at [422, 120] on input "modal" at bounding box center [384, 114] width 75 height 12
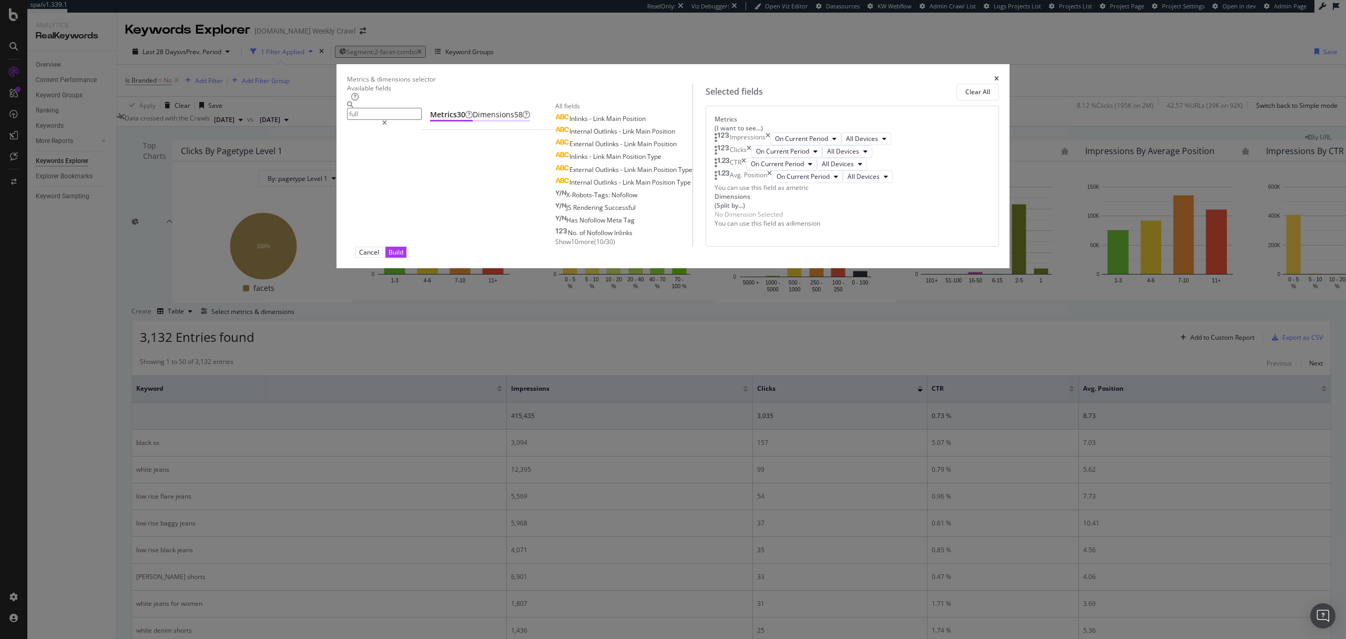
type input "full"
click at [530, 120] on div "Dimensions 58" at bounding box center [501, 114] width 57 height 11
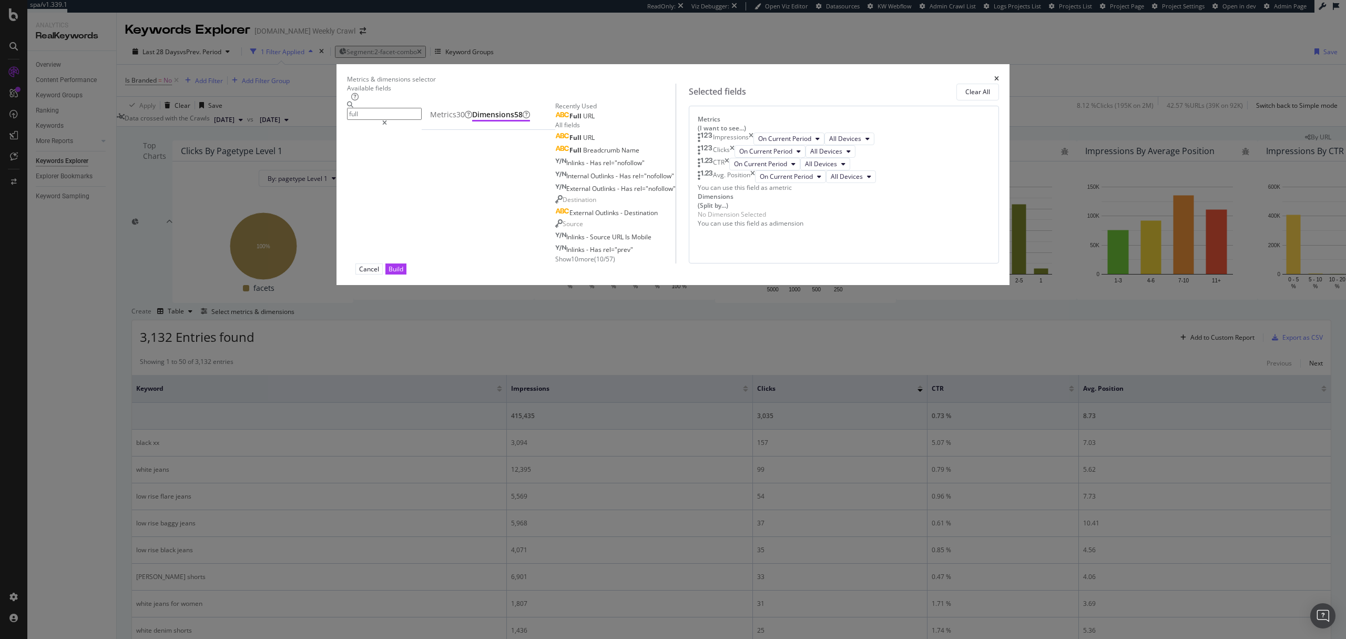
click at [555, 120] on div "Full URL" at bounding box center [615, 115] width 120 height 10
click at [555, 120] on div "Full URL" at bounding box center [574, 116] width 39 height 8
click at [406, 274] on button "Build" at bounding box center [395, 268] width 21 height 11
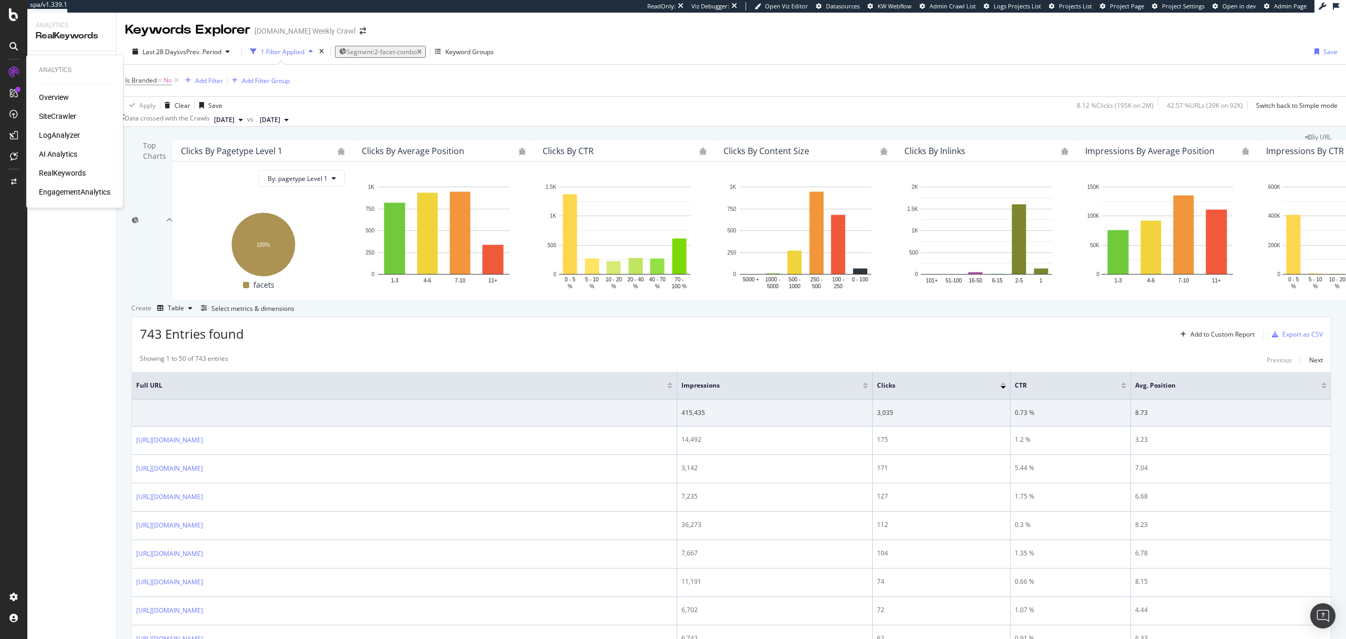
click at [63, 119] on div "SiteCrawler" at bounding box center [57, 116] width 37 height 11
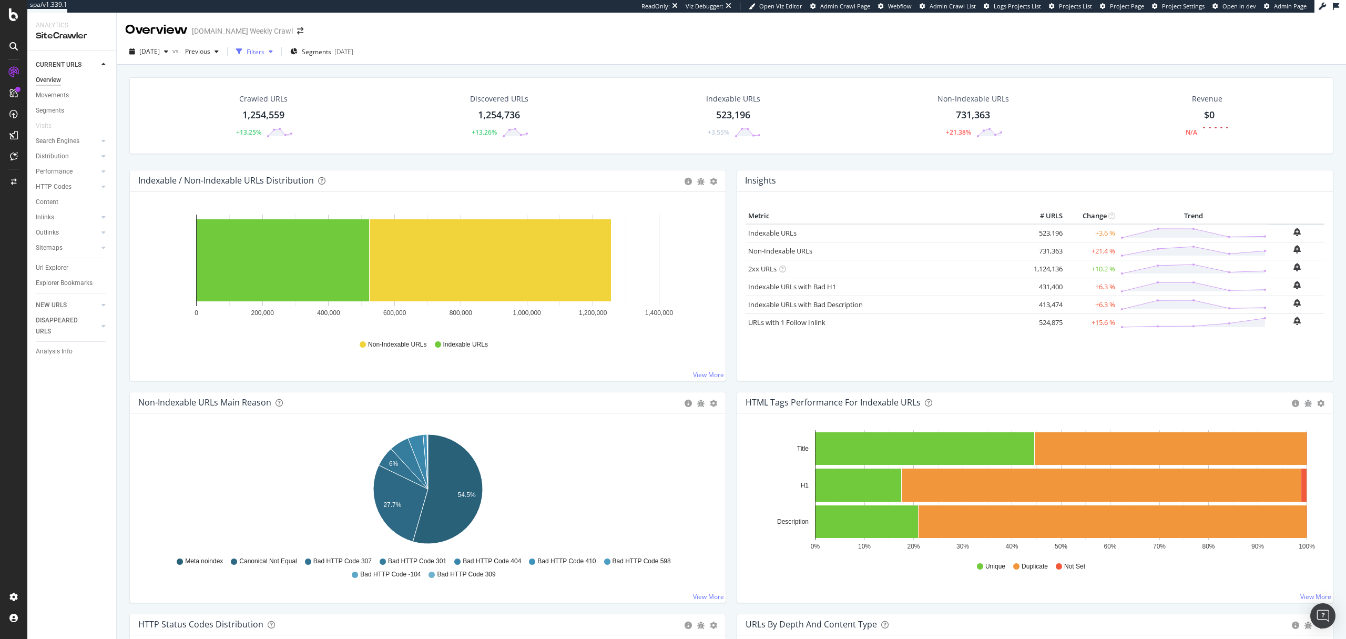
click at [264, 49] on div "Filters" at bounding box center [256, 51] width 18 height 9
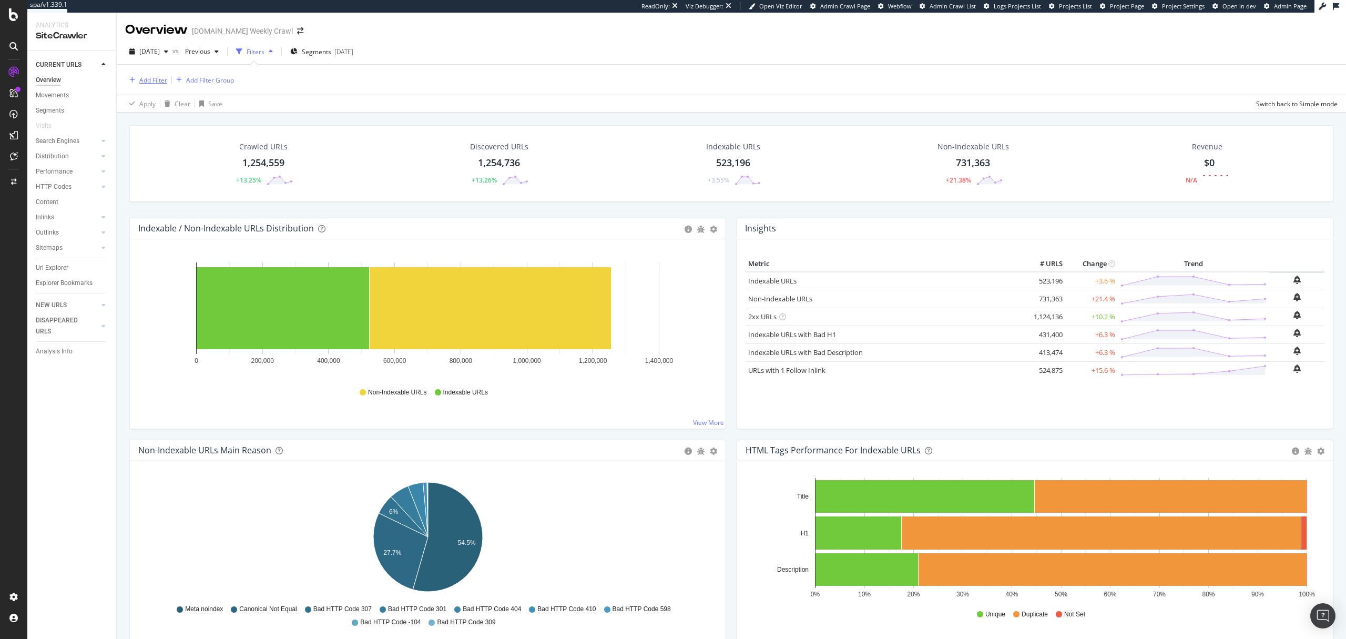
click at [149, 77] on div "Add Filter" at bounding box center [153, 80] width 28 height 9
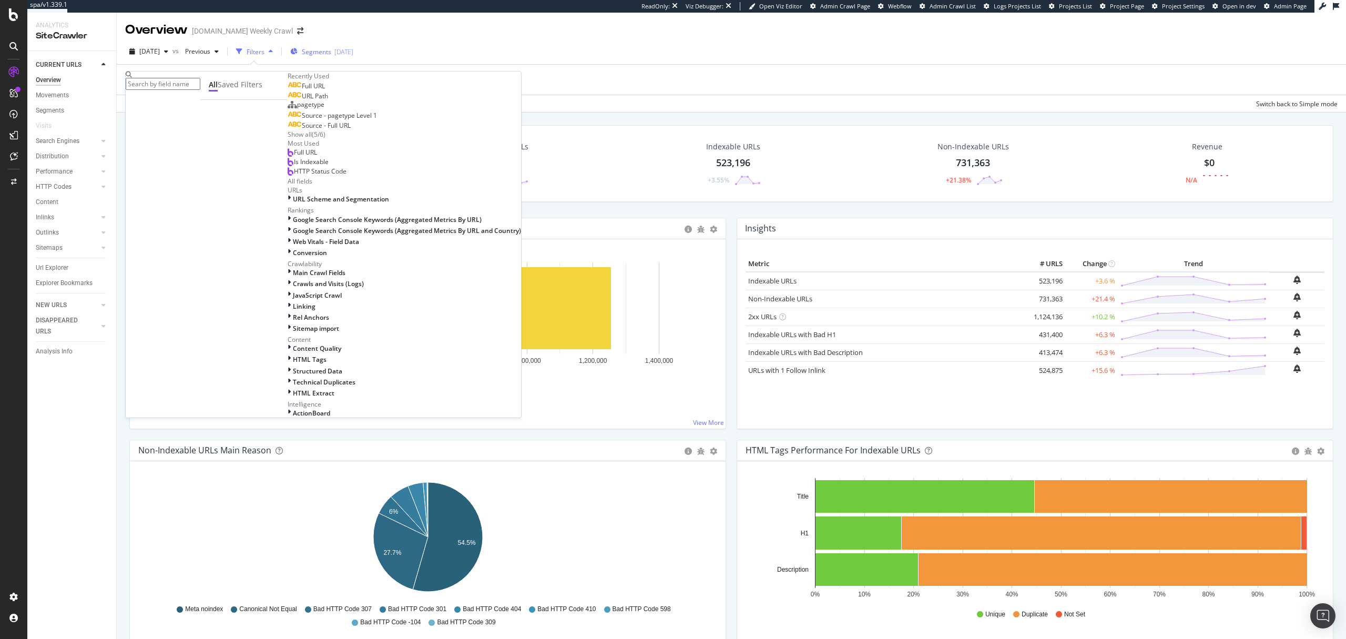
click at [331, 48] on span "Segments" at bounding box center [316, 51] width 29 height 9
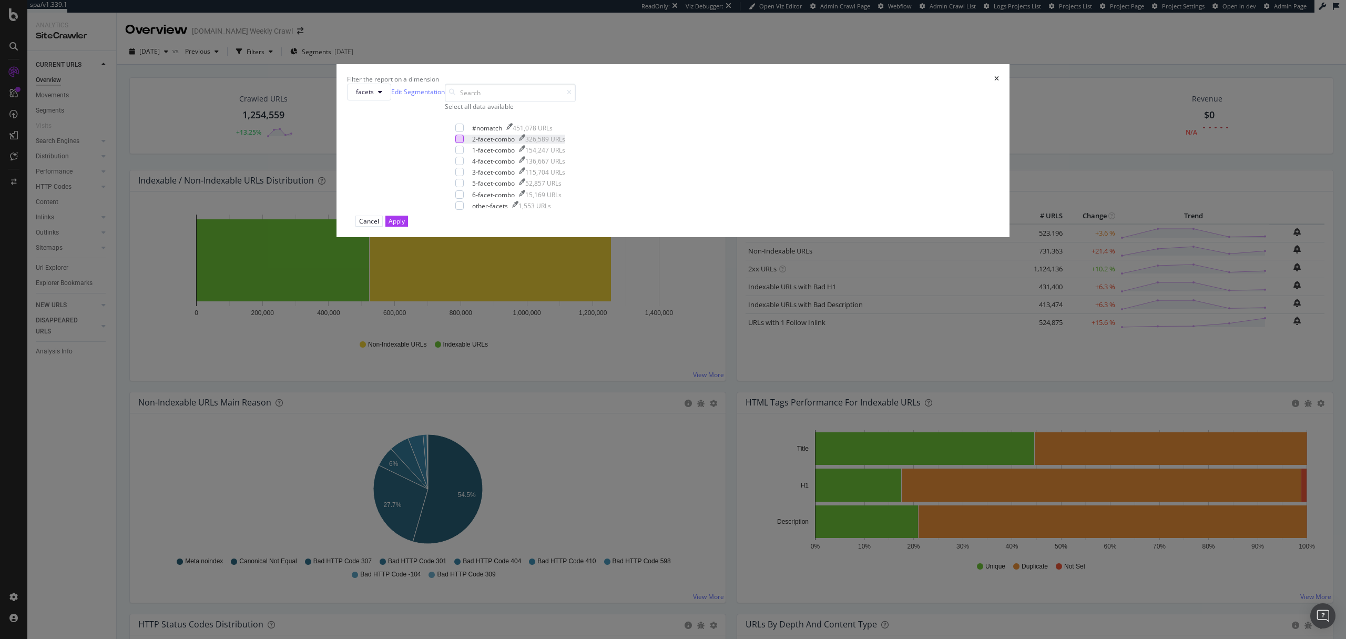
click at [464, 143] on div "modal" at bounding box center [459, 139] width 8 height 8
click at [405, 226] on div "Apply" at bounding box center [396, 221] width 16 height 10
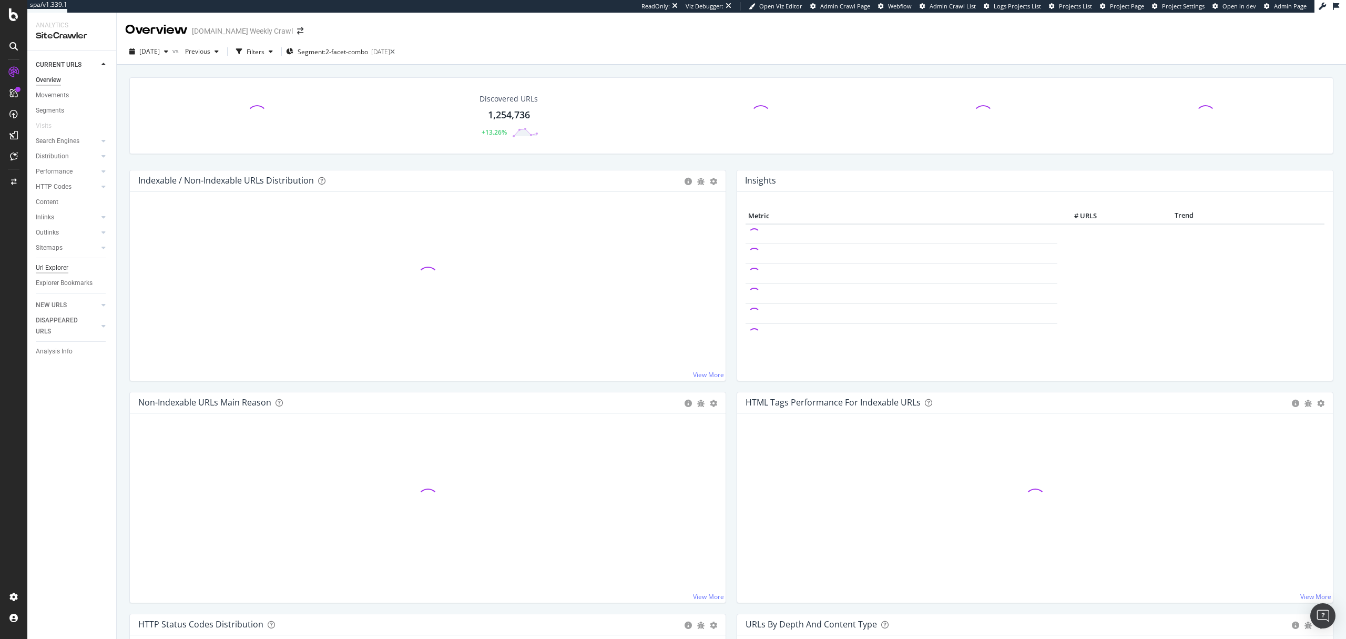
click at [58, 269] on div "Url Explorer" at bounding box center [52, 267] width 33 height 11
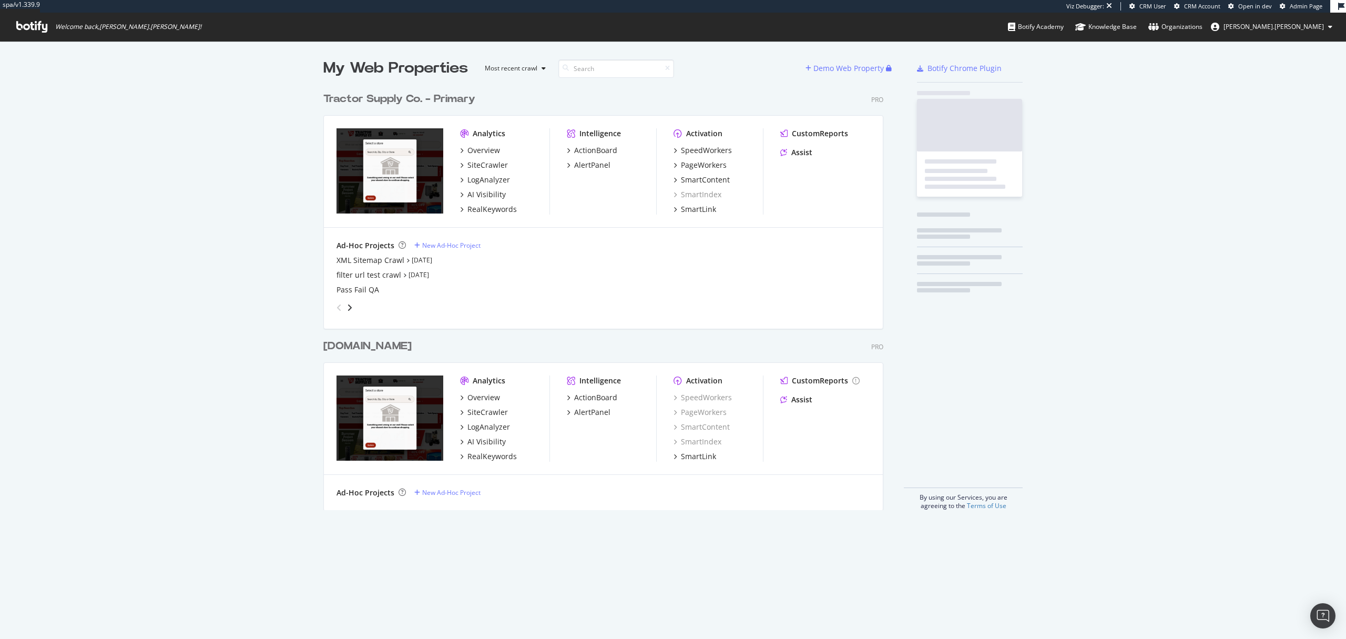
scroll to position [431, 568]
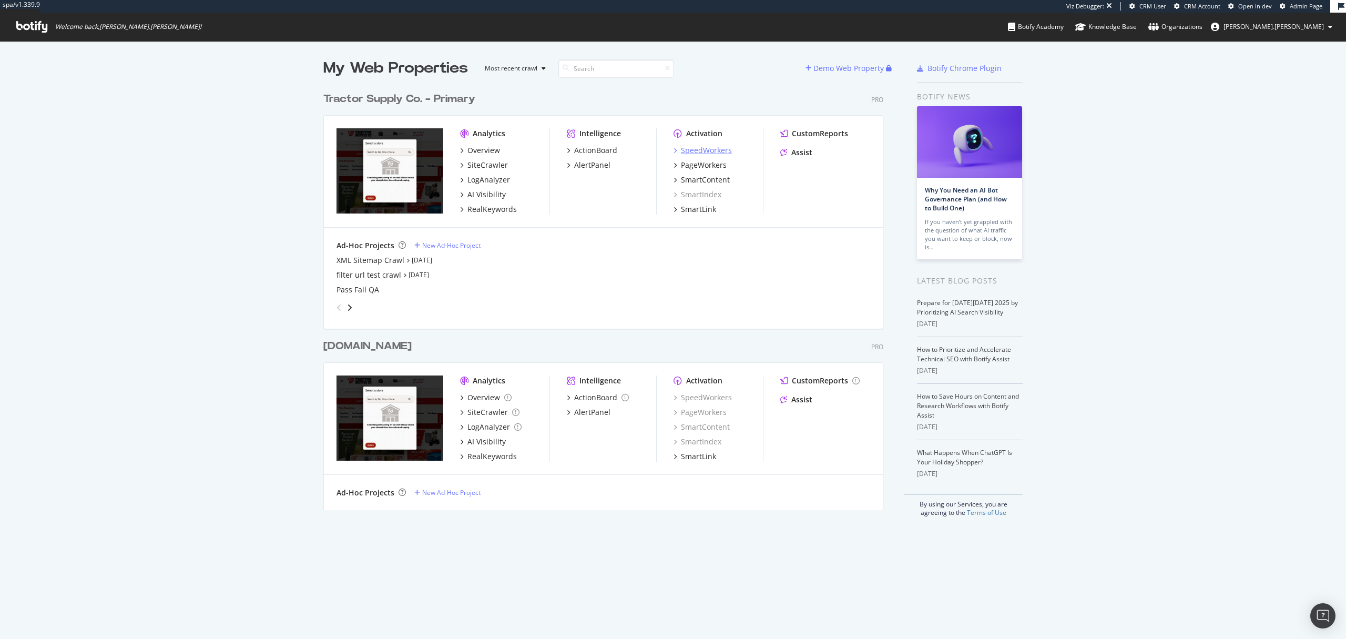
click at [726, 152] on div "SpeedWorkers" at bounding box center [706, 150] width 51 height 11
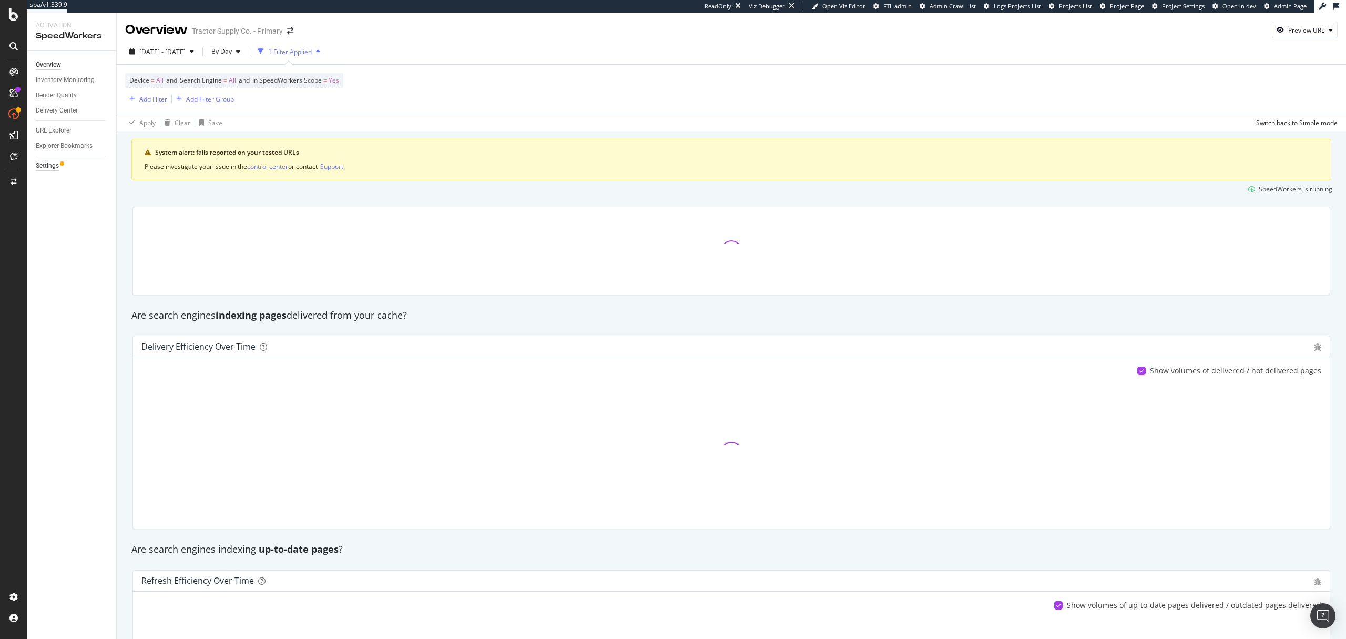
click at [49, 166] on div "Settings" at bounding box center [47, 165] width 23 height 11
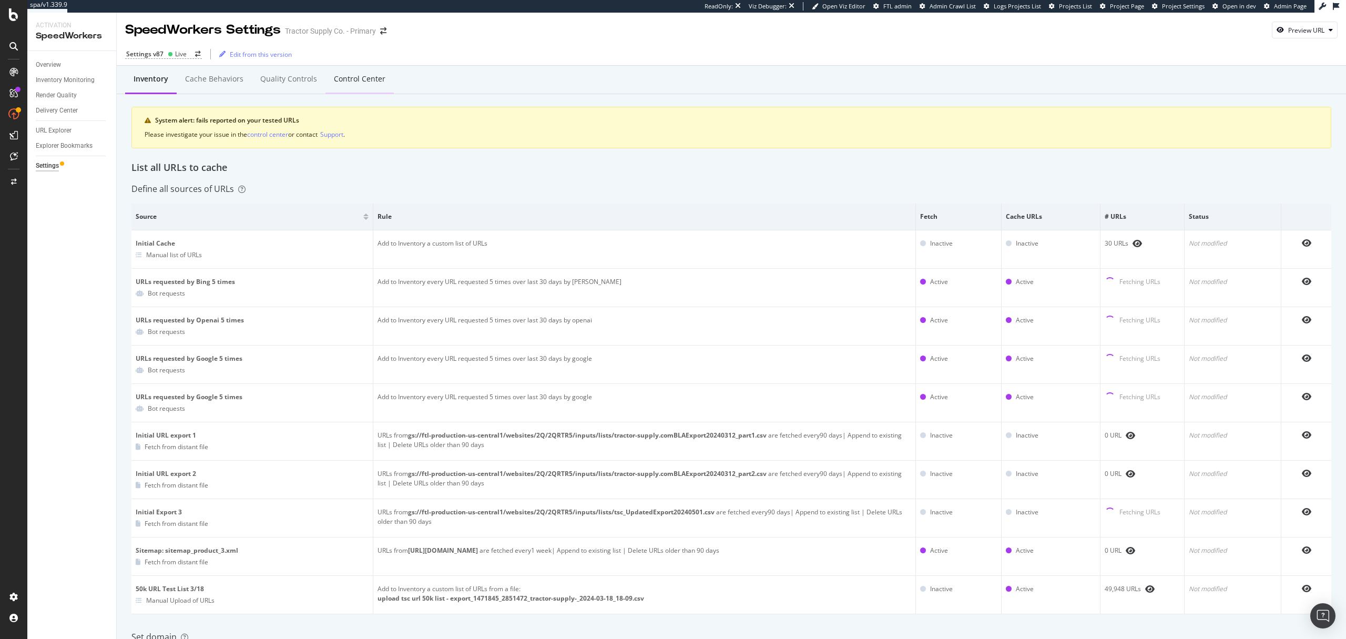
click at [354, 90] on div "Control Center" at bounding box center [359, 79] width 68 height 29
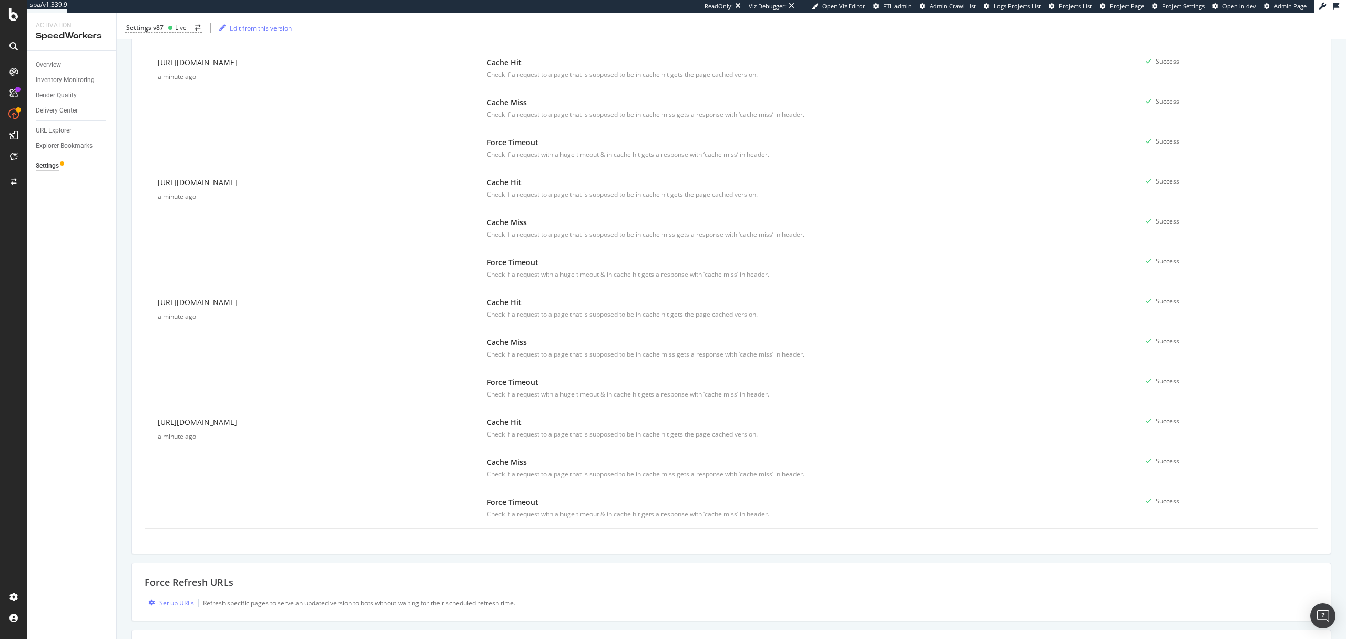
scroll to position [1021, 0]
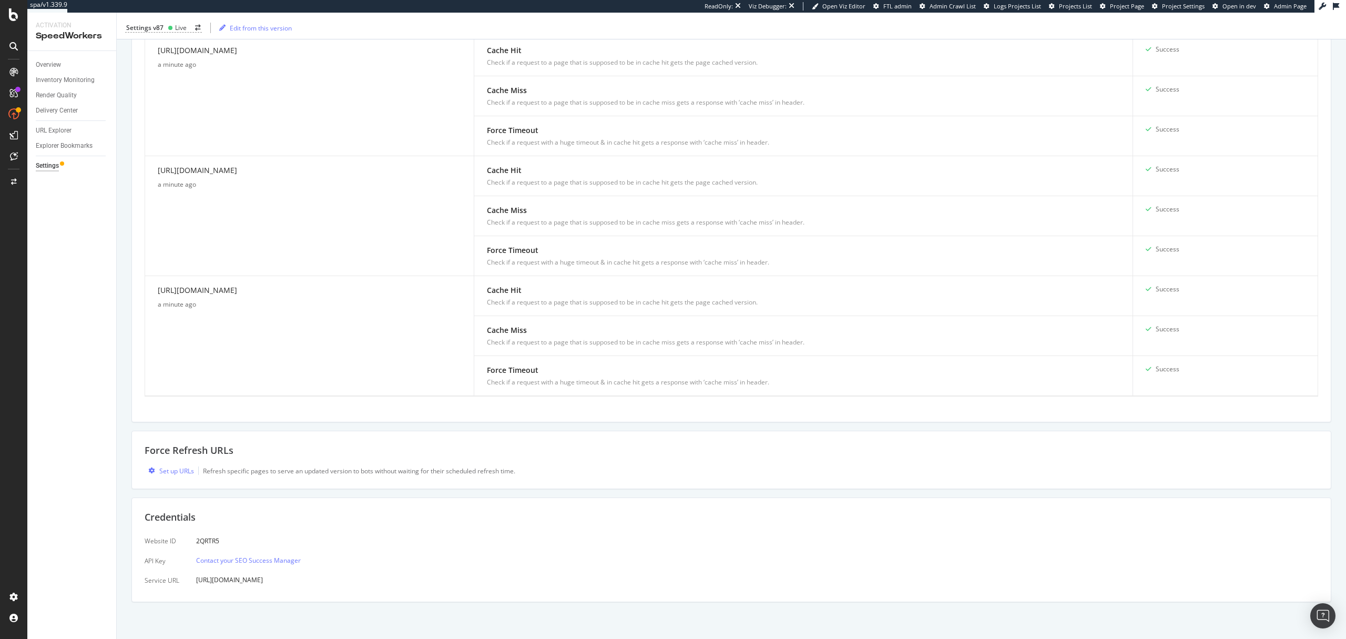
click at [180, 476] on div "Force Refresh URLs Set up URLs Refresh specific pages to serve an updated versi…" at bounding box center [731, 460] width 1200 height 58
click at [178, 472] on div "Set up URLs" at bounding box center [176, 470] width 35 height 9
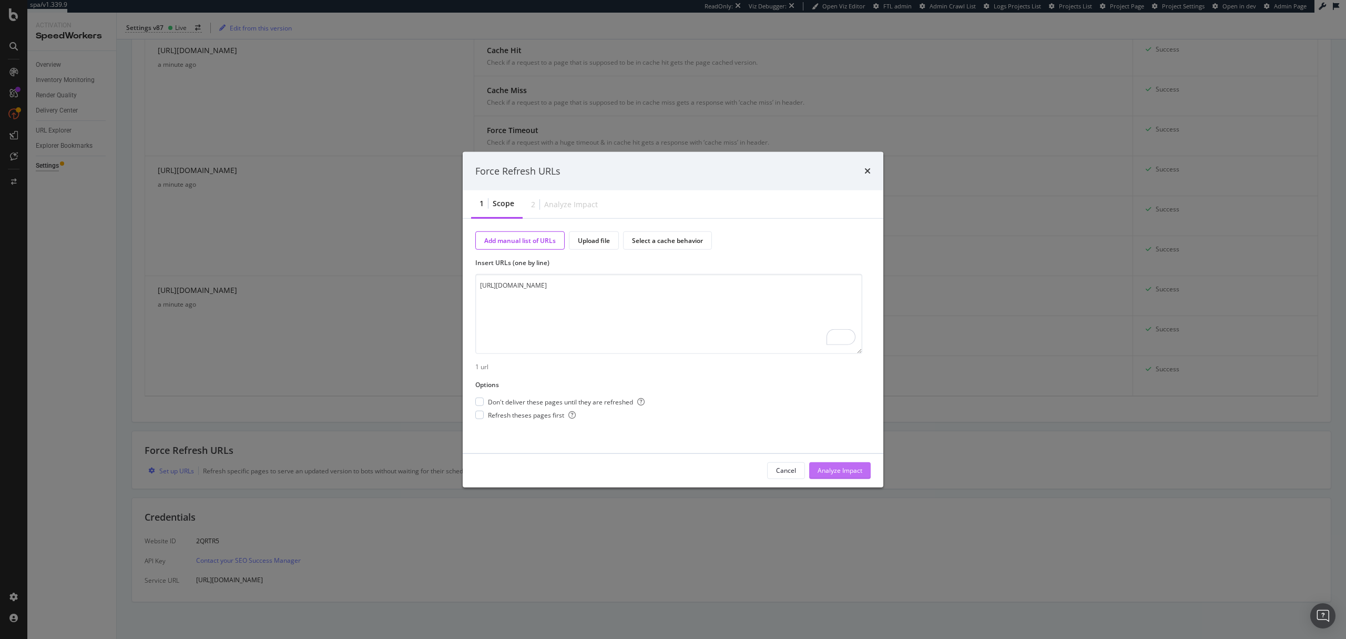
type textarea "https://www.tractorsupply.com/tsc/cms/emerging-artists"
click at [834, 471] on div "Analyze Impact" at bounding box center [839, 470] width 45 height 9
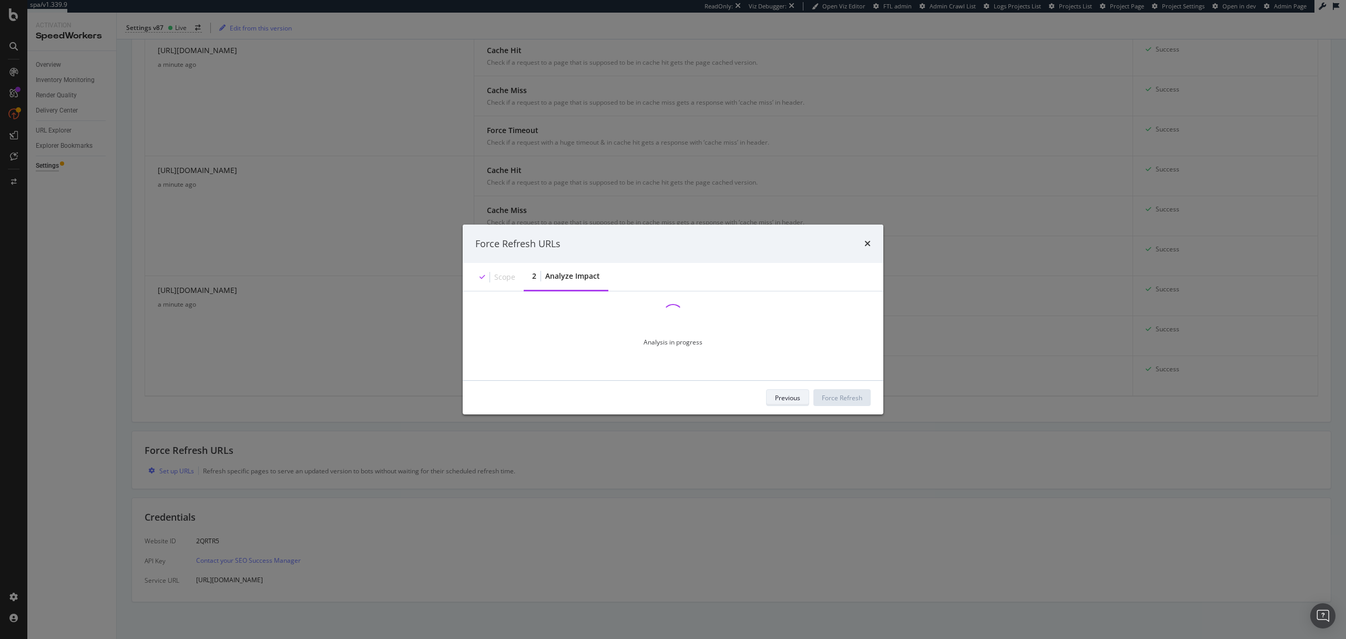
click at [794, 401] on div "Previous" at bounding box center [787, 397] width 25 height 9
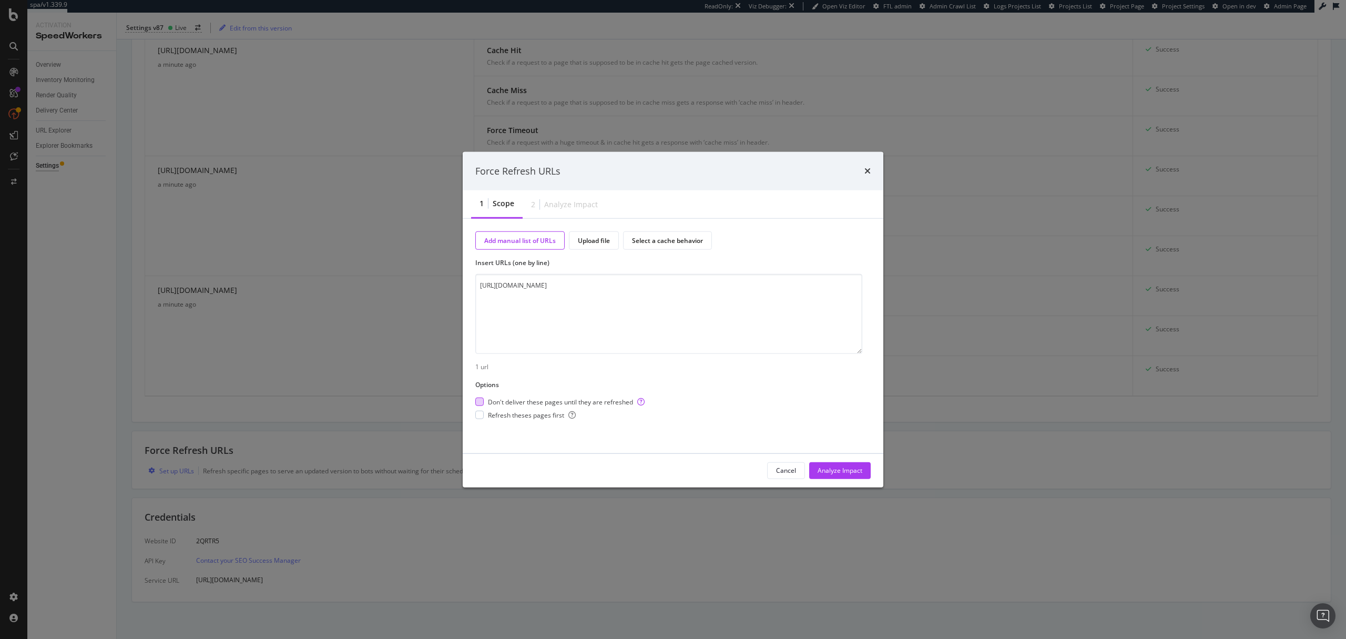
click at [483, 400] on div "modal" at bounding box center [479, 401] width 8 height 8
click at [482, 415] on div "modal" at bounding box center [479, 415] width 8 height 8
click at [847, 473] on div "Analyze Impact" at bounding box center [839, 470] width 45 height 9
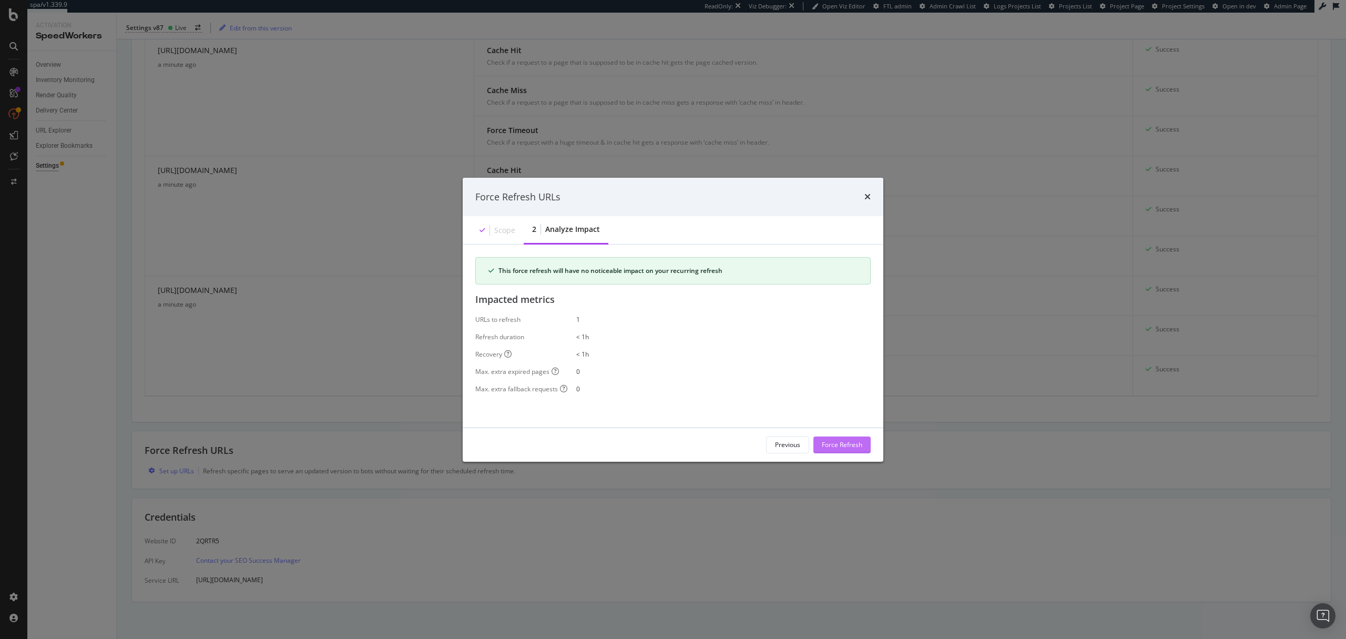
click at [838, 441] on div "Force Refresh" at bounding box center [842, 444] width 40 height 9
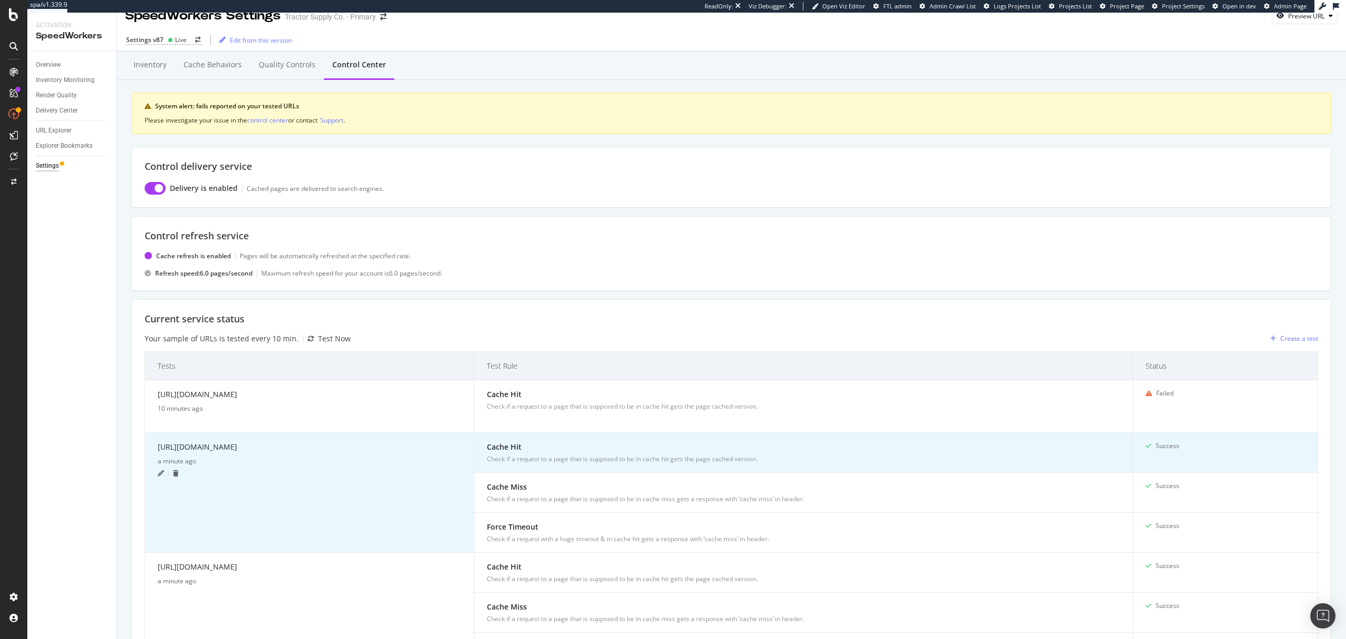
scroll to position [0, 0]
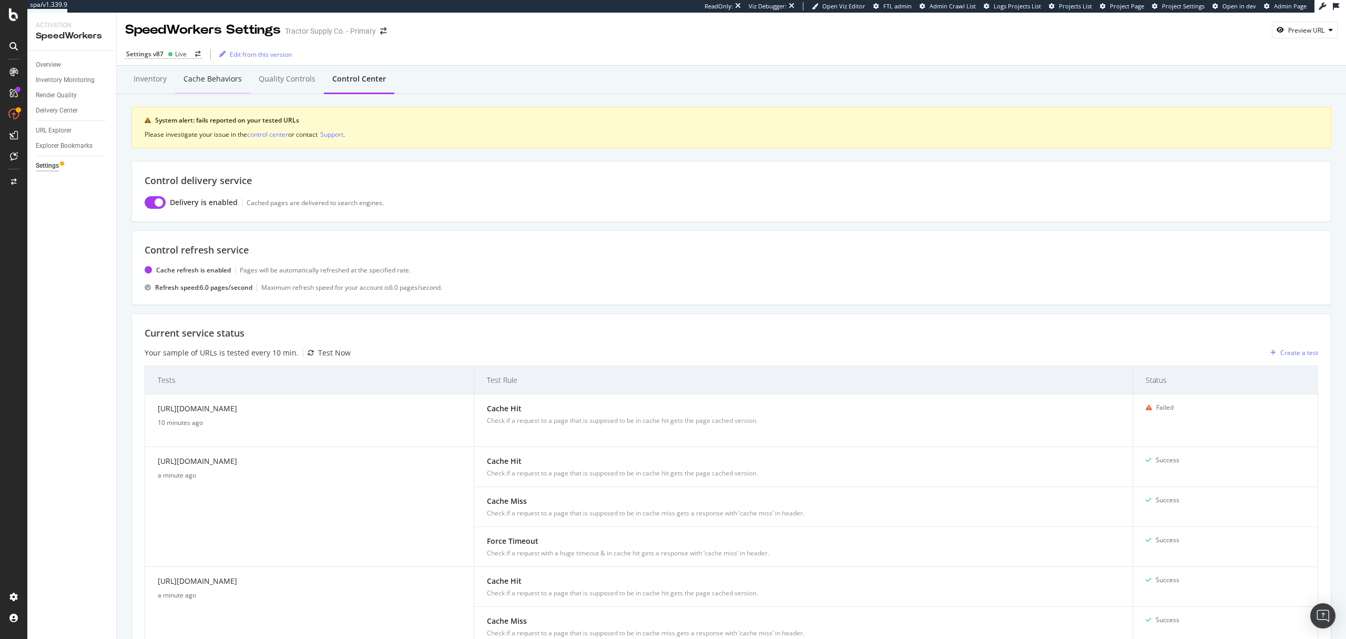
click at [219, 84] on div "Cache behaviors" at bounding box center [212, 79] width 58 height 11
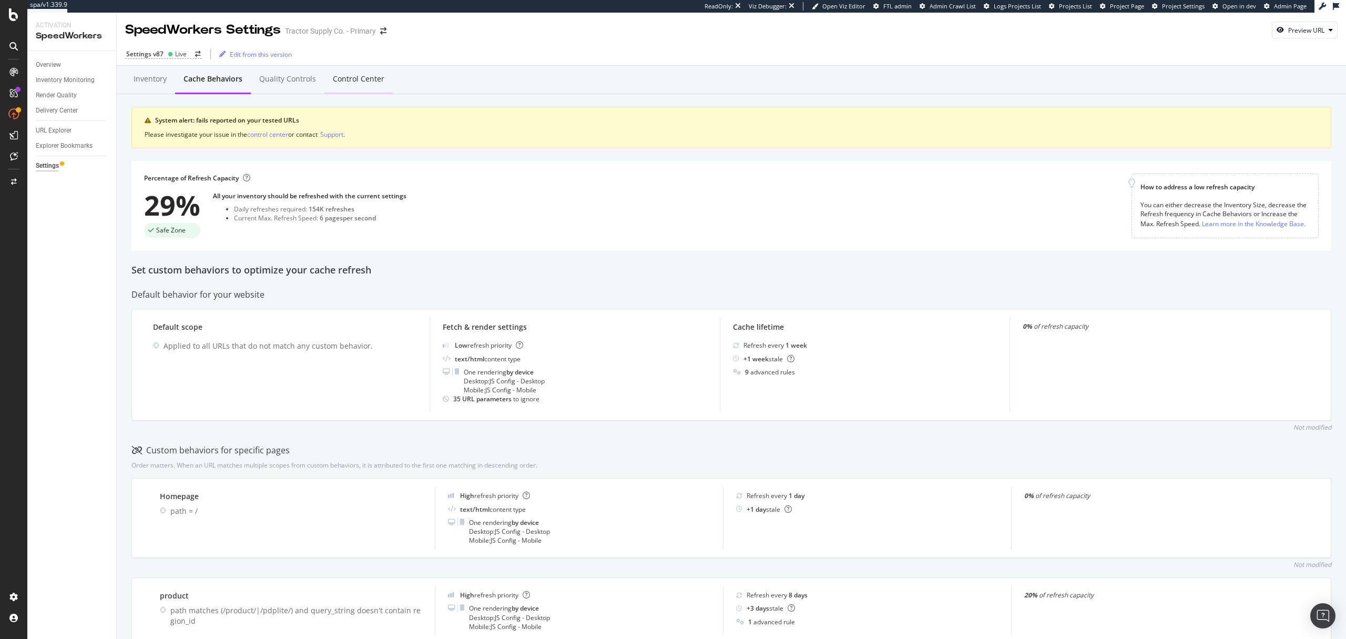
click at [367, 84] on div "Control Center" at bounding box center [359, 79] width 52 height 11
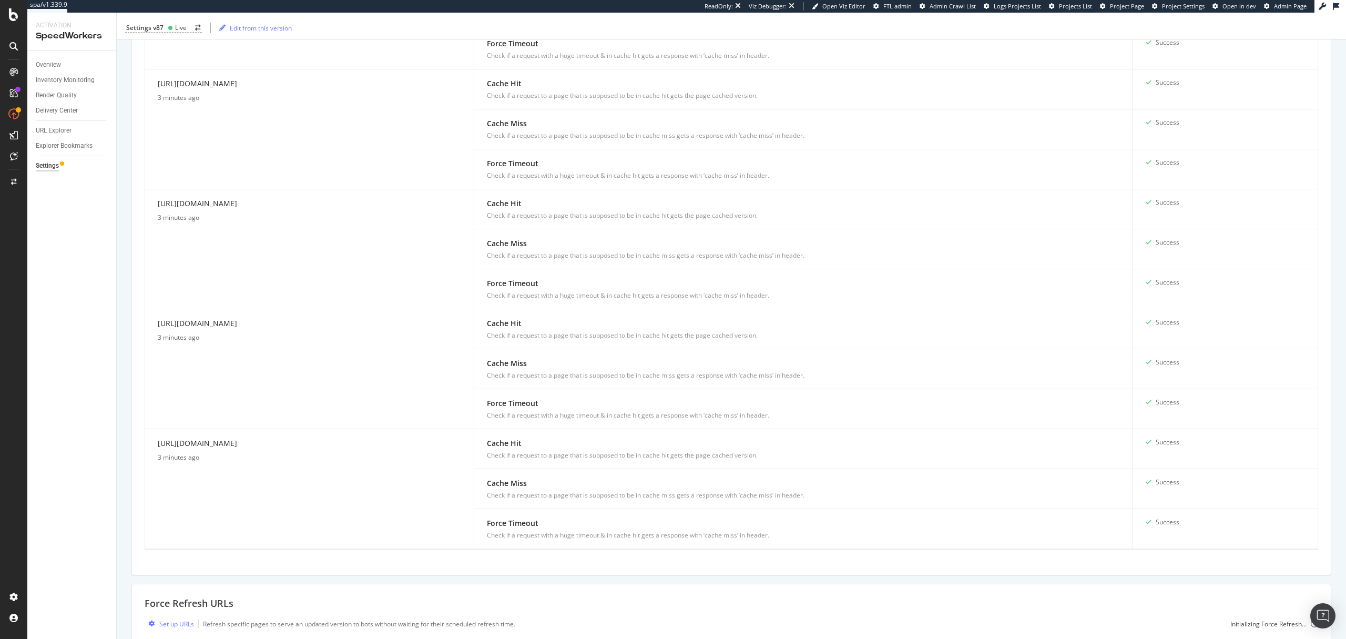
scroll to position [1021, 0]
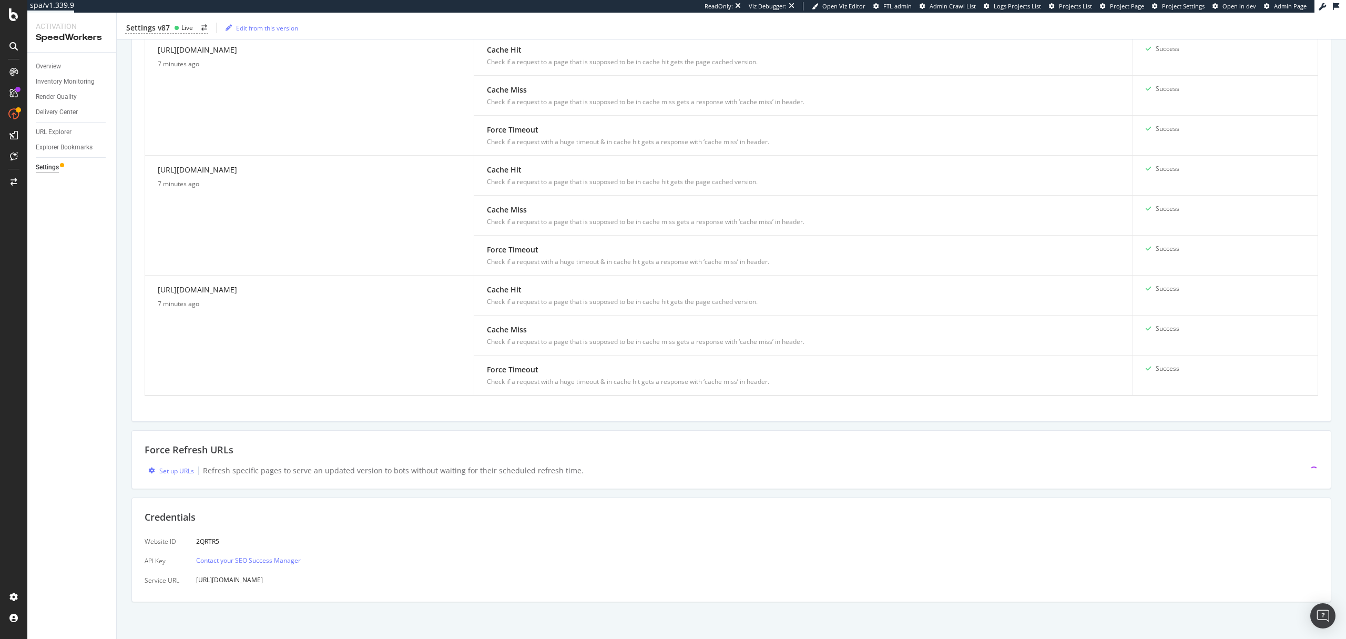
scroll to position [1025, 0]
click at [167, 474] on div "Set up URLs" at bounding box center [176, 470] width 35 height 9
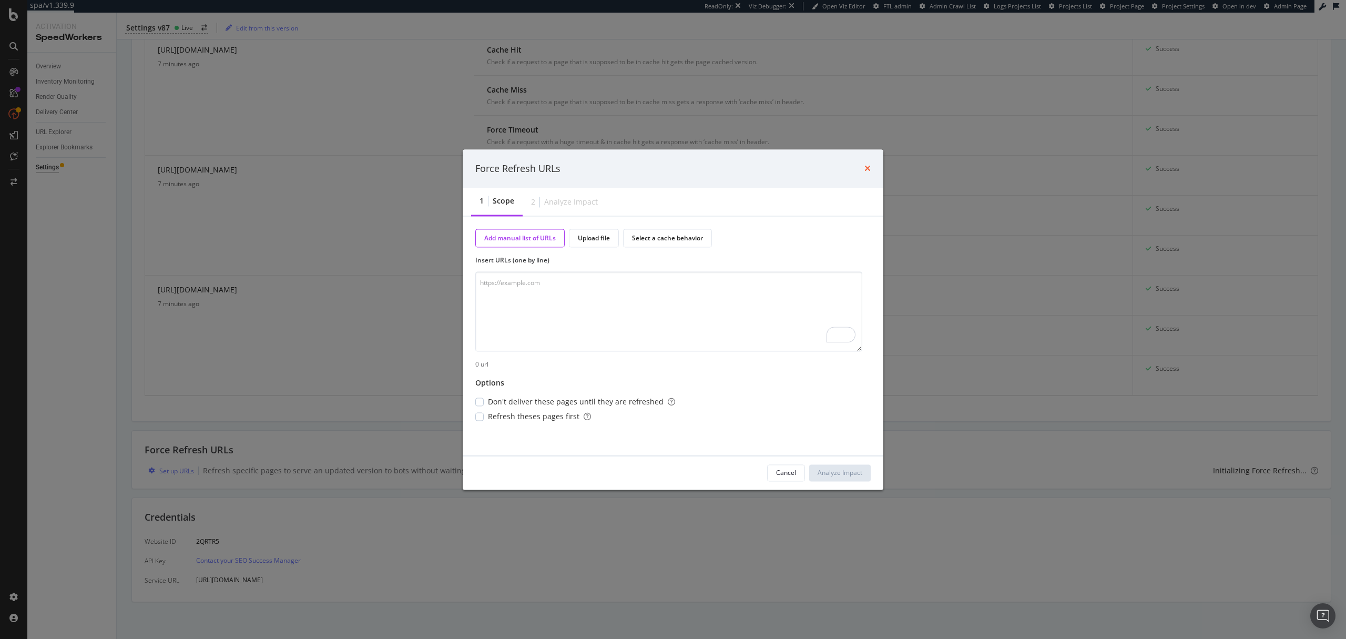
click at [867, 172] on icon "times" at bounding box center [867, 169] width 6 height 8
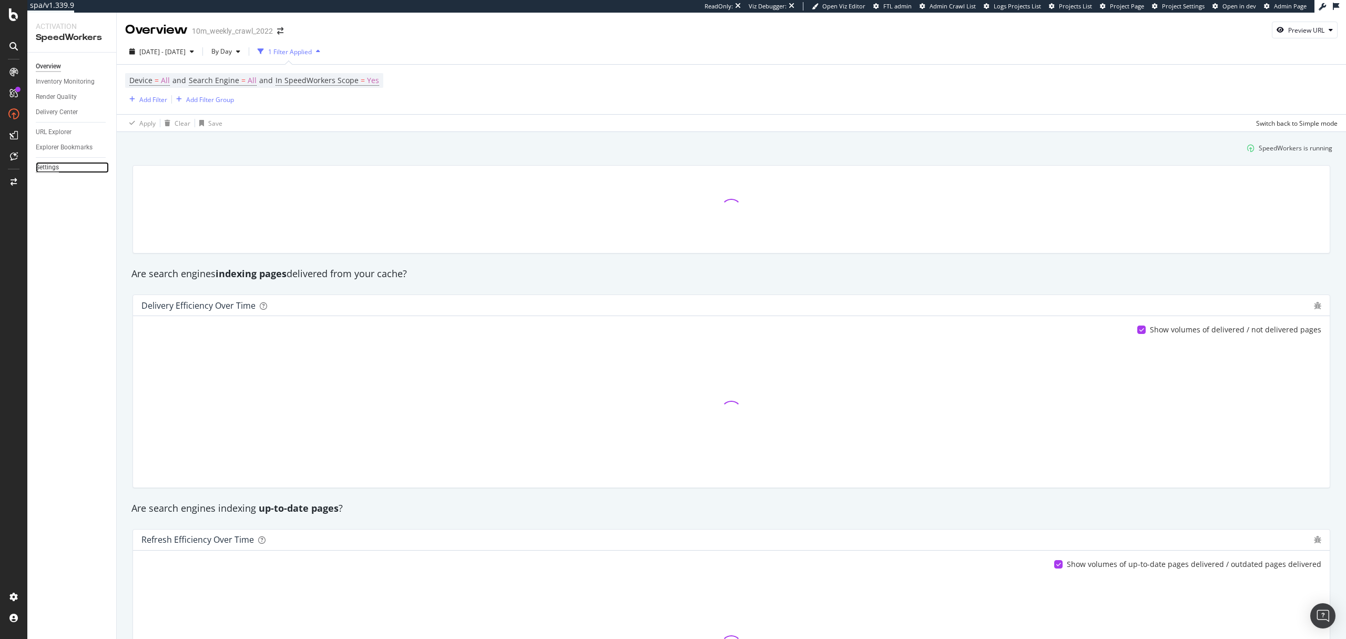
click at [45, 170] on div "Settings" at bounding box center [47, 167] width 23 height 11
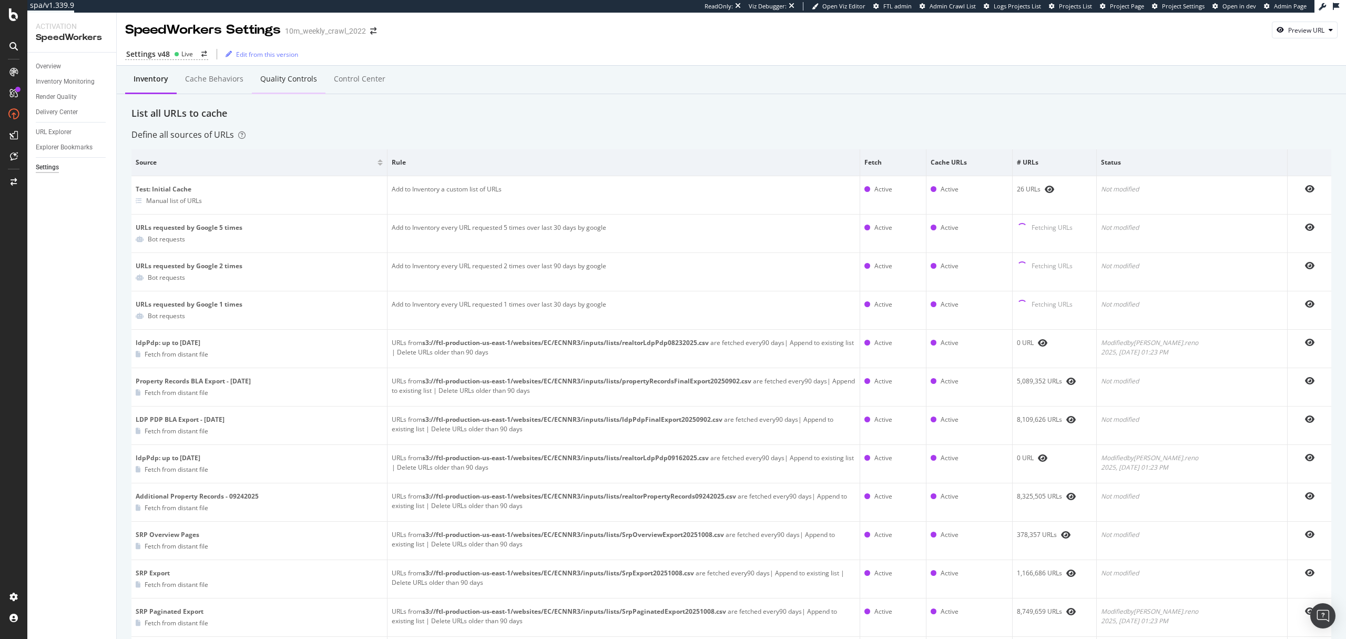
click at [287, 84] on div "Quality Controls" at bounding box center [288, 79] width 57 height 11
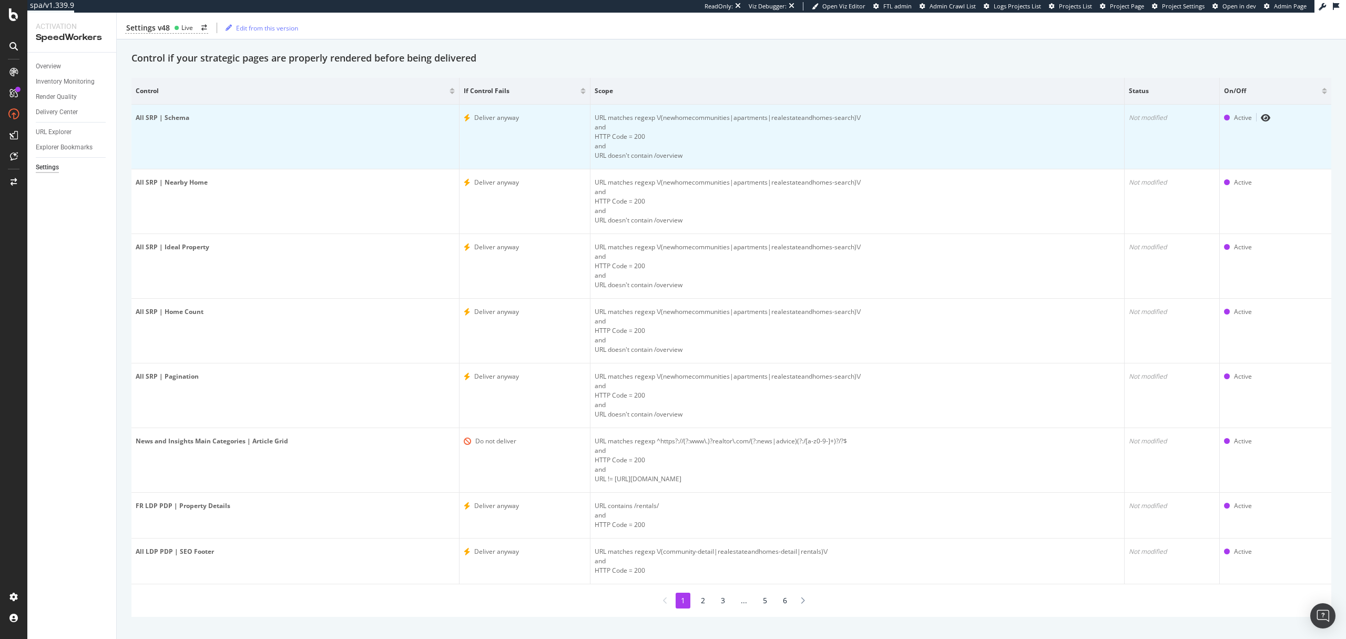
scroll to position [70, 0]
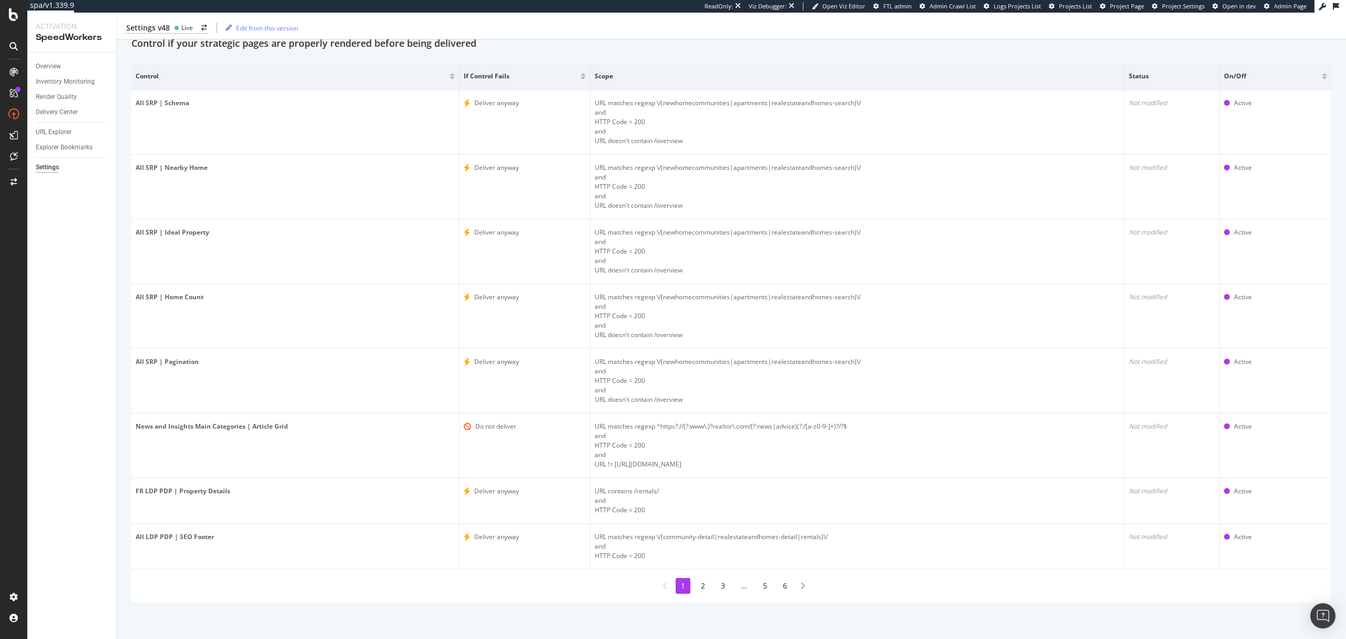
click at [701, 587] on li "2" at bounding box center [702, 586] width 15 height 16
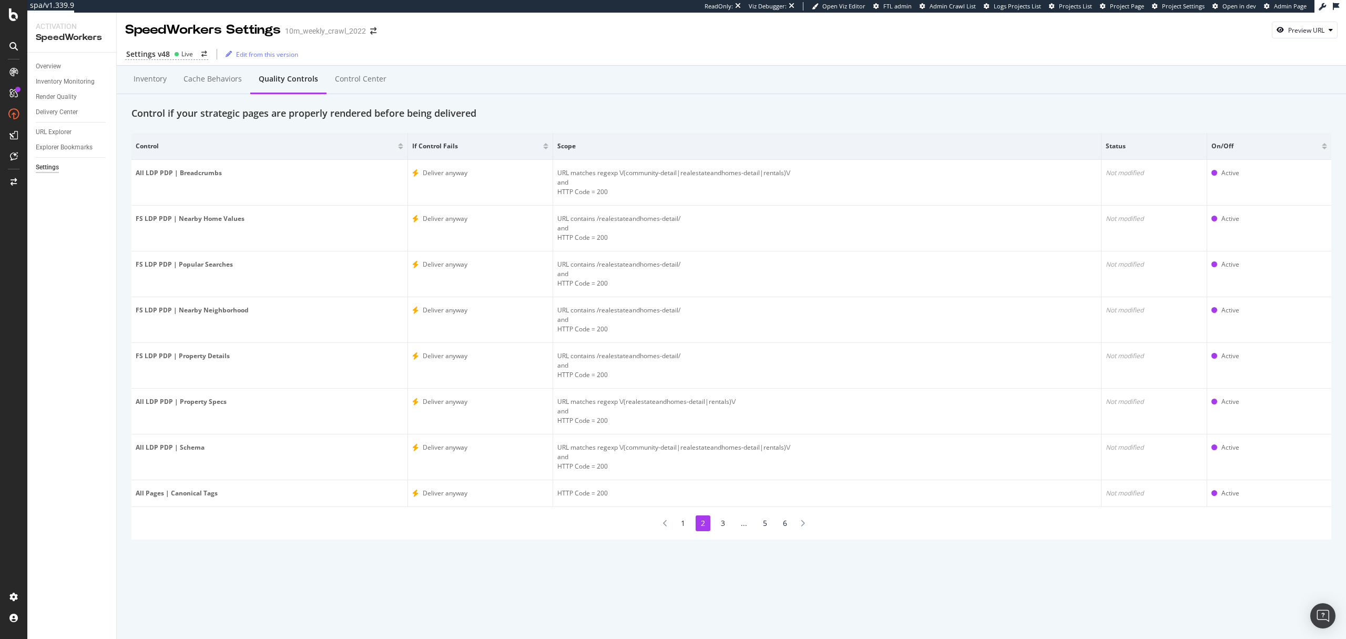
click at [725, 522] on li "3" at bounding box center [722, 523] width 15 height 16
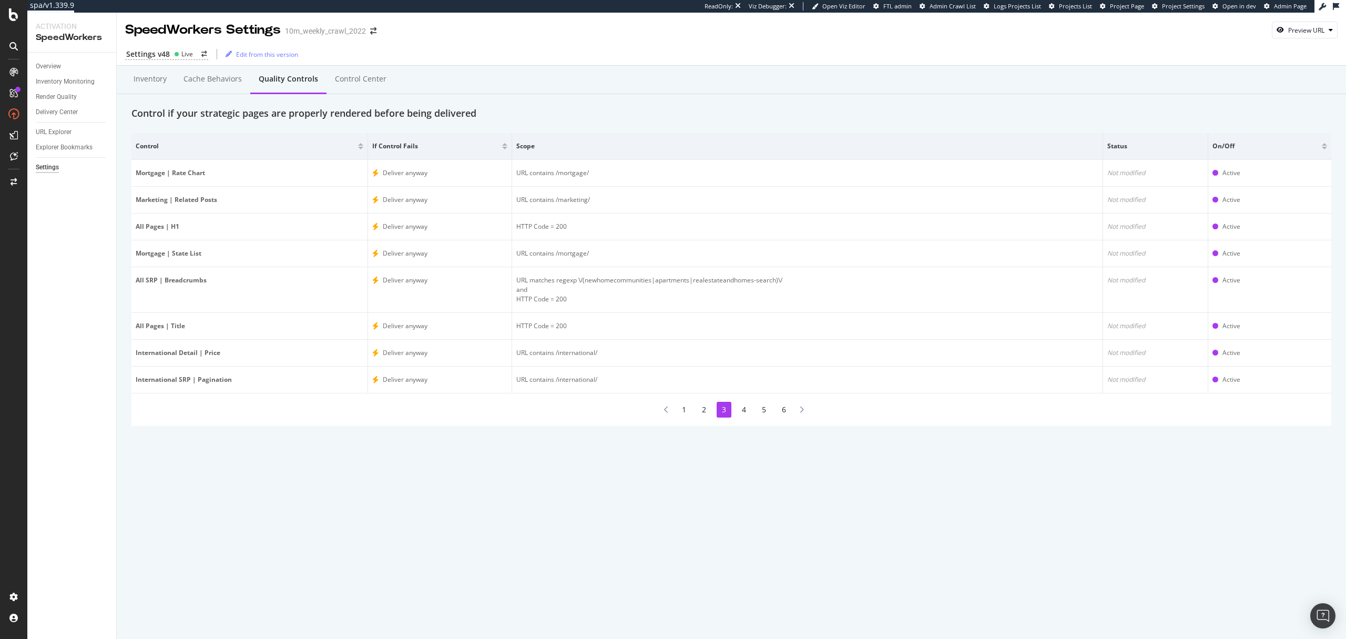
click at [742, 411] on li "4" at bounding box center [743, 410] width 15 height 16
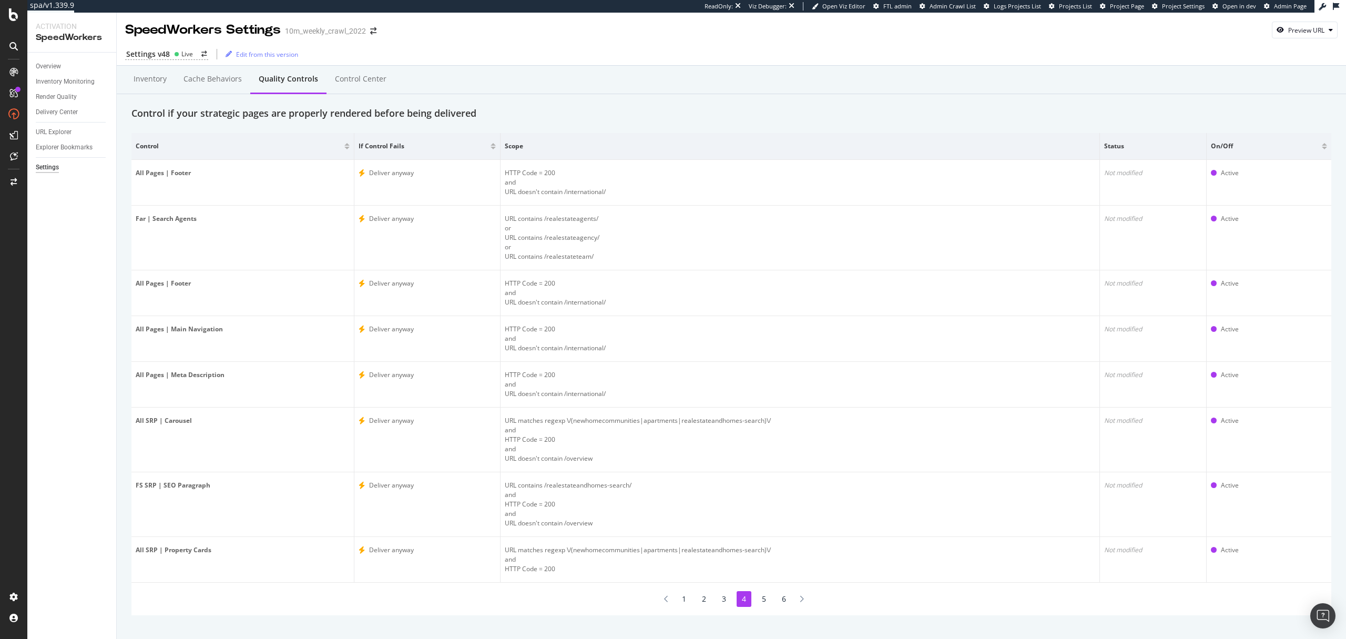
scroll to position [13, 0]
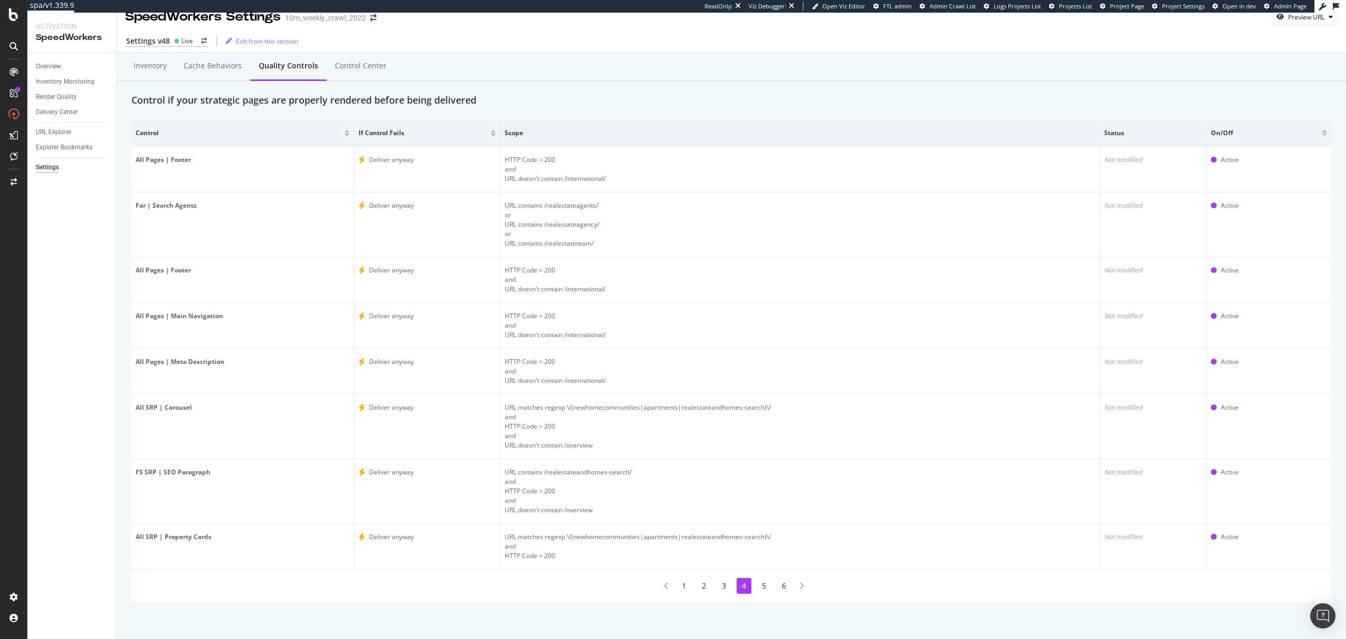
click at [759, 585] on li "5" at bounding box center [763, 586] width 15 height 16
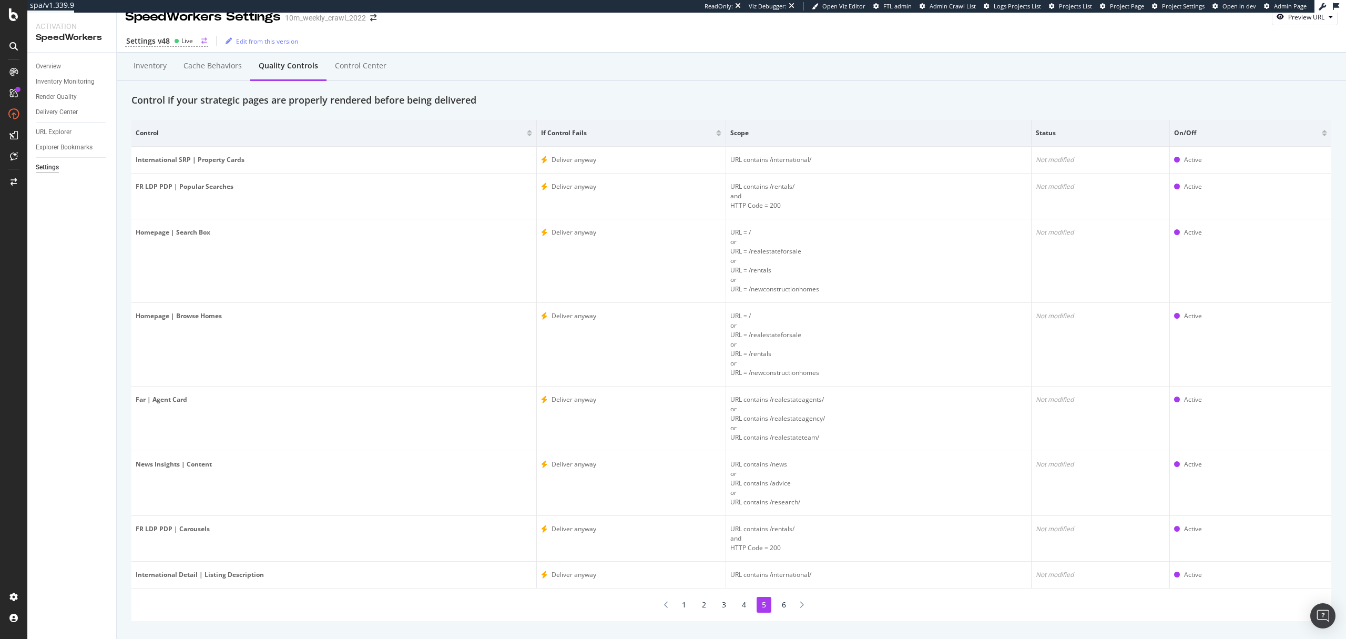
click at [161, 40] on div "Settings v48" at bounding box center [148, 41] width 44 height 11
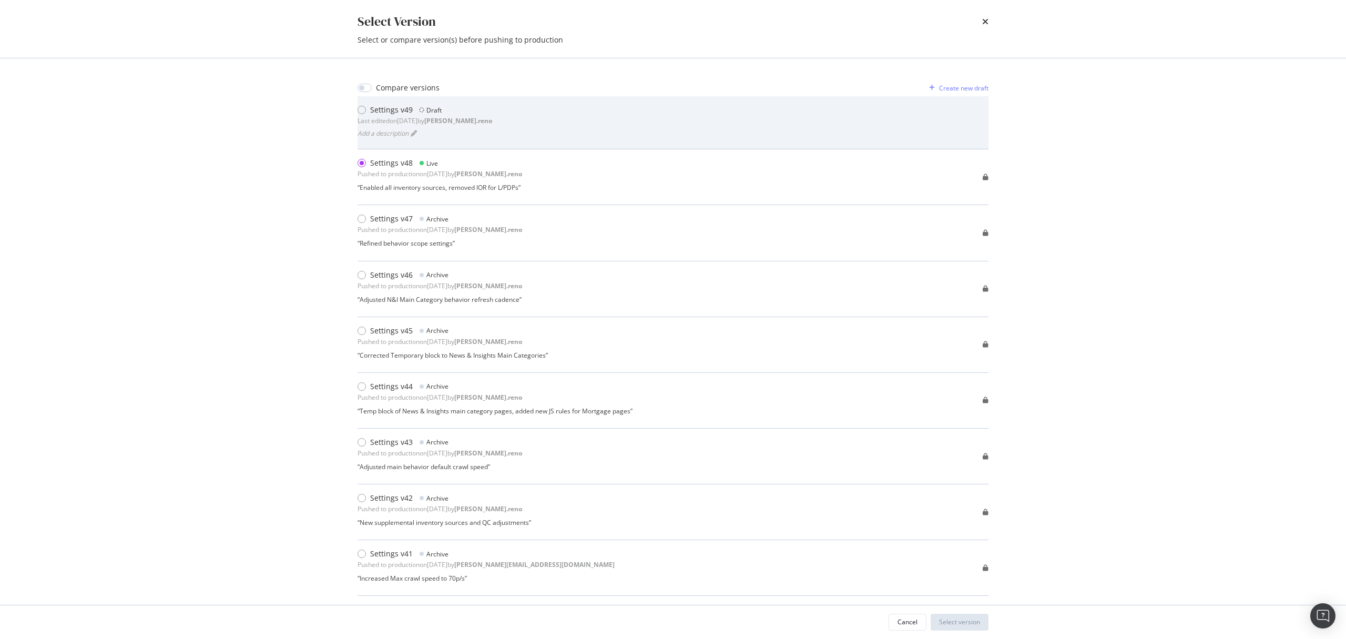
click at [362, 116] on div "Last edited on [DATE] by [PERSON_NAME].reno" at bounding box center [424, 120] width 135 height 9
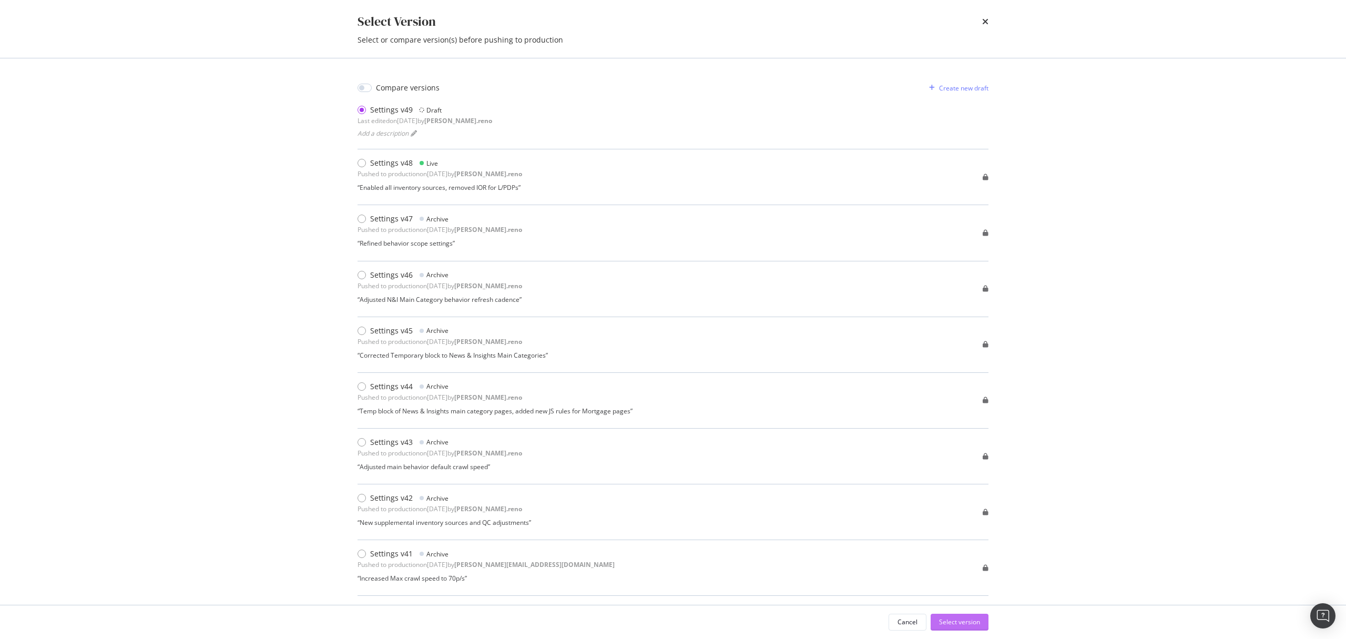
click at [977, 622] on div "Select version" at bounding box center [959, 621] width 41 height 9
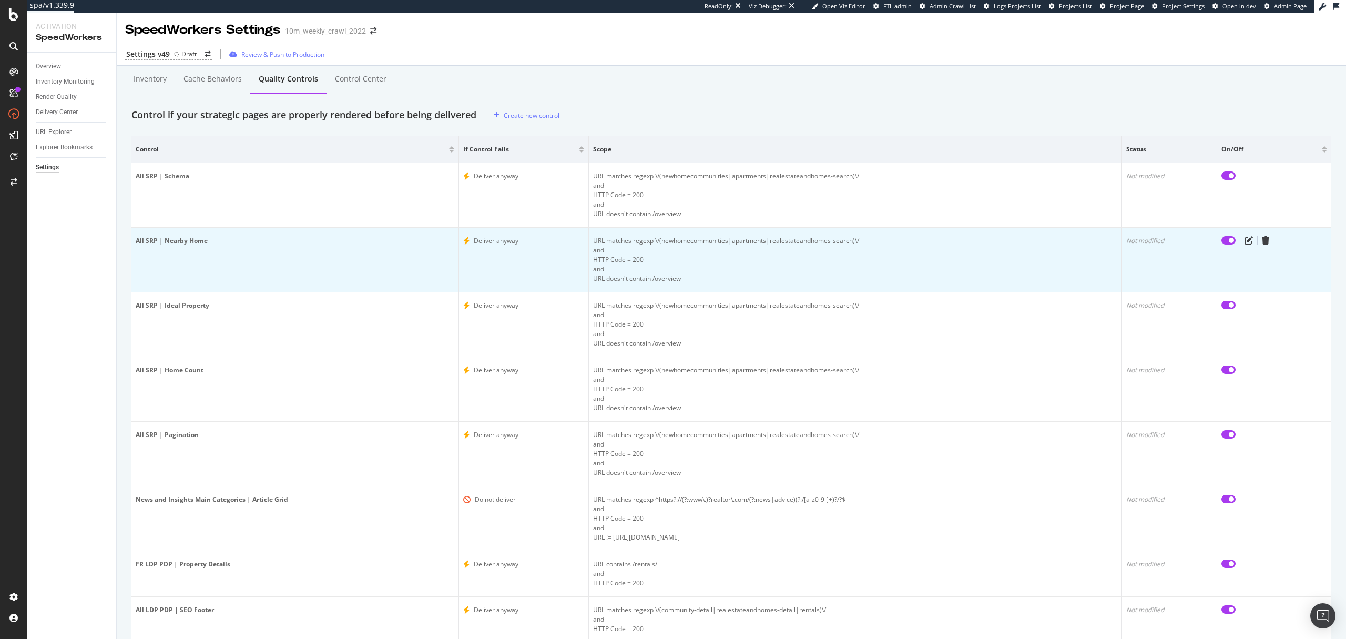
scroll to position [73, 0]
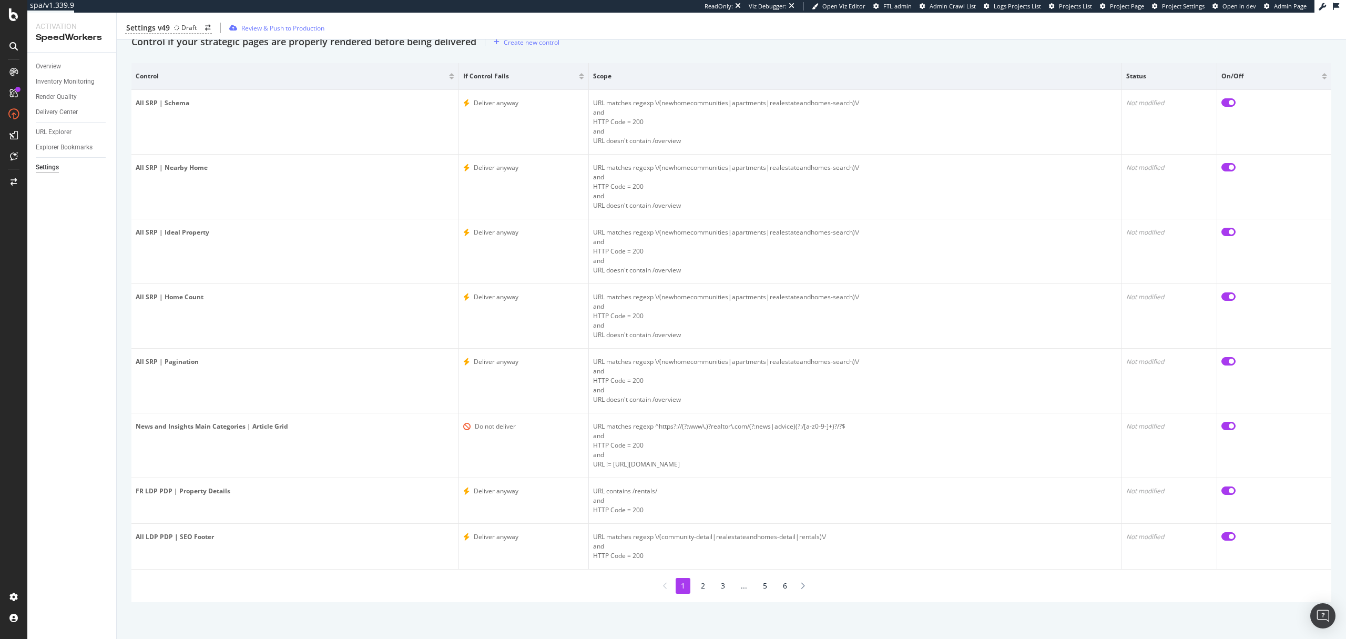
click at [764, 585] on li "5" at bounding box center [764, 586] width 15 height 16
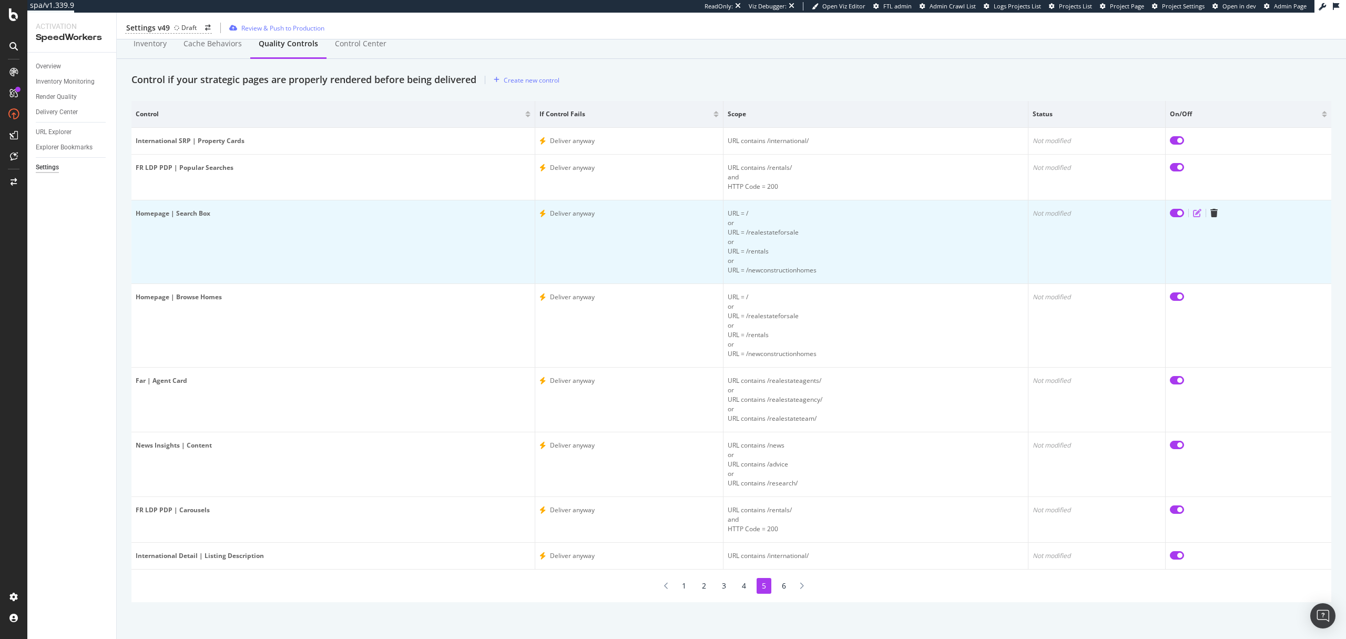
click at [1196, 209] on icon "edit" at bounding box center [1197, 213] width 8 height 8
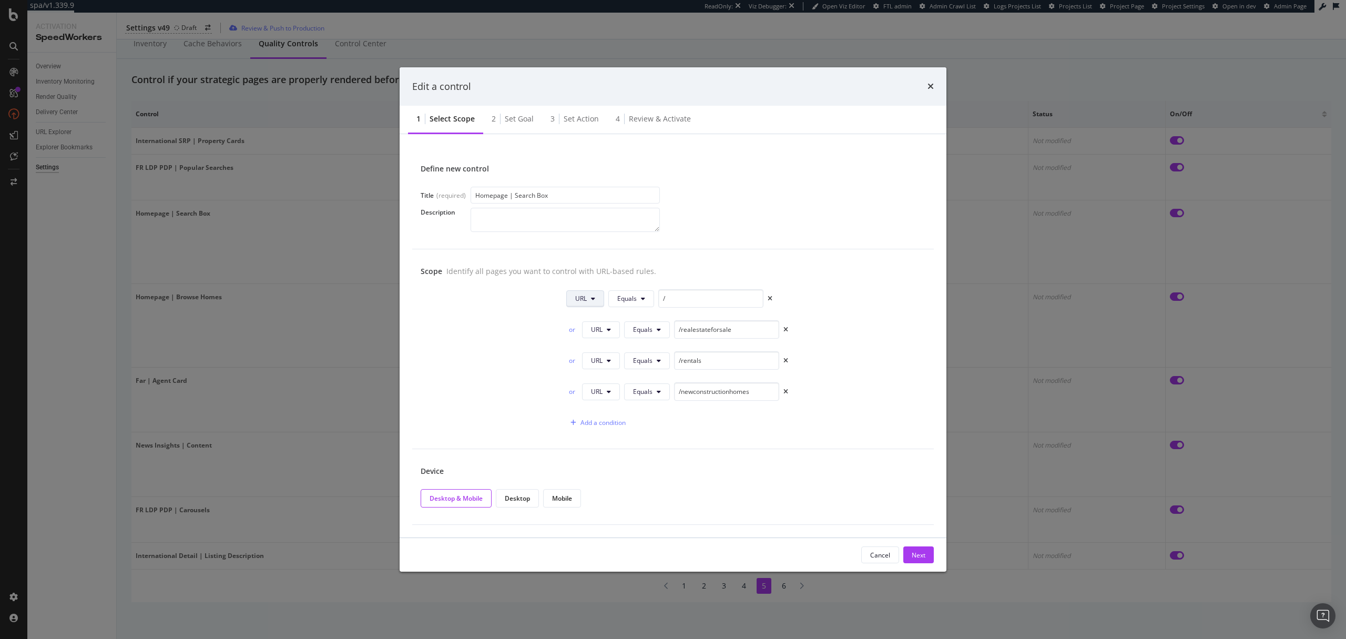
click at [593, 302] on button "URL" at bounding box center [585, 298] width 38 height 17
click at [669, 296] on input "/" at bounding box center [710, 298] width 105 height 18
click at [661, 297] on input "/" at bounding box center [710, 298] width 105 height 18
paste input "[URL][DOMAIN_NAME]"
type input "[URL][DOMAIN_NAME]"
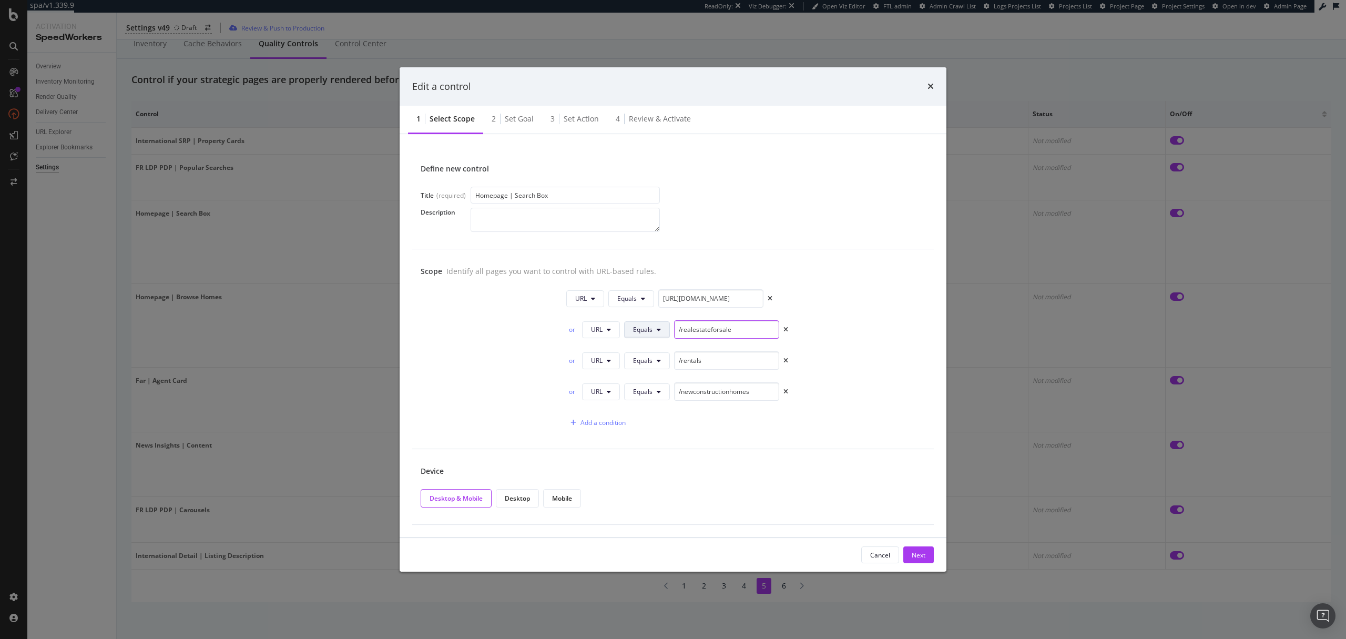
drag, startPoint x: 680, startPoint y: 332, endPoint x: 669, endPoint y: 332, distance: 11.1
click at [669, 332] on div "or URL Equals /realestateforsale" at bounding box center [677, 329] width 222 height 18
paste input "[URL][DOMAIN_NAME]"
type input "[URL][DOMAIN_NAME]"
drag, startPoint x: 681, startPoint y: 362, endPoint x: 657, endPoint y: 362, distance: 24.7
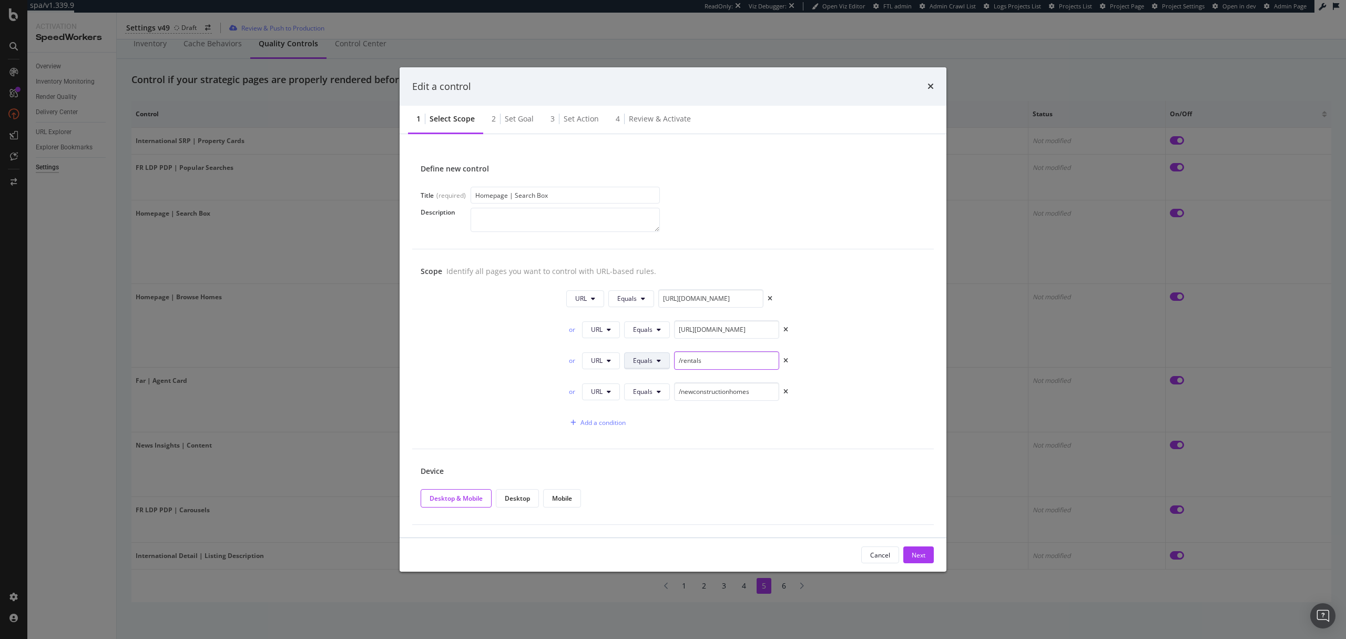
click at [657, 362] on div "or URL Equals /rentals" at bounding box center [677, 360] width 222 height 18
paste input "[URL][DOMAIN_NAME]"
type input "[URL][DOMAIN_NAME]"
drag, startPoint x: 680, startPoint y: 393, endPoint x: 659, endPoint y: 393, distance: 21.6
click at [659, 393] on div "or URL Equals /newconstructionhomes" at bounding box center [677, 391] width 222 height 18
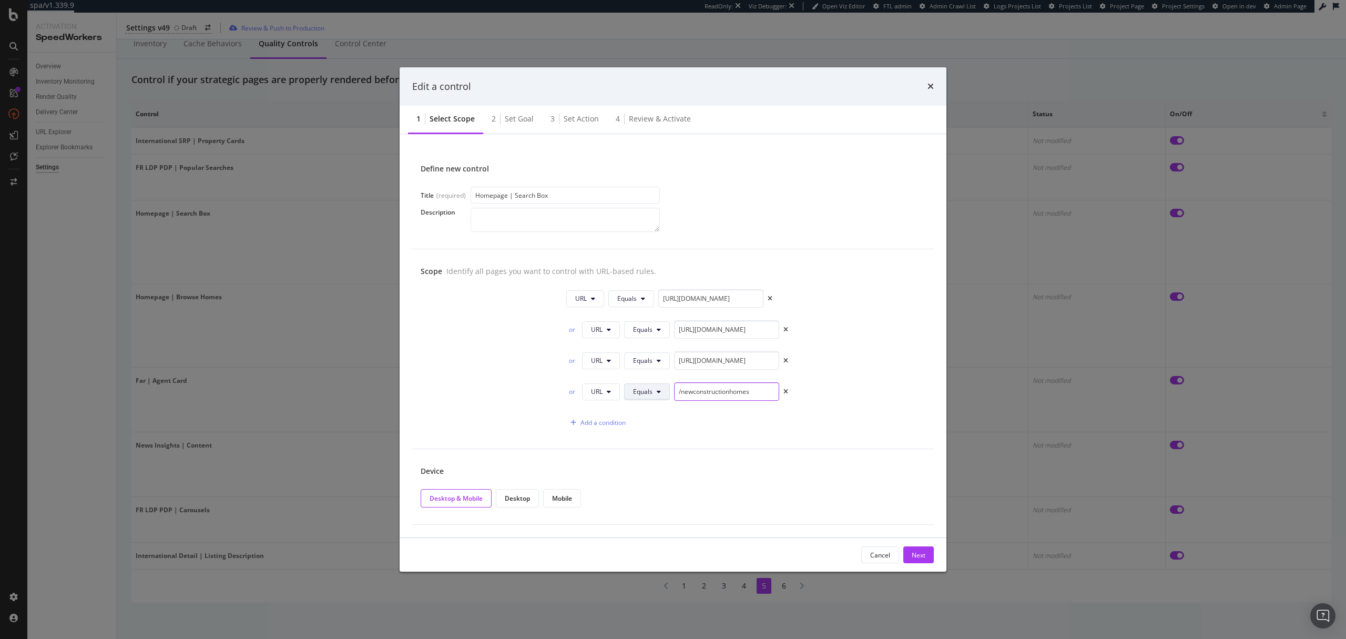
paste input "[URL][DOMAIN_NAME]"
type input "[URL][DOMAIN_NAME]"
click at [922, 559] on div "Next" at bounding box center [919, 555] width 14 height 16
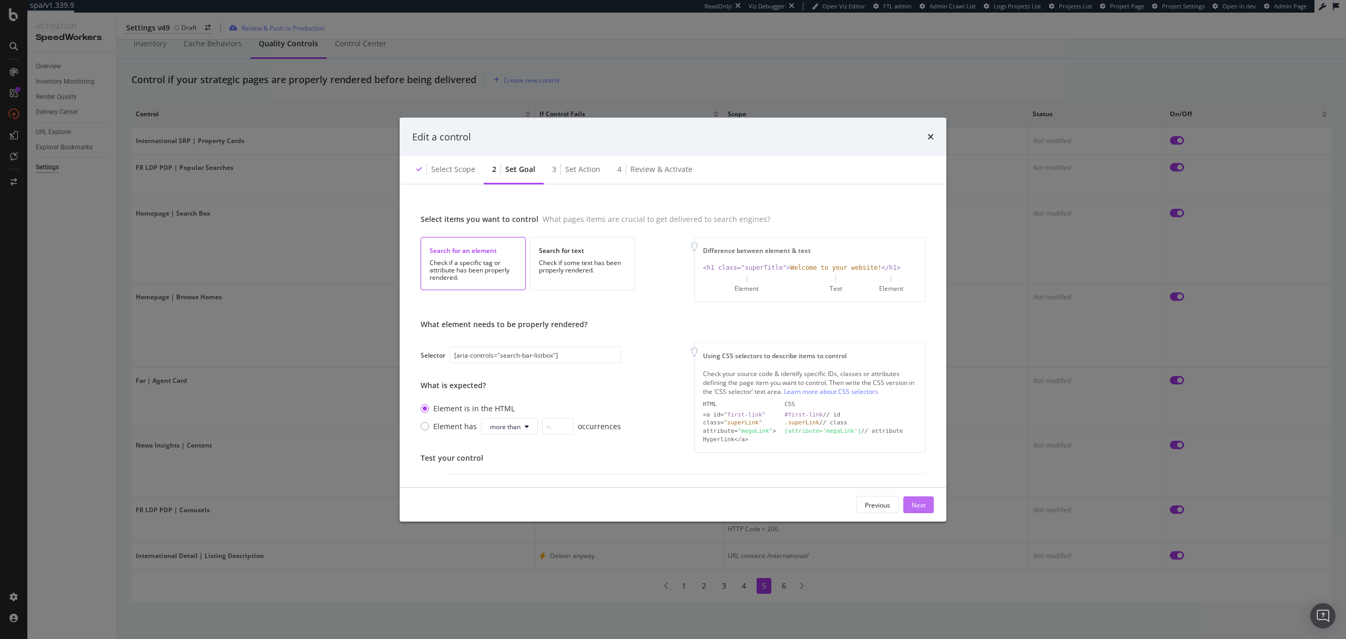
click at [923, 506] on div "Next" at bounding box center [919, 504] width 14 height 9
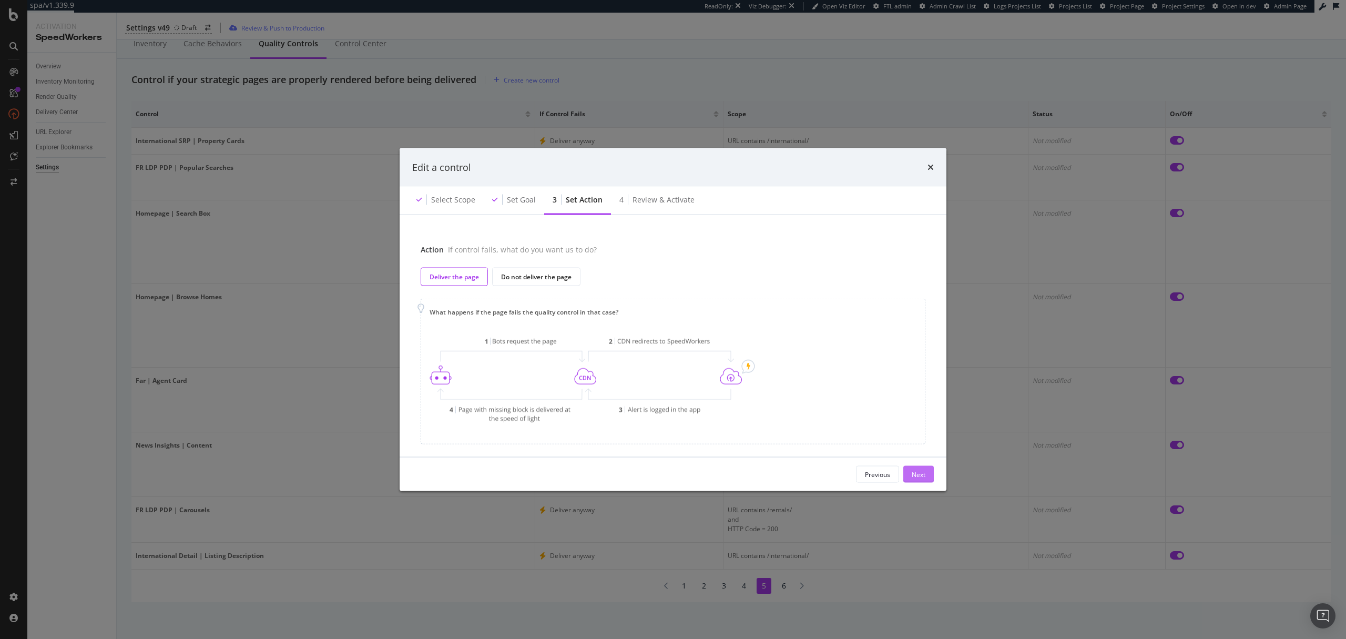
click at [919, 477] on div "Next" at bounding box center [919, 473] width 14 height 9
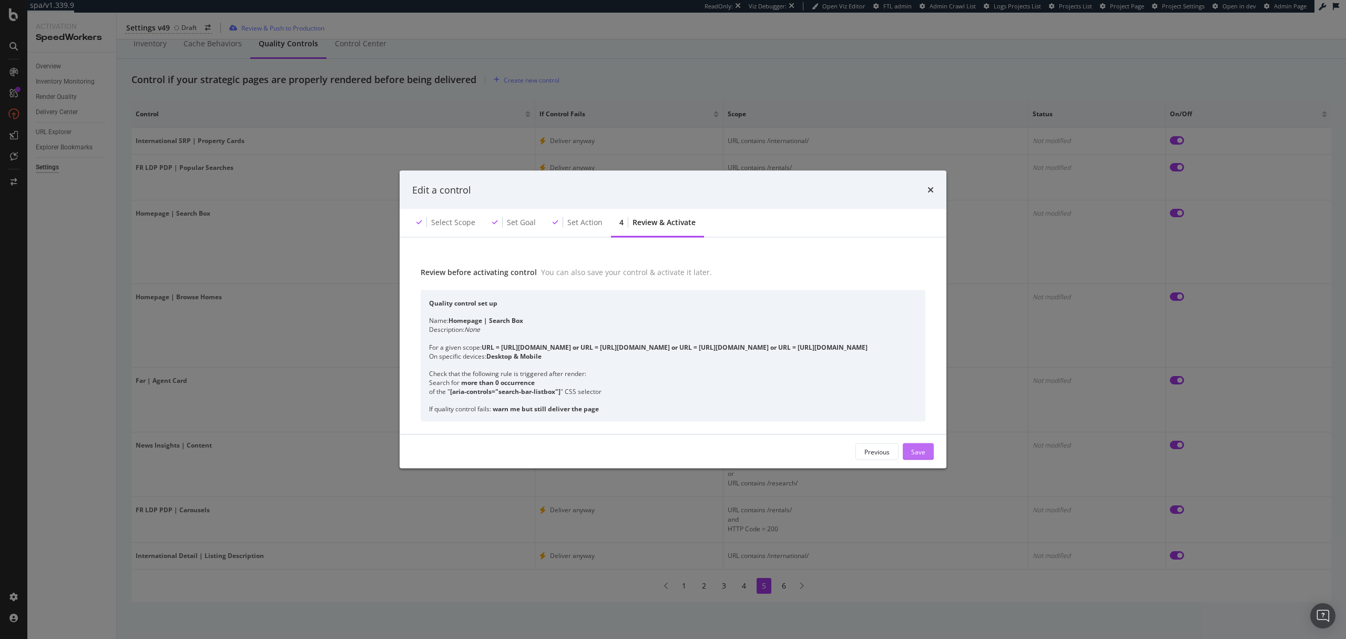
click at [910, 457] on button "Save" at bounding box center [918, 451] width 31 height 17
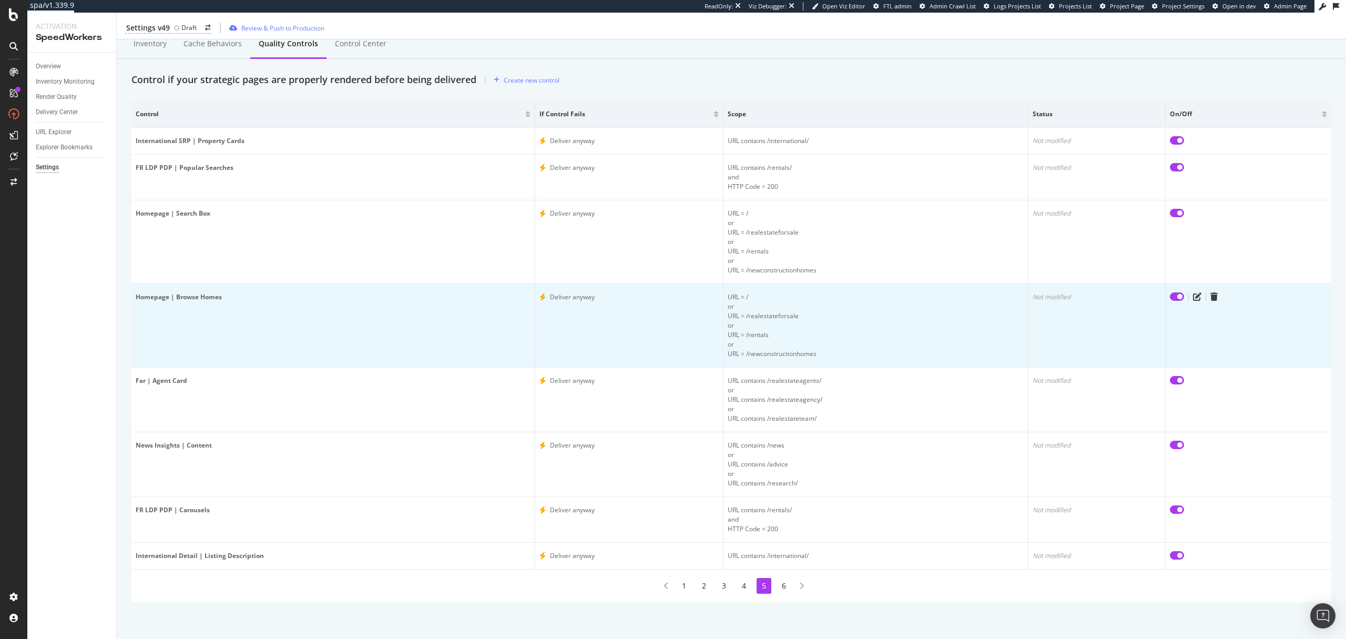
scroll to position [0, 0]
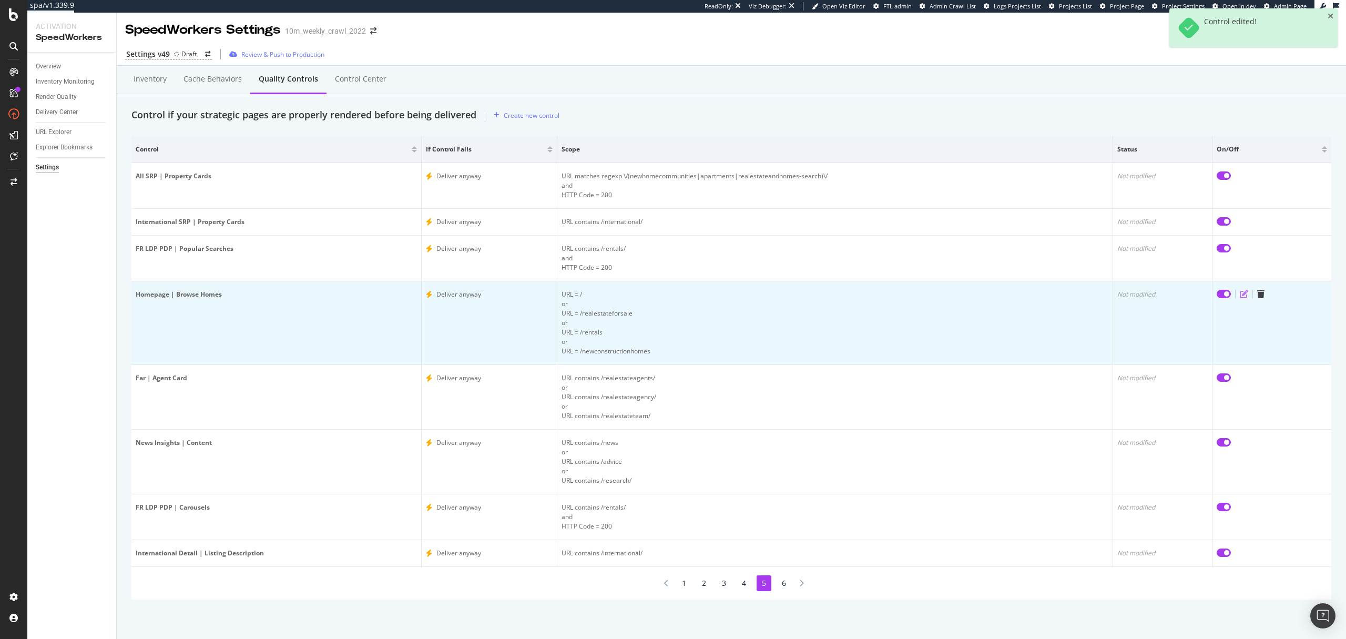
click at [1240, 295] on icon "edit" at bounding box center [1244, 294] width 8 height 8
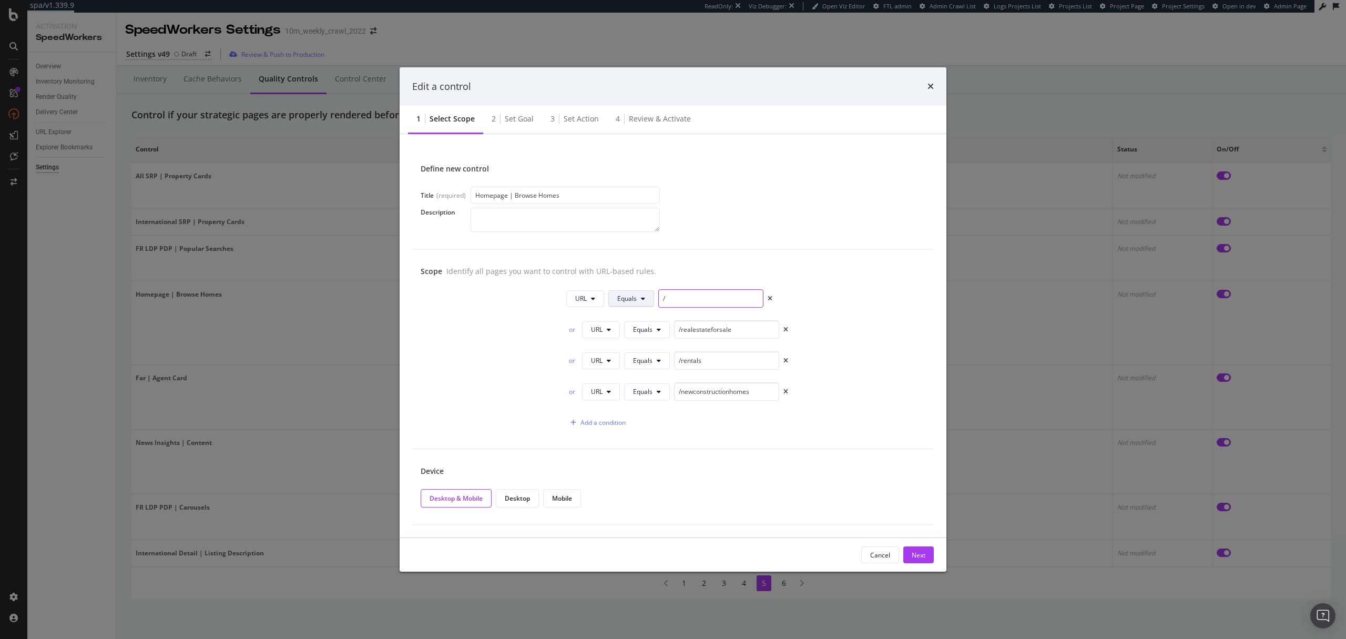
drag, startPoint x: 667, startPoint y: 300, endPoint x: 652, endPoint y: 299, distance: 14.8
click at [652, 299] on div "URL Equals /" at bounding box center [669, 298] width 206 height 18
paste input "[URL][DOMAIN_NAME]"
type input "[URL][DOMAIN_NAME]"
drag, startPoint x: 680, startPoint y: 330, endPoint x: 669, endPoint y: 330, distance: 11.6
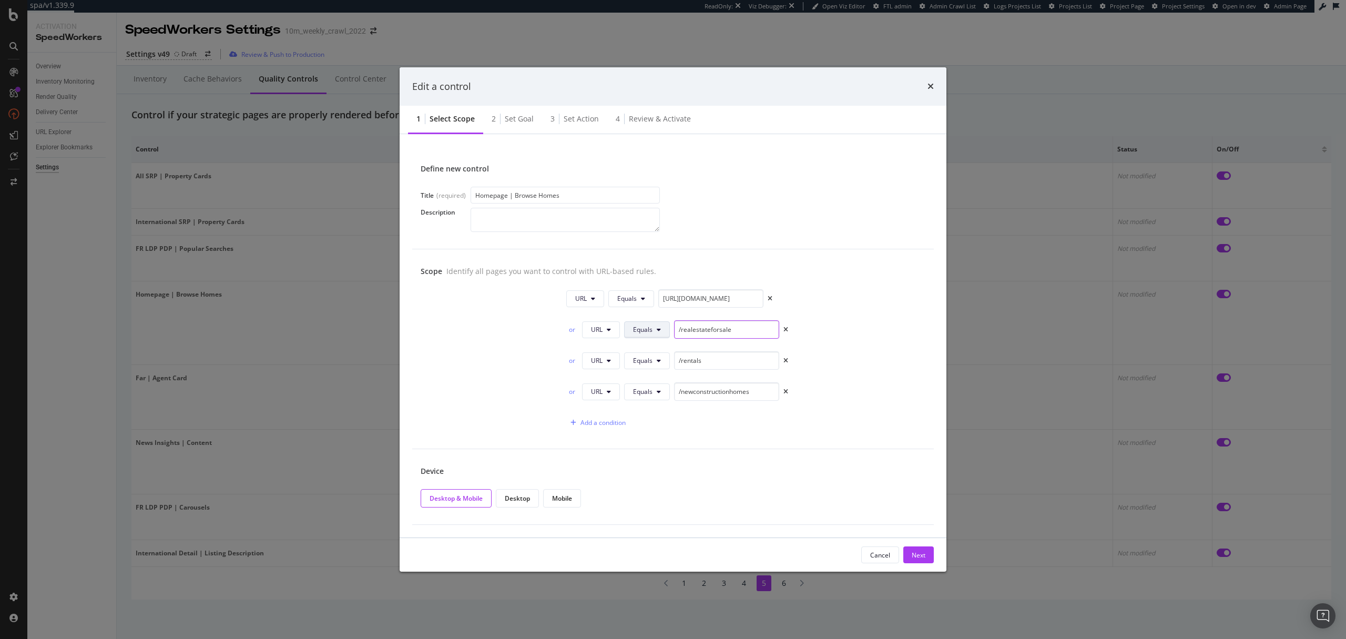
click at [669, 330] on div "or URL Equals /realestateforsale" at bounding box center [677, 329] width 222 height 18
paste input "[URL][DOMAIN_NAME]"
type input "[URL][DOMAIN_NAME]"
drag, startPoint x: 681, startPoint y: 363, endPoint x: 662, endPoint y: 363, distance: 18.9
click at [662, 363] on div "or URL Equals /rentals" at bounding box center [677, 360] width 222 height 18
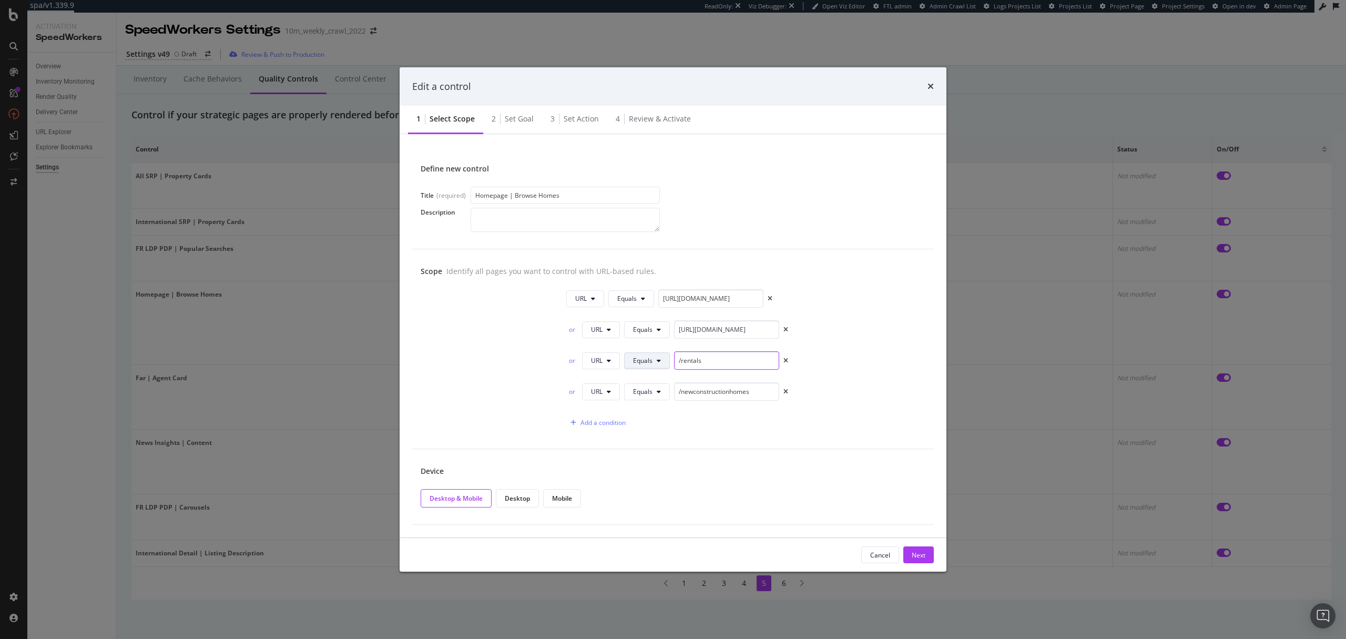
paste input "[URL][DOMAIN_NAME]"
type input "[URL][DOMAIN_NAME]"
click at [633, 294] on span "Equals" at bounding box center [626, 298] width 19 height 9
click at [729, 381] on div "URL Equals [URL][DOMAIN_NAME] or URL Equals [URL][DOMAIN_NAME] or URL Equals [U…" at bounding box center [673, 360] width 505 height 142
drag, startPoint x: 680, startPoint y: 393, endPoint x: 652, endPoint y: 391, distance: 27.9
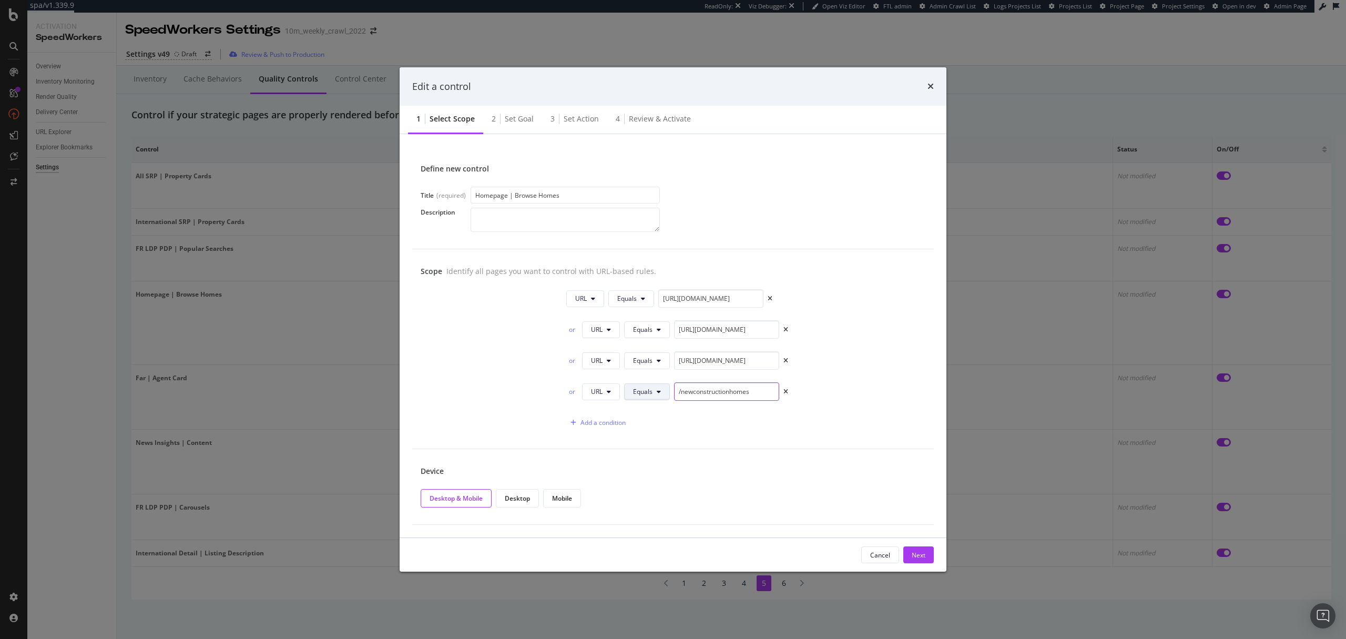
click at [653, 391] on div "or URL Equals /newconstructionhomes" at bounding box center [677, 391] width 222 height 18
paste input "[URL][DOMAIN_NAME]"
type input "[URL][DOMAIN_NAME]"
click at [914, 554] on div "Next" at bounding box center [919, 554] width 14 height 9
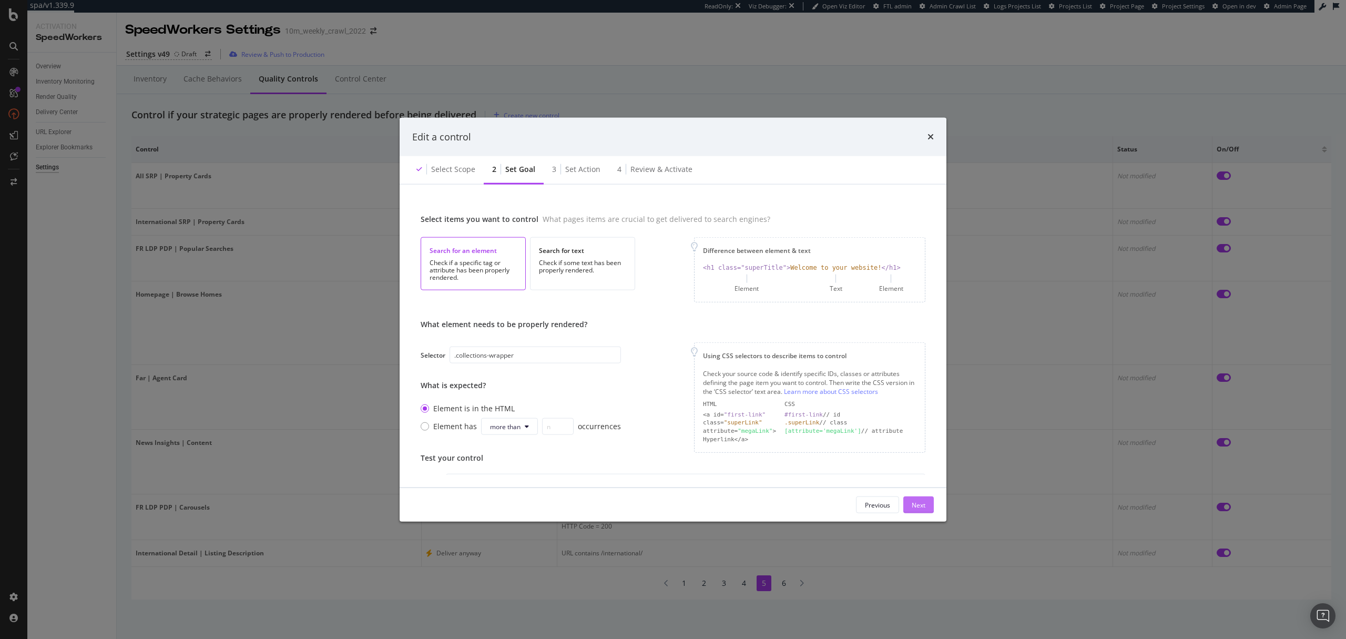
click at [915, 510] on div "Next" at bounding box center [919, 505] width 14 height 16
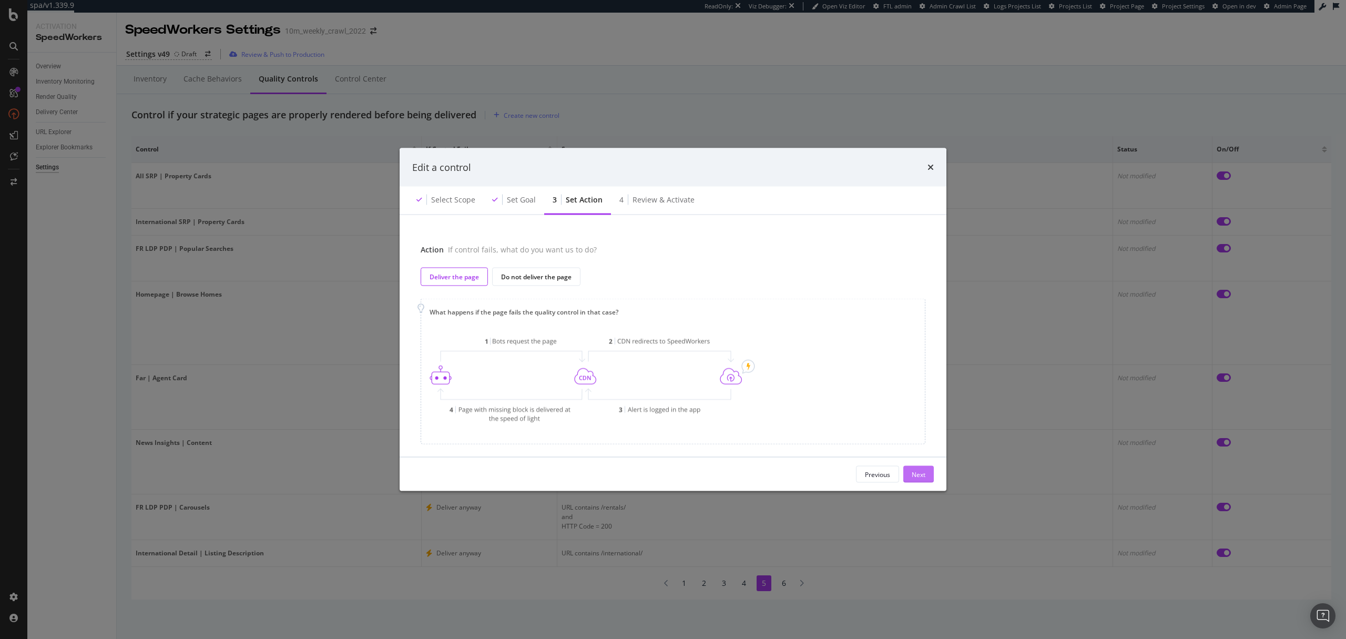
click at [920, 478] on div "Next" at bounding box center [919, 473] width 14 height 9
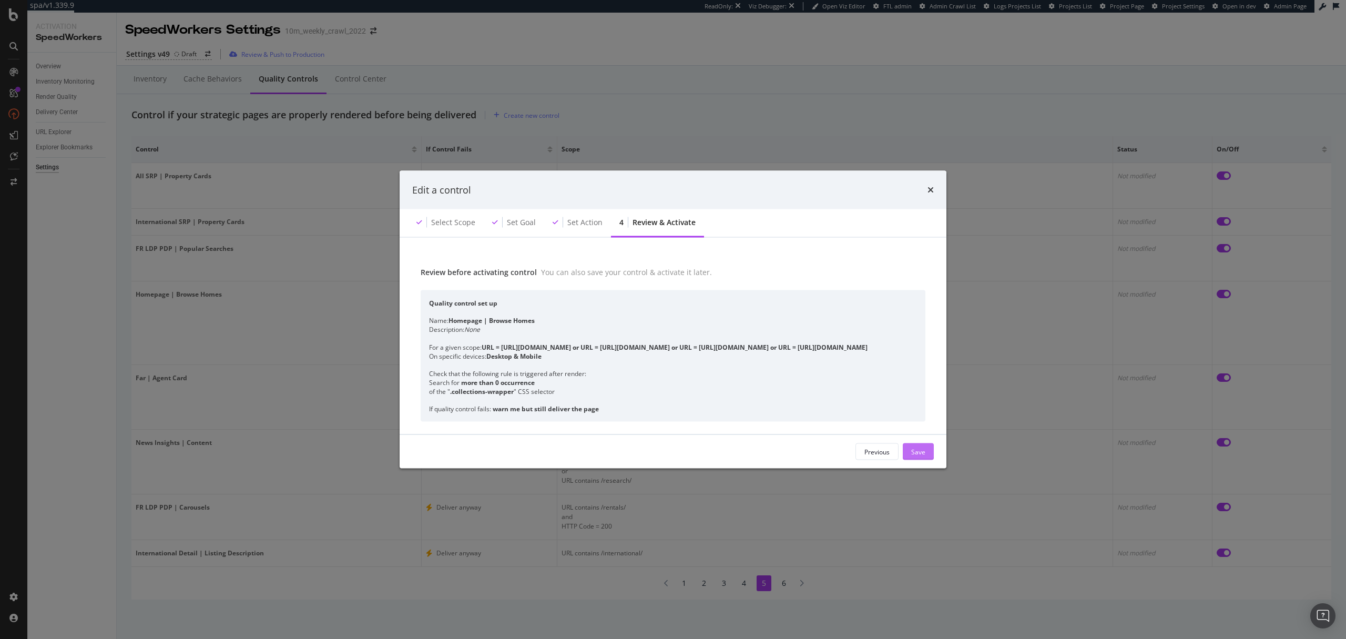
click at [923, 454] on div "Save" at bounding box center [918, 451] width 14 height 9
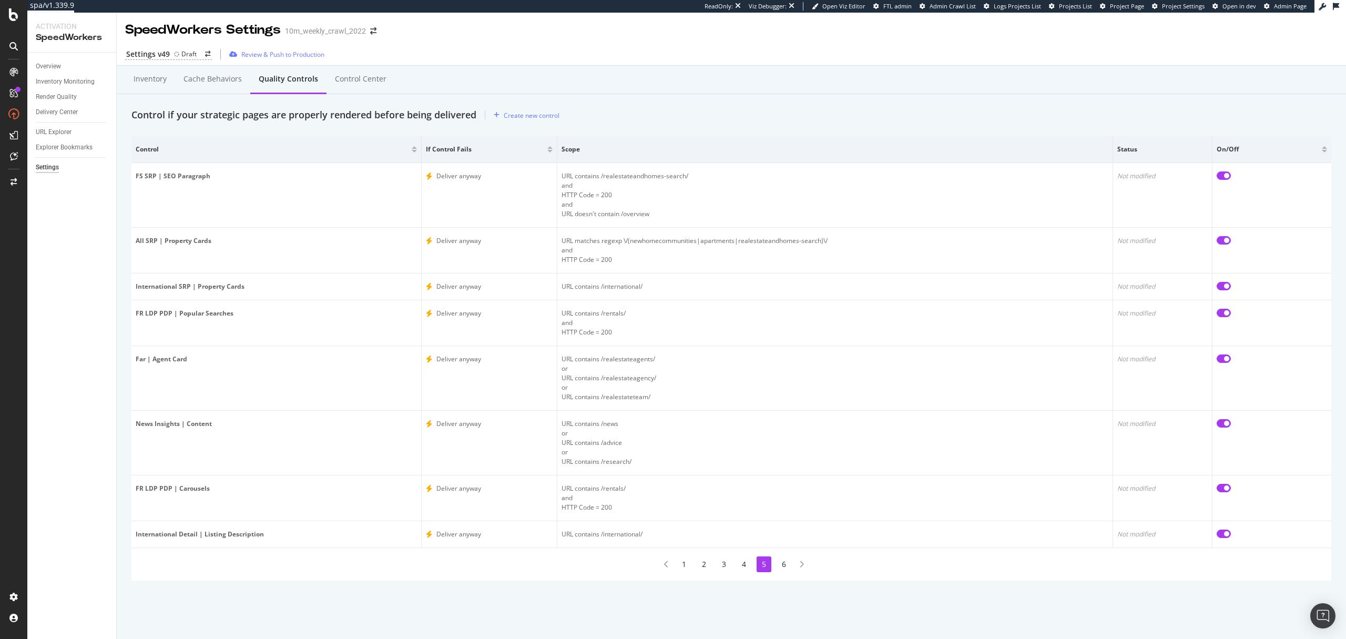
click at [782, 563] on li "6" at bounding box center [783, 564] width 15 height 16
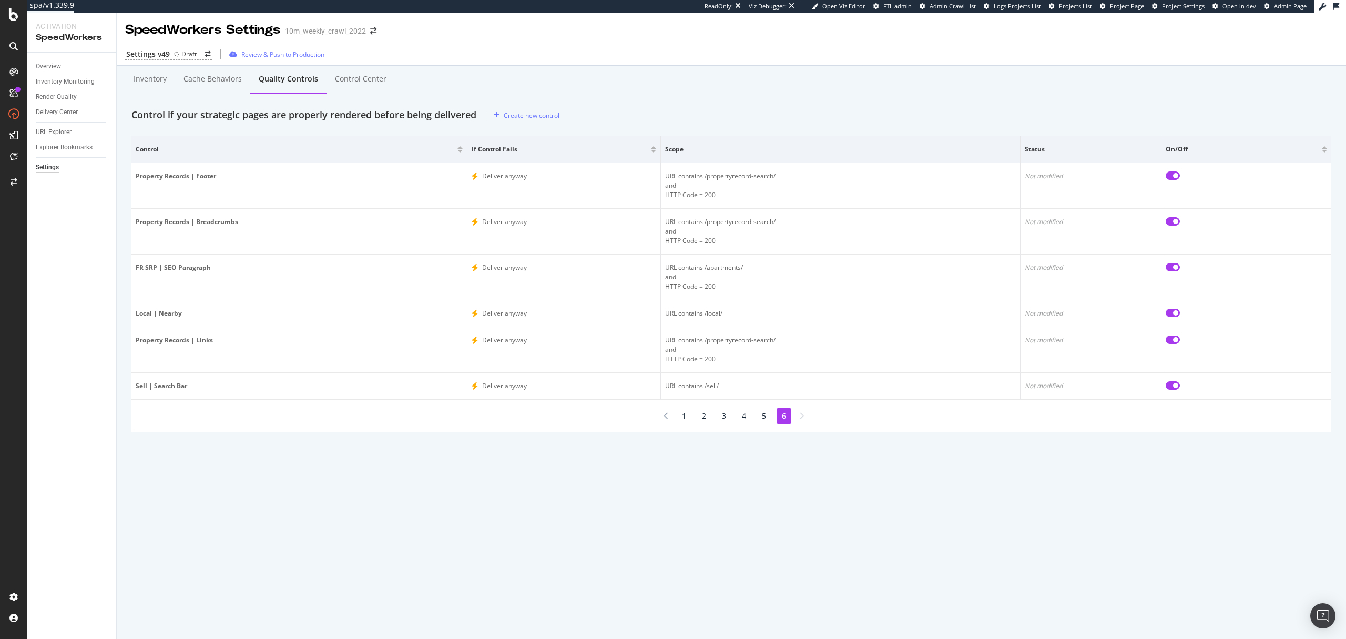
click at [763, 417] on li "5" at bounding box center [763, 416] width 15 height 16
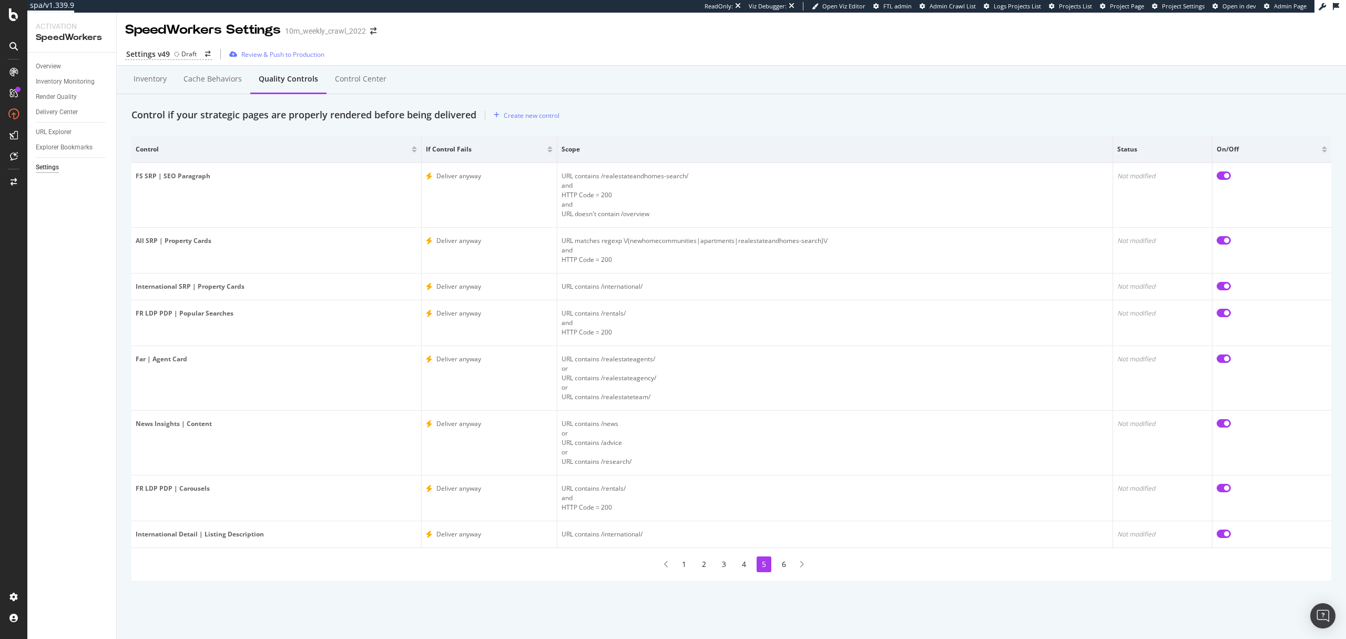
click at [747, 565] on li "4" at bounding box center [743, 564] width 15 height 16
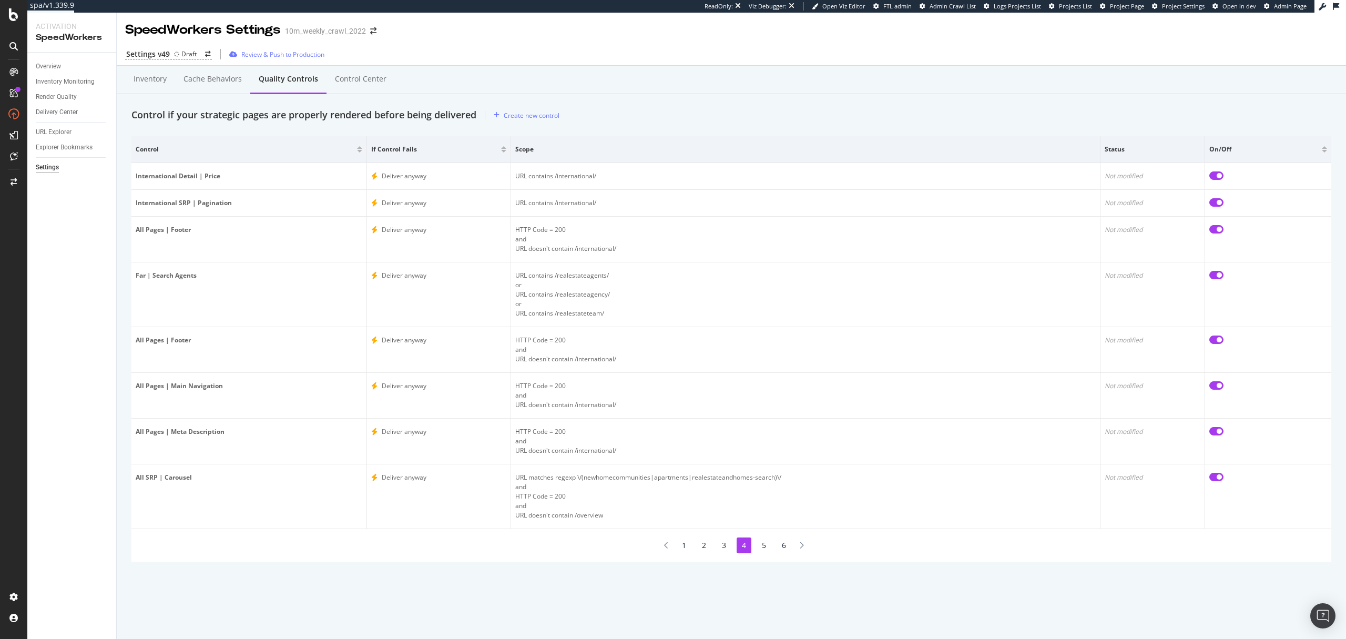
click at [725, 545] on li "3" at bounding box center [723, 545] width 15 height 16
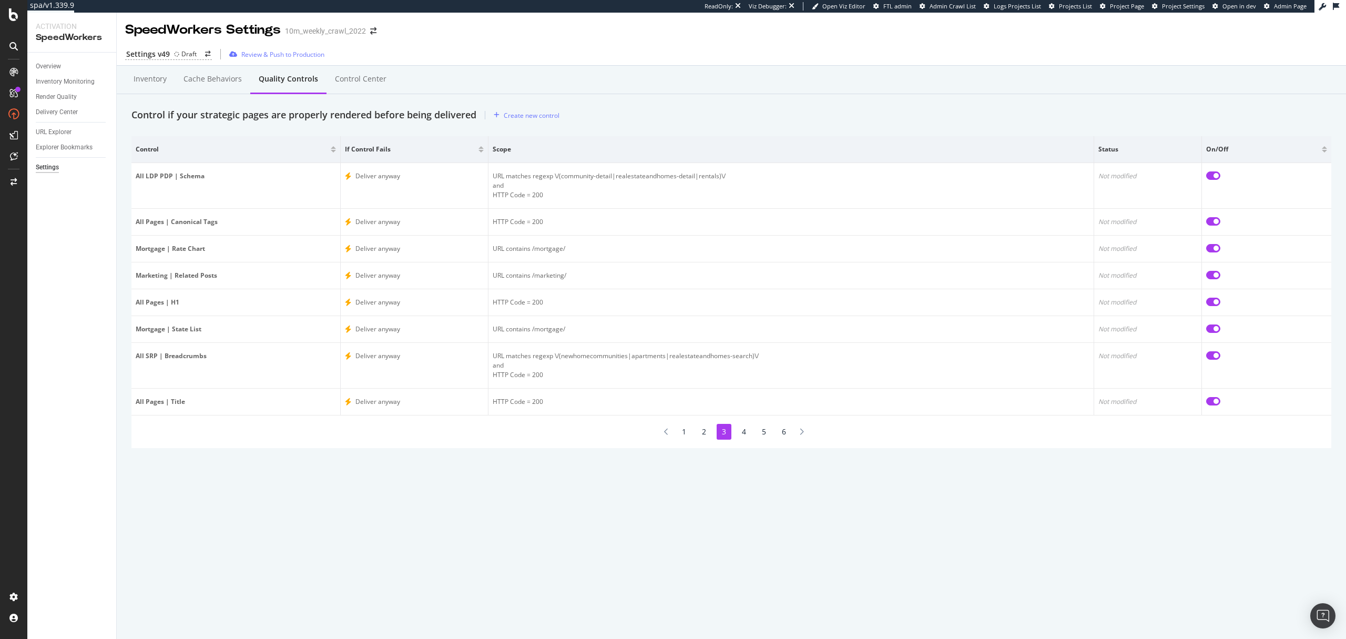
click at [702, 436] on li "2" at bounding box center [704, 432] width 15 height 16
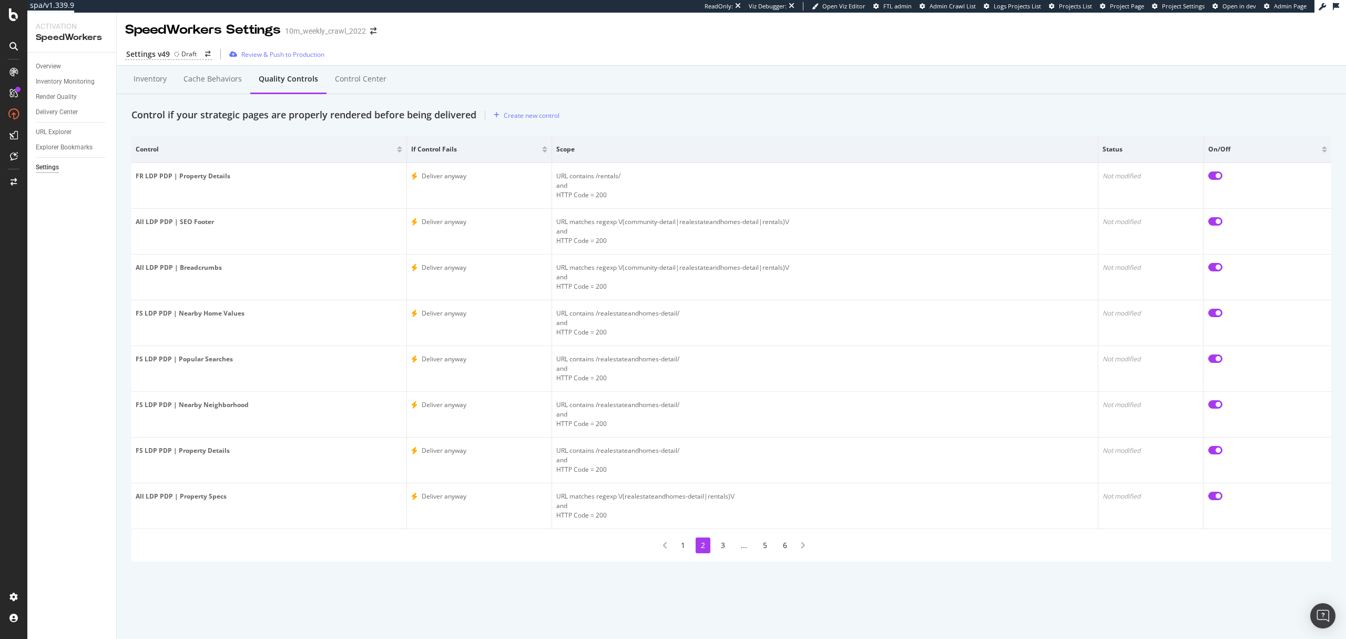
click at [684, 547] on li "1" at bounding box center [682, 545] width 15 height 16
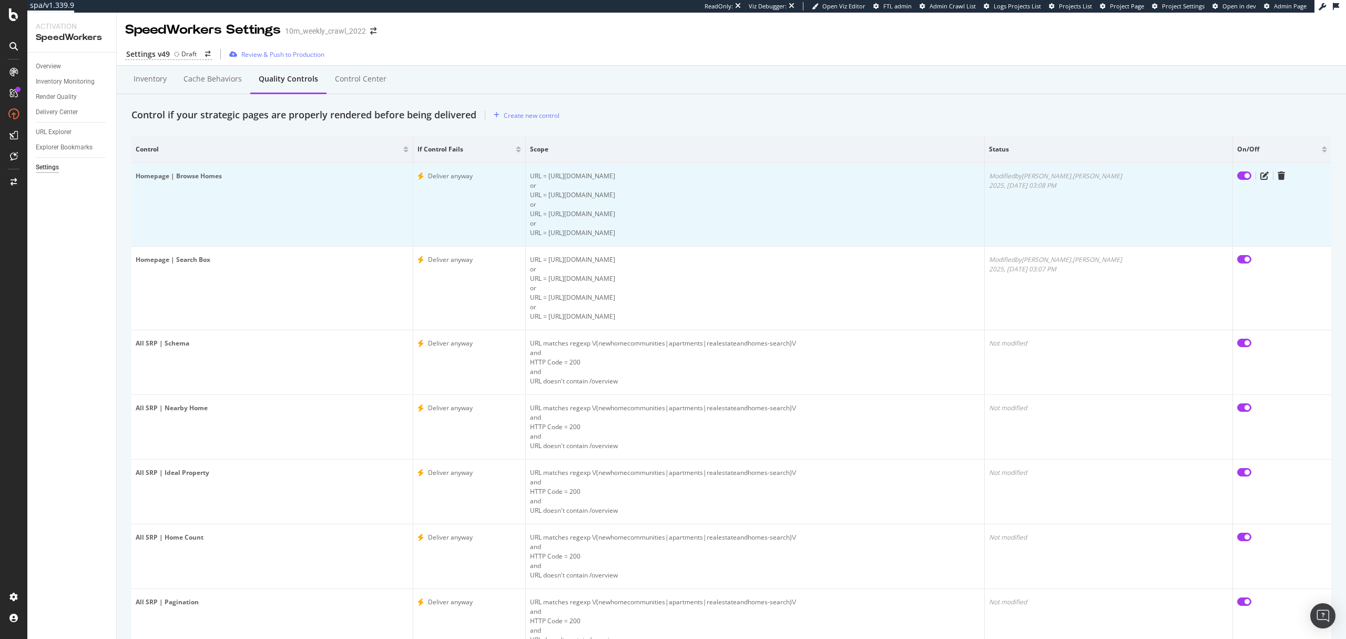
drag, startPoint x: 662, startPoint y: 173, endPoint x: 583, endPoint y: 175, distance: 78.9
click at [583, 175] on div "URL = [URL][DOMAIN_NAME]" at bounding box center [755, 175] width 450 height 9
copy div "[URL][DOMAIN_NAME]"
